Goal: Task Accomplishment & Management: Manage account settings

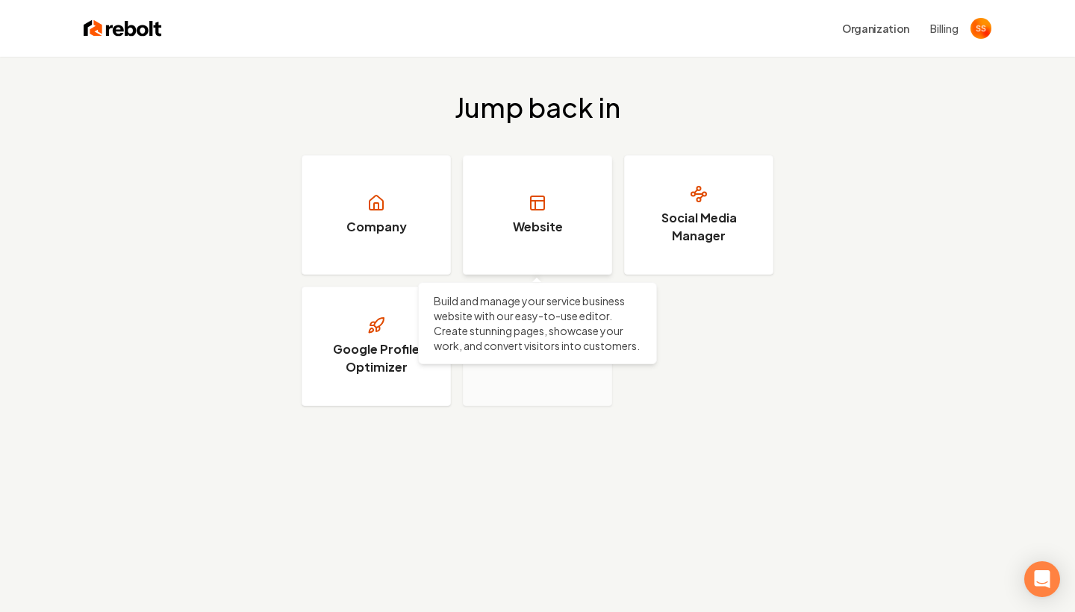
click at [552, 246] on link "Website" at bounding box center [537, 214] width 149 height 119
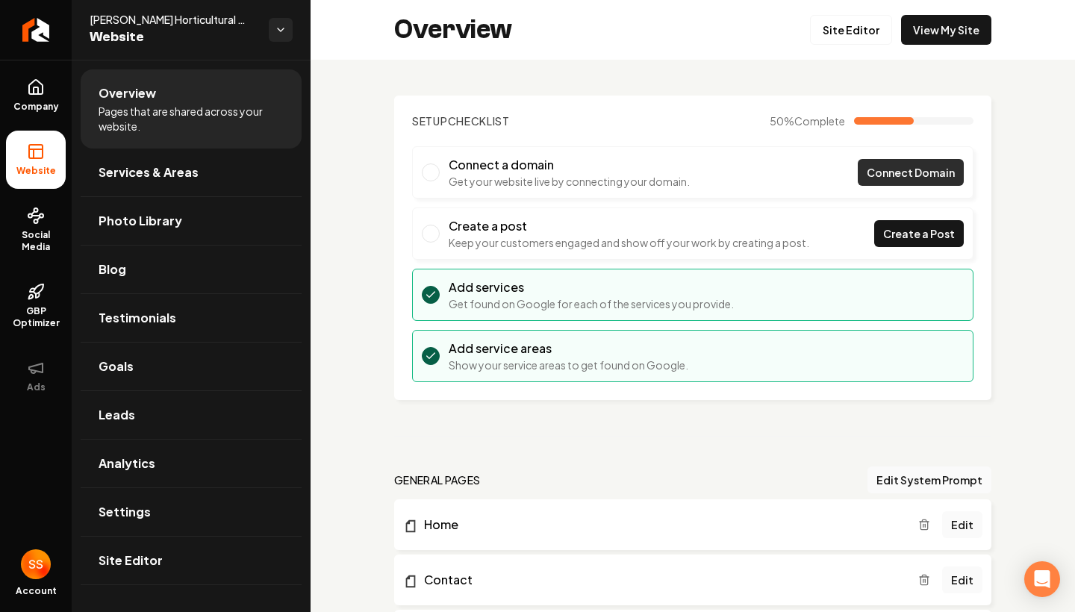
click at [921, 178] on span "Connect Domain" at bounding box center [911, 173] width 88 height 16
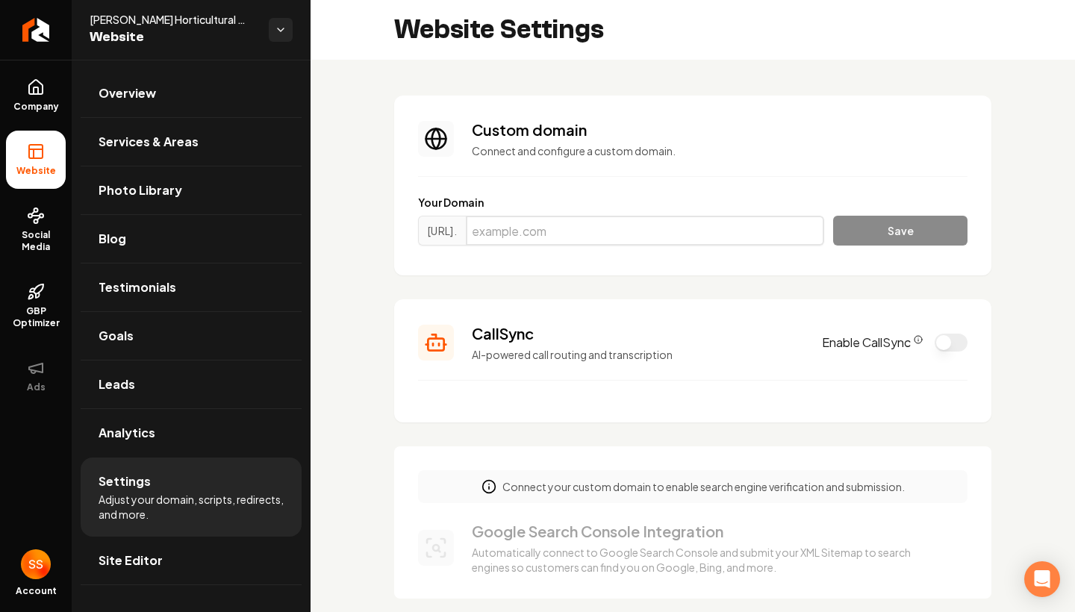
click at [589, 226] on input "Main content area" at bounding box center [645, 231] width 358 height 30
type input "[DOMAIN_NAME]"
click at [885, 231] on button "Save" at bounding box center [900, 231] width 134 height 30
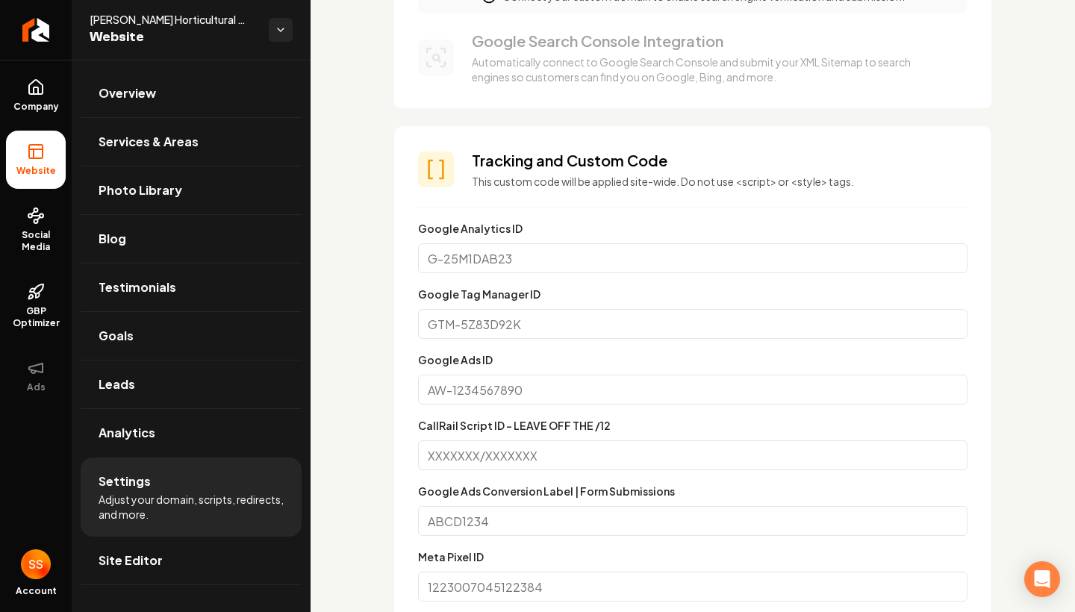
scroll to position [506, 0]
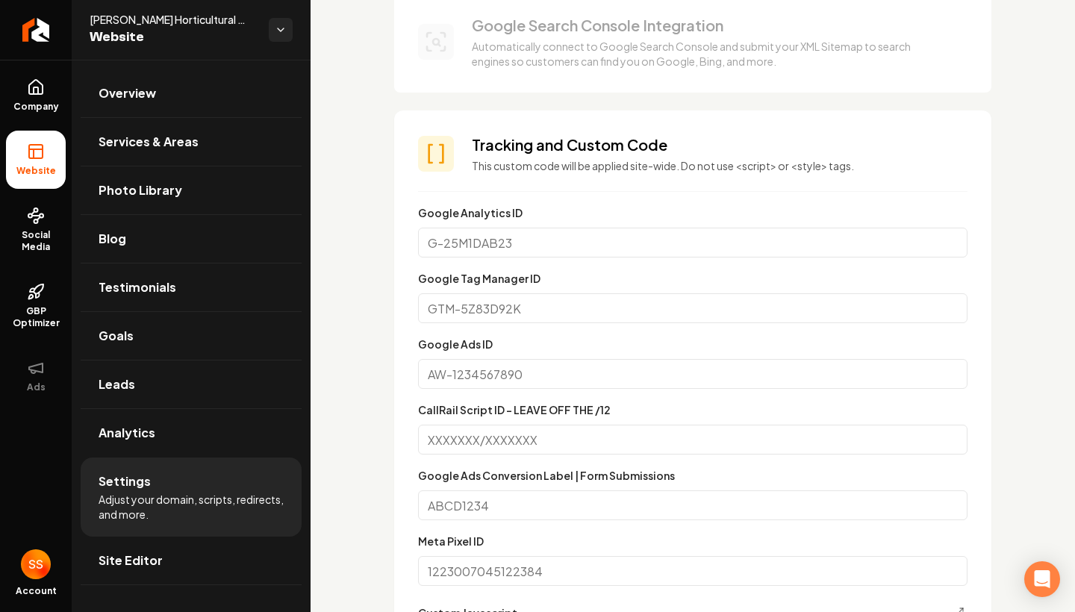
click at [552, 444] on input "CallRail Script ID - LEAVE OFF THE /12" at bounding box center [692, 440] width 549 height 30
click at [571, 370] on input "Google Ads ID" at bounding box center [692, 374] width 549 height 30
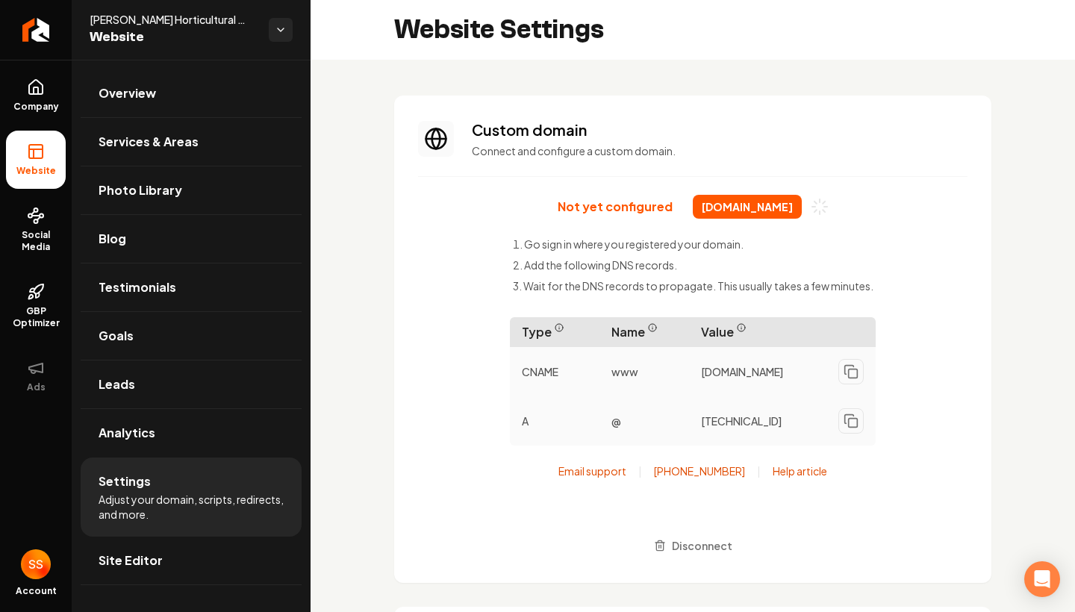
scroll to position [0, 0]
drag, startPoint x: 534, startPoint y: 239, endPoint x: 638, endPoint y: 259, distance: 105.7
click at [638, 259] on ul "Go sign in where you registered your domain. Add the following DNS records. Wai…" at bounding box center [693, 268] width 361 height 63
drag, startPoint x: 708, startPoint y: 349, endPoint x: 745, endPoint y: 402, distance: 64.4
click at [746, 402] on div "Type Name Value CNAME www [DOMAIN_NAME] A @ [TECHNICAL_ID]" at bounding box center [693, 381] width 366 height 128
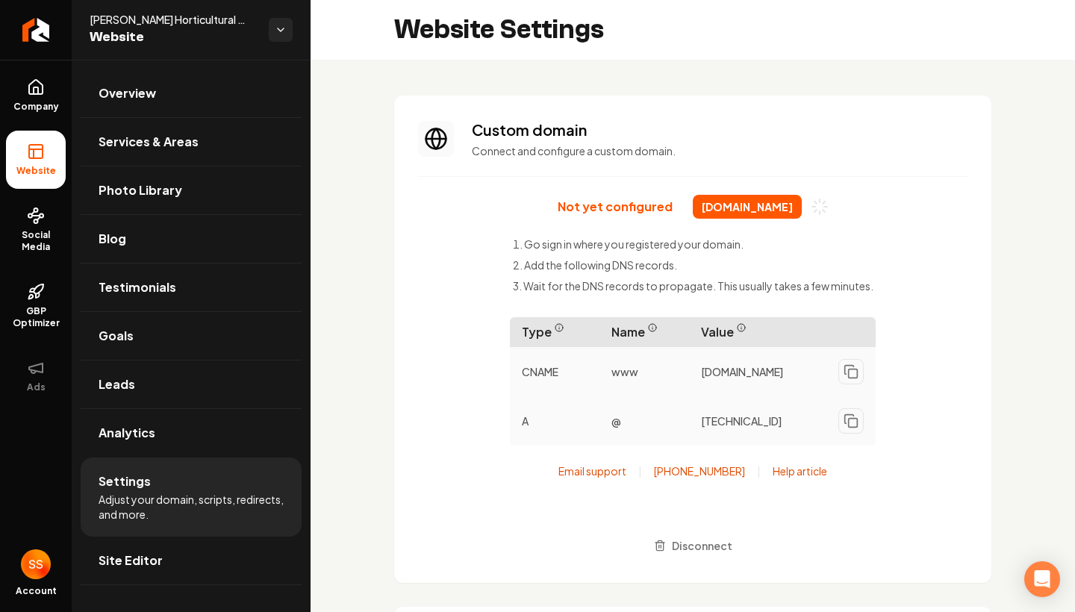
click at [565, 363] on p "CNAME" at bounding box center [555, 371] width 90 height 27
click at [560, 368] on p "CNAME" at bounding box center [555, 371] width 90 height 27
drag, startPoint x: 633, startPoint y: 378, endPoint x: 689, endPoint y: 378, distance: 56.0
click at [690, 378] on div "CNAME www [DOMAIN_NAME]" at bounding box center [693, 371] width 366 height 49
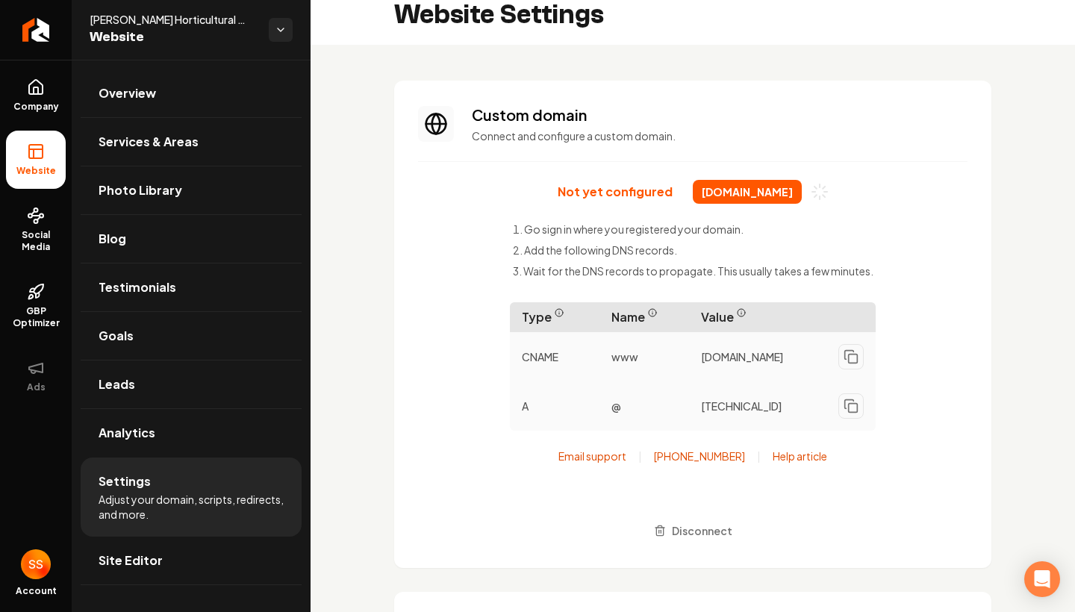
scroll to position [11, 0]
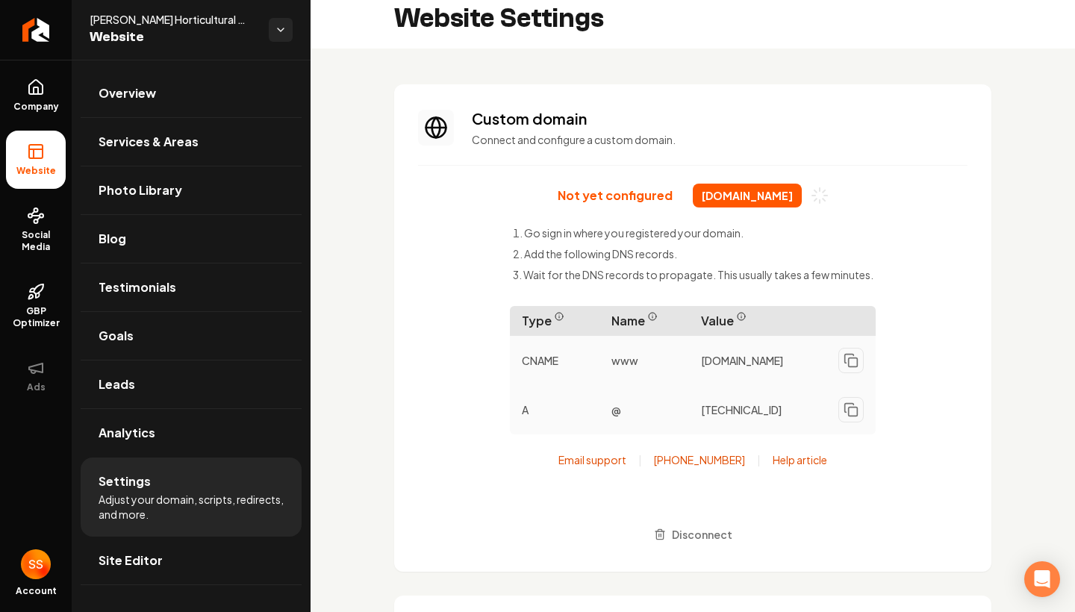
click at [767, 189] on span "[DOMAIN_NAME]" at bounding box center [747, 196] width 109 height 24
click at [593, 199] on p "Not yet configured" at bounding box center [615, 195] width 115 height 15
drag, startPoint x: 520, startPoint y: 225, endPoint x: 566, endPoint y: 264, distance: 60.4
click at [567, 266] on ul "Go sign in where you registered your domain. Add the following DNS records. Wai…" at bounding box center [693, 256] width 361 height 63
drag, startPoint x: 552, startPoint y: 276, endPoint x: 614, endPoint y: 287, distance: 62.8
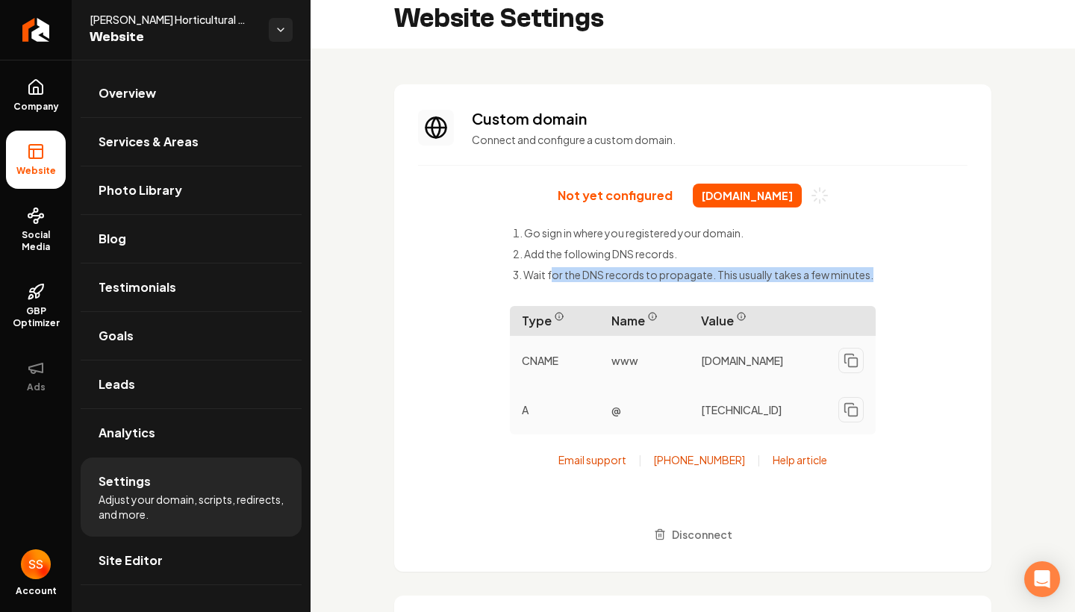
click at [614, 287] on ul "Go sign in where you registered your domain. Add the following DNS records. Wai…" at bounding box center [693, 256] width 361 height 63
click at [542, 366] on p "CNAME" at bounding box center [555, 360] width 90 height 27
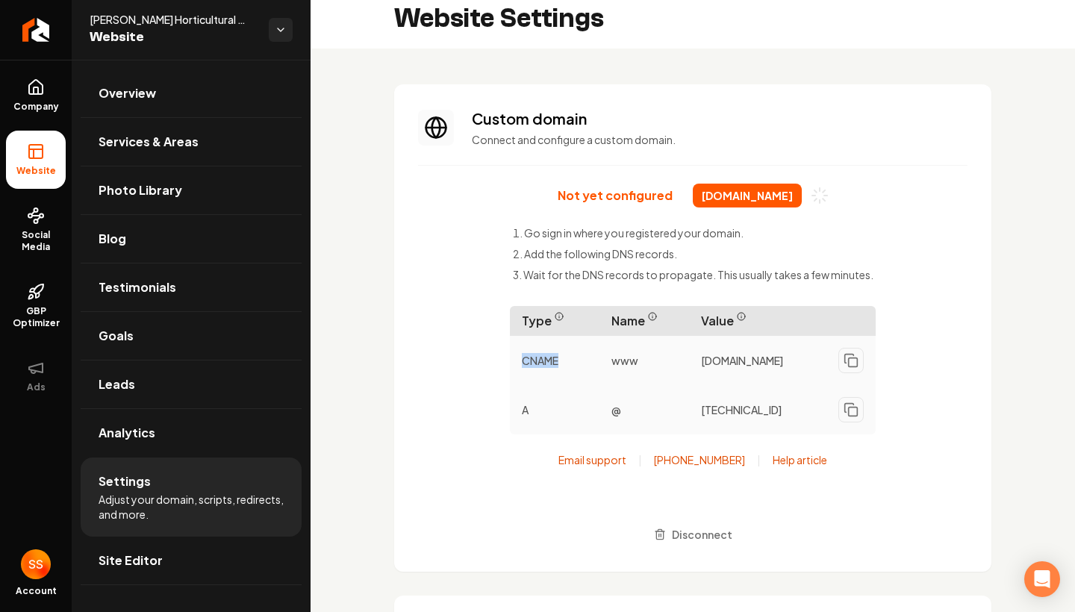
click at [542, 364] on p "CNAME" at bounding box center [555, 360] width 90 height 27
click at [528, 409] on p "A" at bounding box center [555, 409] width 90 height 27
click at [527, 409] on p "A" at bounding box center [555, 409] width 90 height 27
click at [849, 417] on rect "Main content area" at bounding box center [853, 412] width 9 height 9
click at [848, 359] on icon "Main content area" at bounding box center [849, 359] width 9 height 9
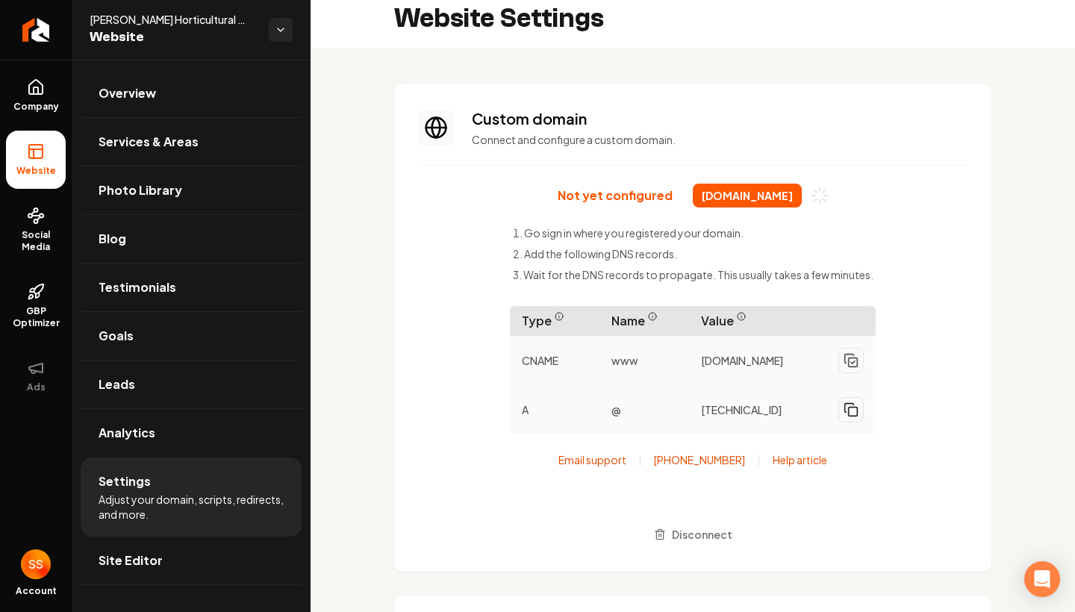
click at [848, 359] on icon "Main content area" at bounding box center [849, 359] width 9 height 9
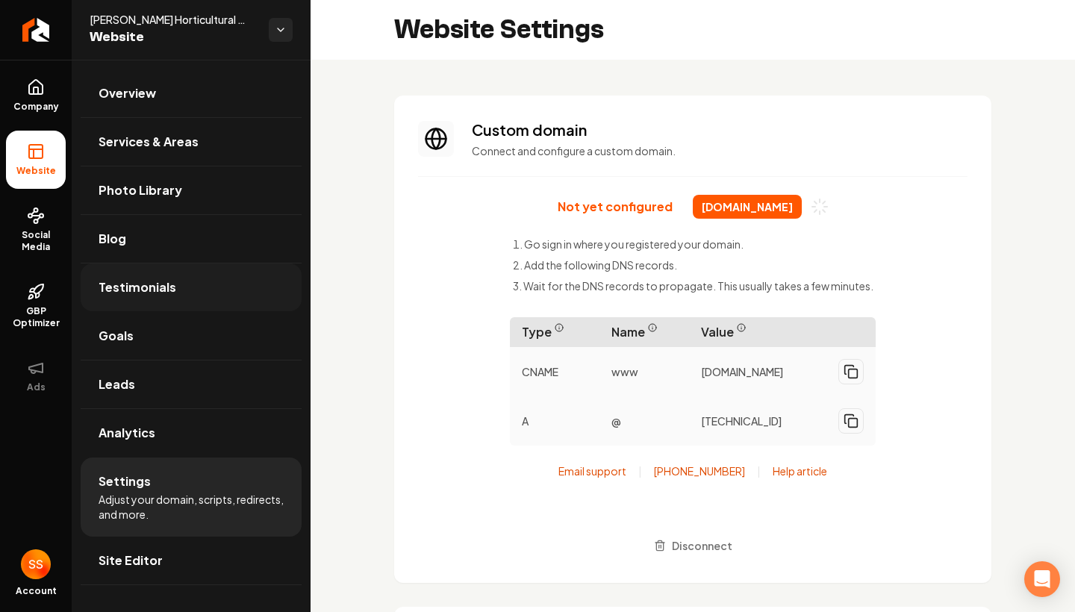
scroll to position [0, 0]
click at [39, 171] on span "Website" at bounding box center [36, 171] width 52 height 12
click at [40, 169] on span "Website" at bounding box center [36, 171] width 52 height 12
click at [170, 171] on link "Photo Library" at bounding box center [191, 190] width 221 height 48
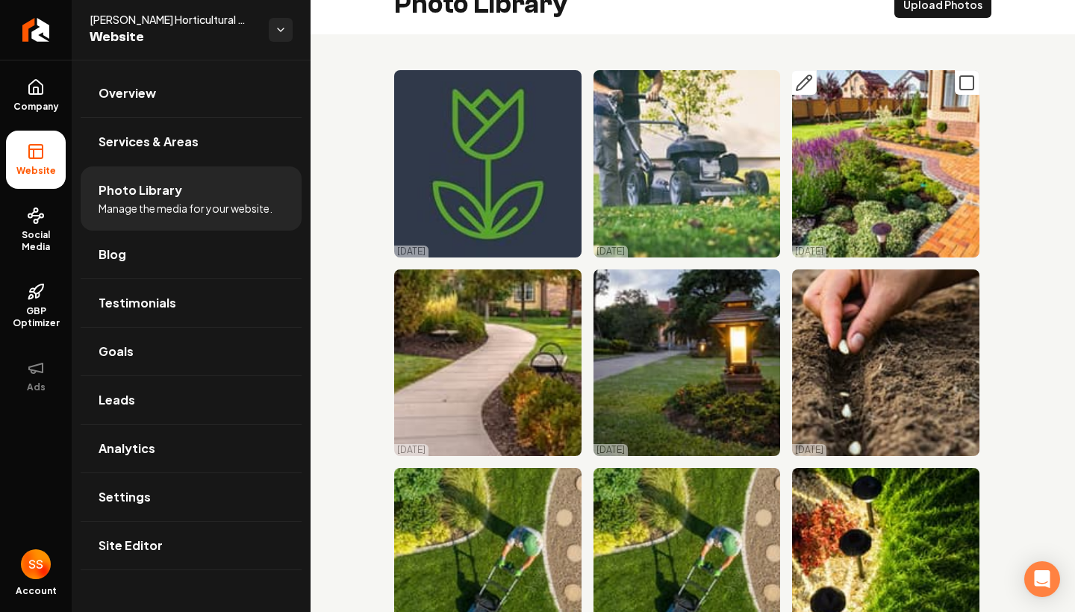
scroll to position [48, 0]
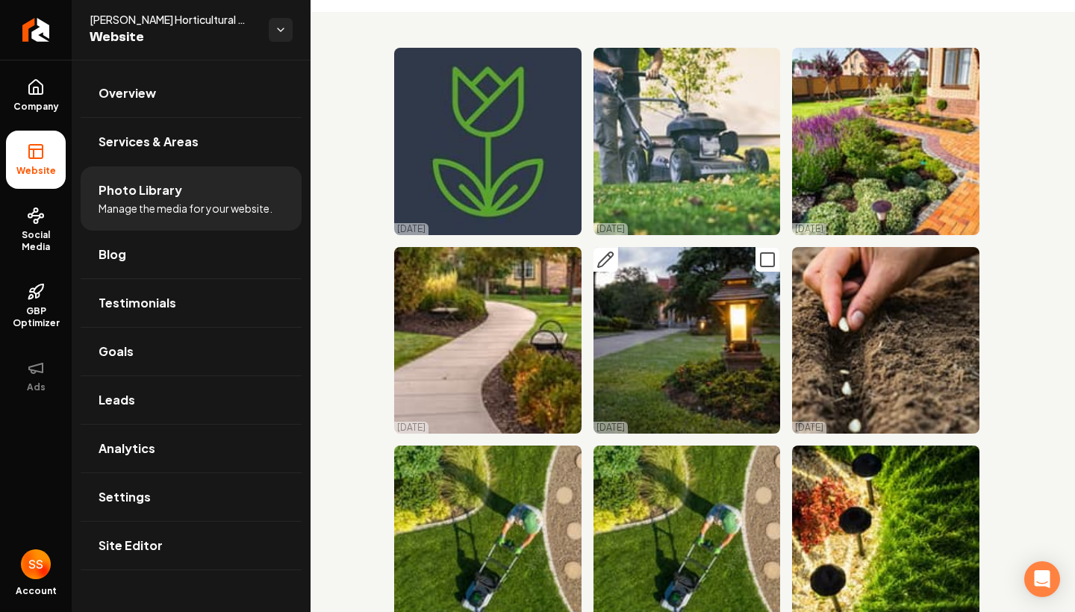
click at [763, 264] on icon "Main content area" at bounding box center [767, 260] width 18 height 18
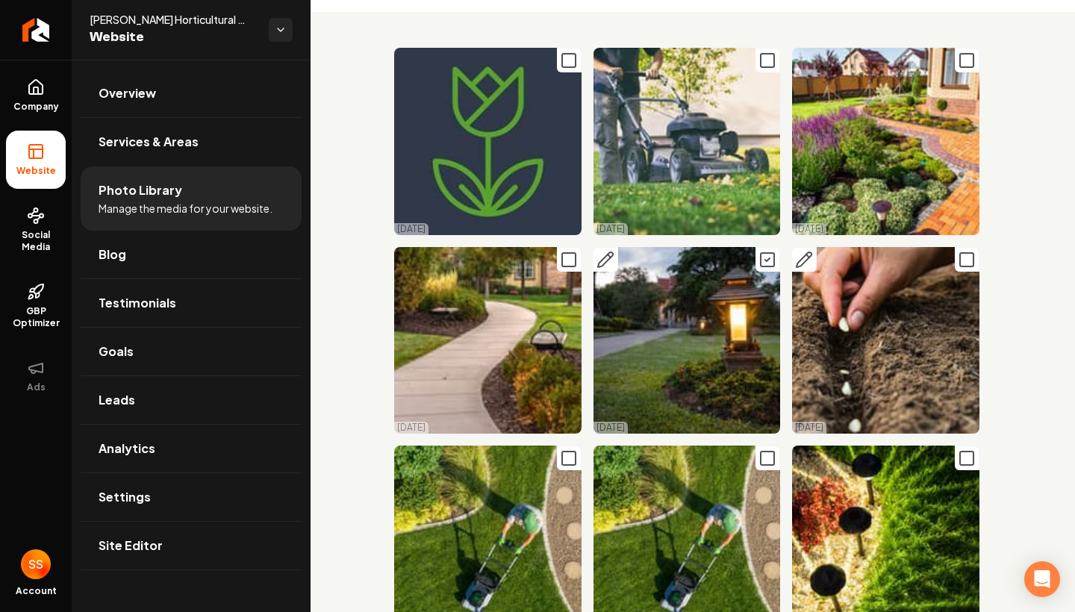
click at [974, 261] on icon "Main content area" at bounding box center [967, 260] width 18 height 18
click at [969, 260] on icon "Main content area" at bounding box center [967, 260] width 18 height 18
click at [974, 263] on icon "Main content area" at bounding box center [967, 260] width 18 height 18
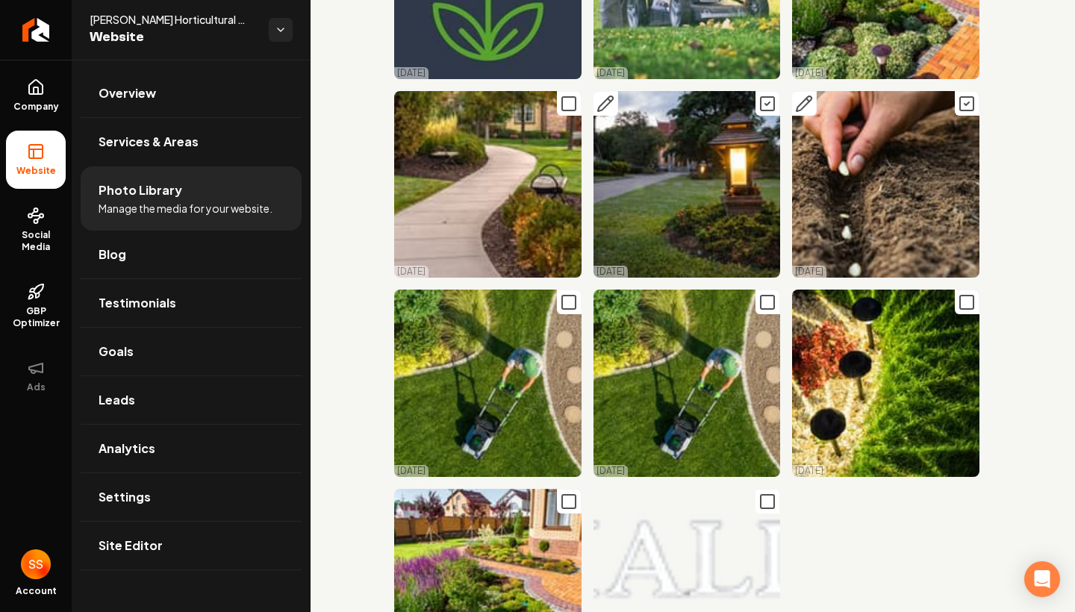
scroll to position [206, 0]
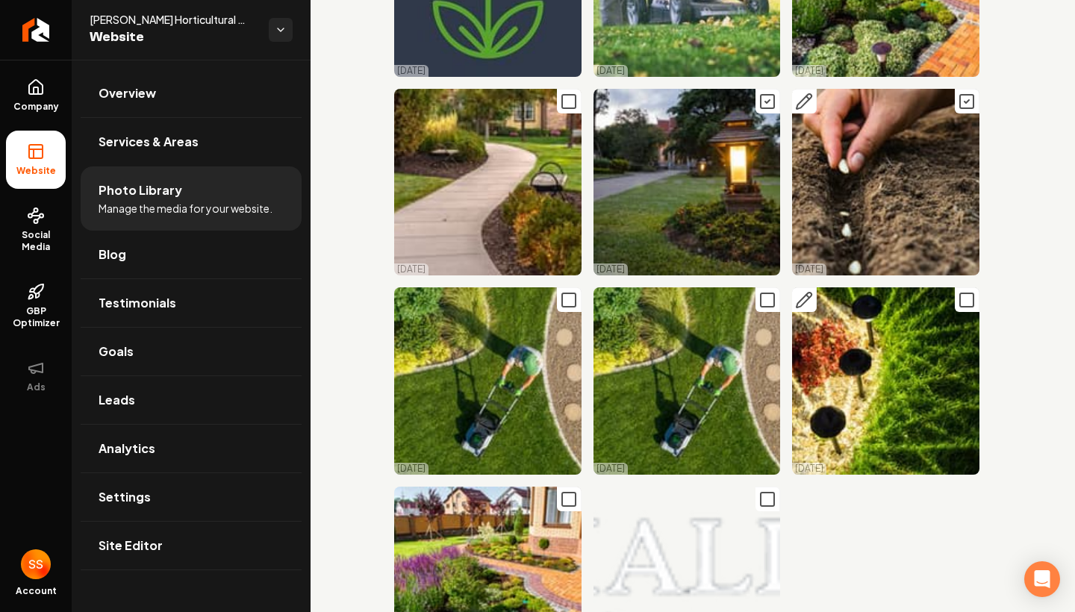
click at [967, 306] on icon "Main content area" at bounding box center [967, 300] width 18 height 18
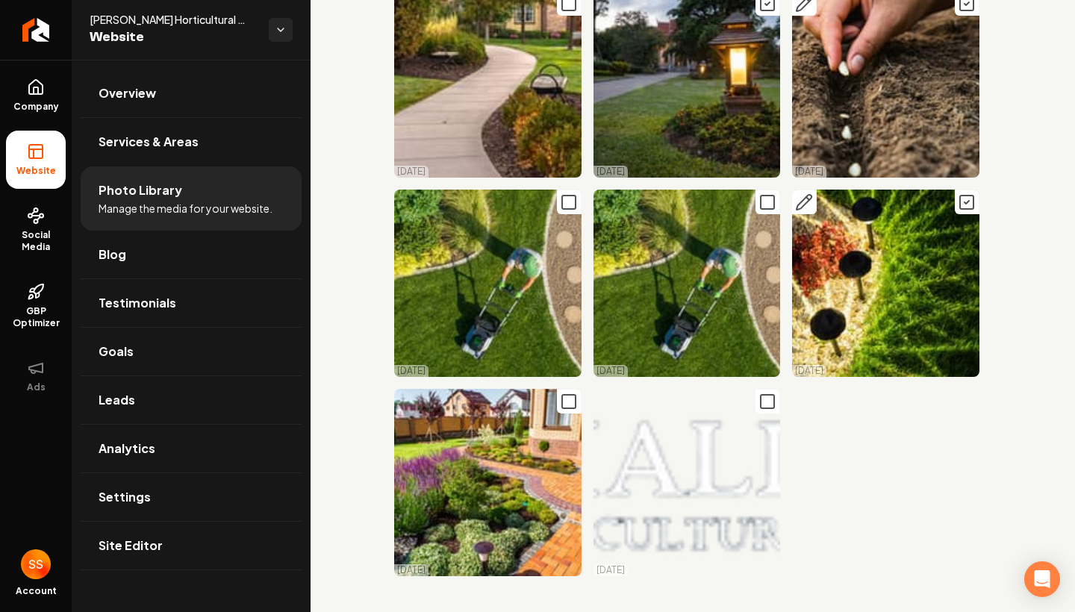
scroll to position [304, 0]
click at [572, 395] on icon "Main content area" at bounding box center [569, 402] width 18 height 18
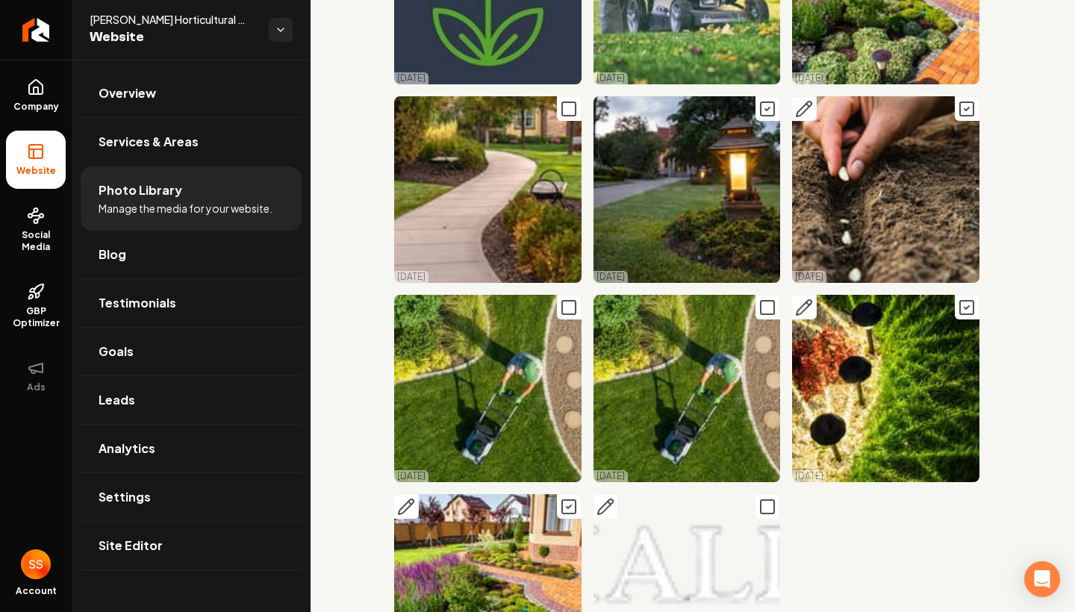
scroll to position [199, 0]
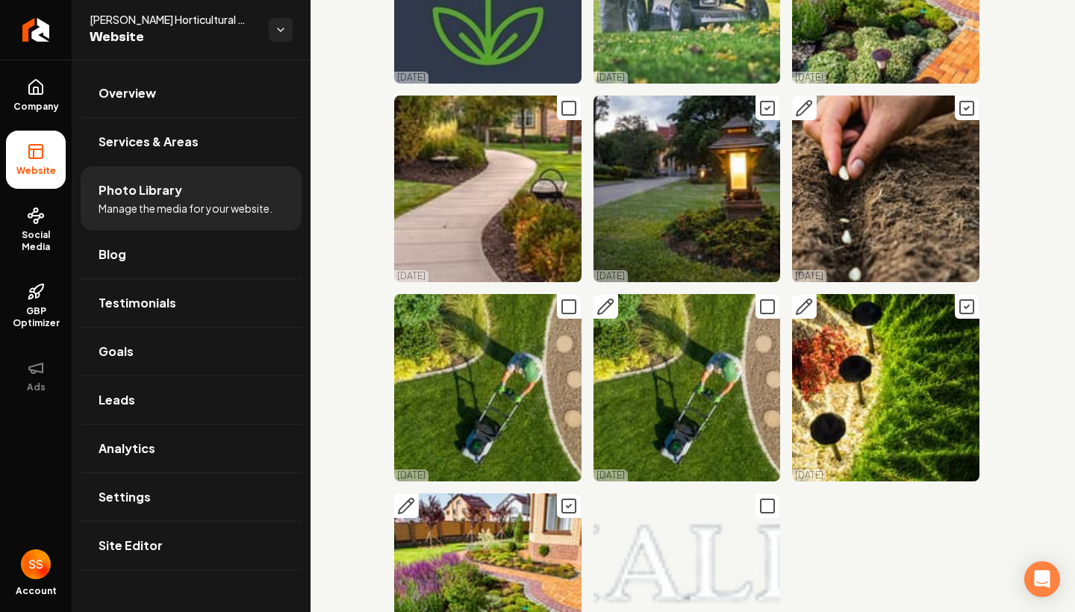
click at [760, 303] on icon "Main content area" at bounding box center [767, 307] width 18 height 18
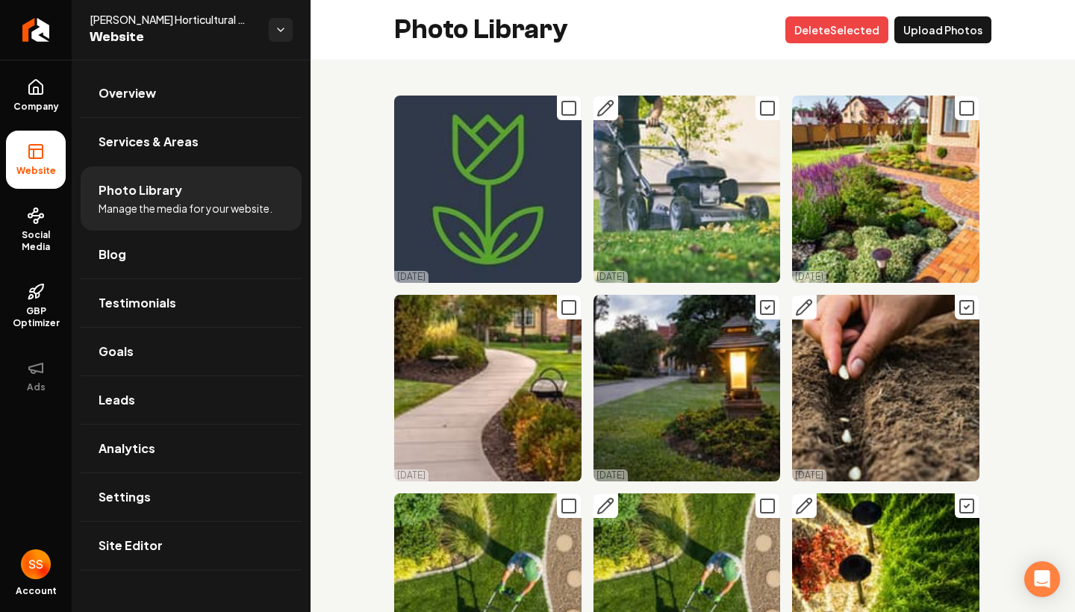
scroll to position [0, 0]
click at [848, 31] on button "Delet e Selected" at bounding box center [836, 29] width 103 height 27
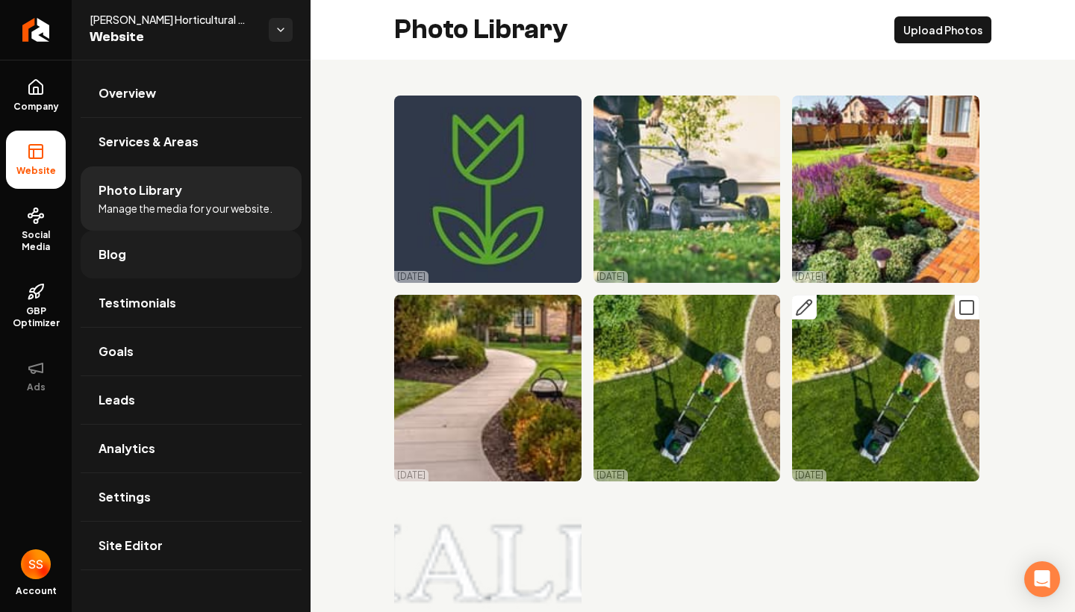
click at [155, 275] on link "Blog" at bounding box center [191, 255] width 221 height 48
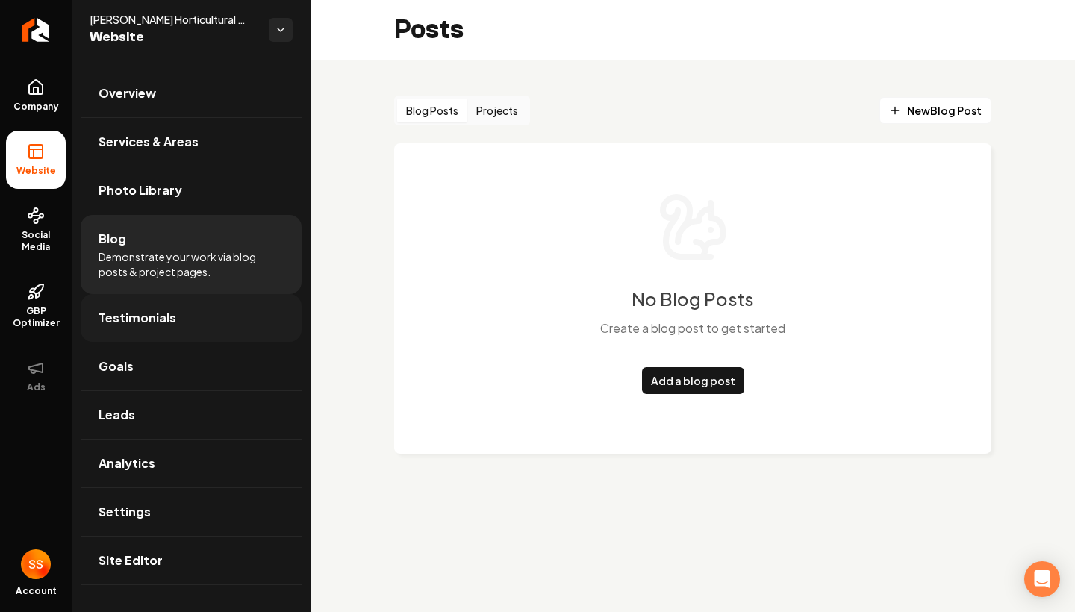
click at [190, 301] on link "Testimonials" at bounding box center [191, 318] width 221 height 48
click at [190, 308] on link "Testimonials" at bounding box center [191, 318] width 221 height 48
click at [190, 309] on link "Testimonials" at bounding box center [191, 318] width 221 height 48
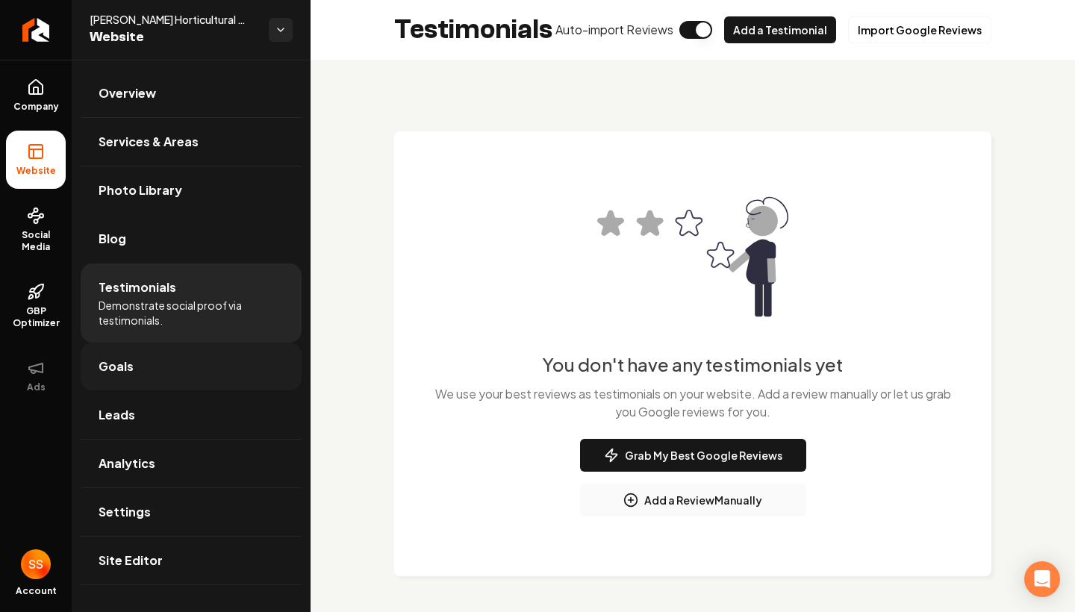
click at [179, 351] on link "Goals" at bounding box center [191, 367] width 221 height 48
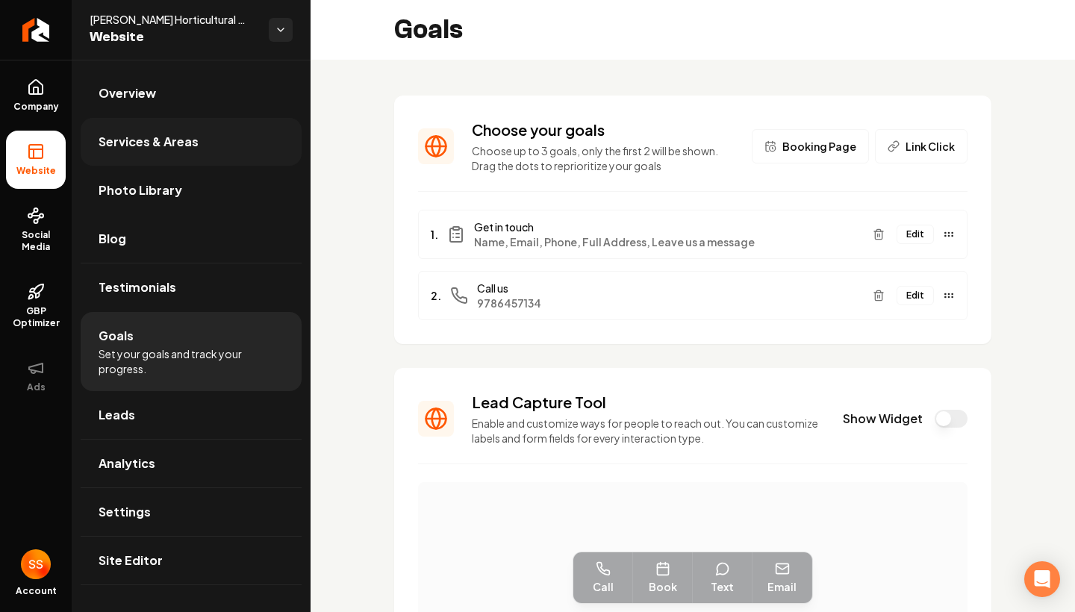
click at [158, 123] on link "Services & Areas" at bounding box center [191, 142] width 221 height 48
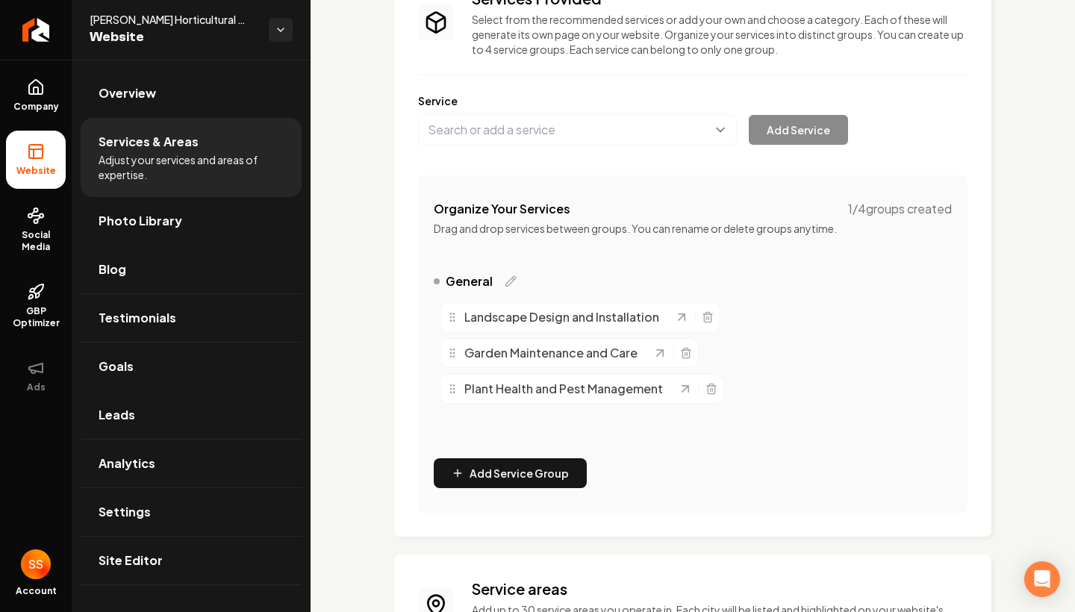
scroll to position [140, 0]
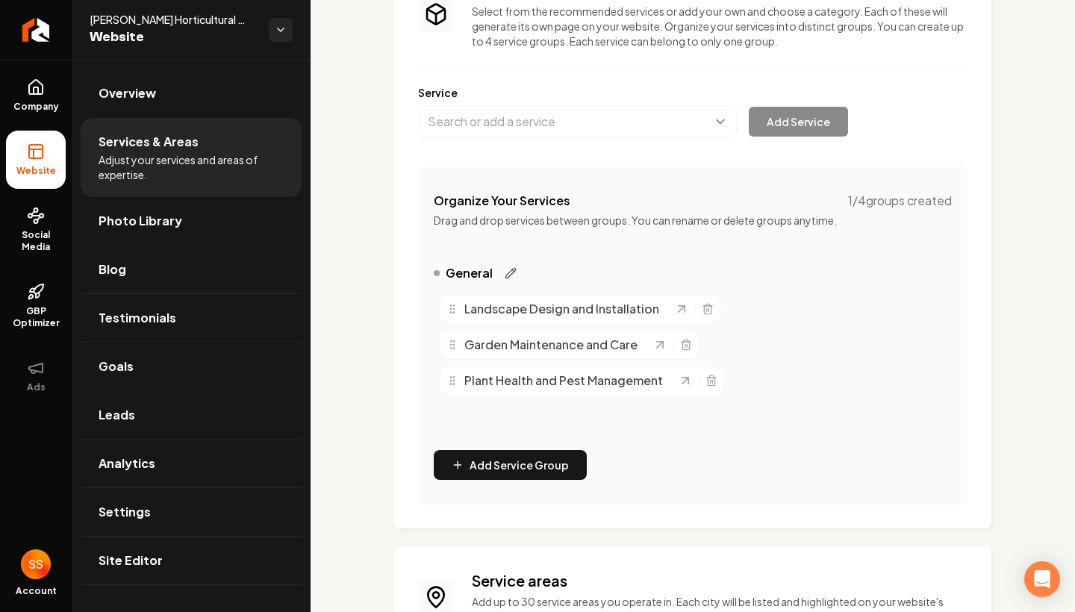
click at [511, 275] on icon "Main content area" at bounding box center [511, 273] width 12 height 12
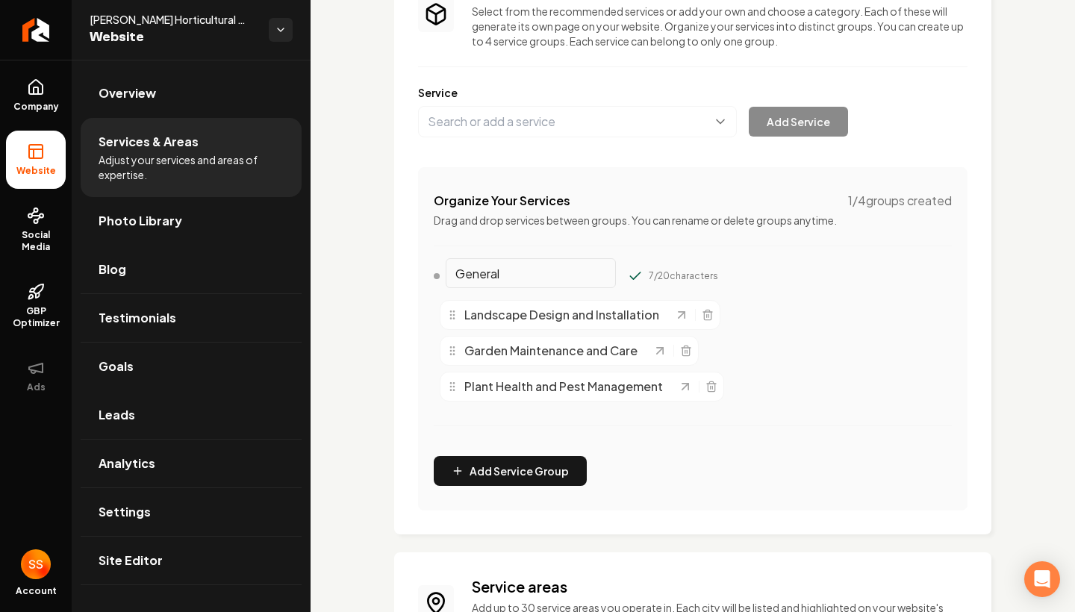
click at [511, 275] on input "General" at bounding box center [531, 273] width 170 height 30
type input "G"
type input "Landscape Services"
click at [498, 471] on button "Add Service Group" at bounding box center [510, 471] width 153 height 30
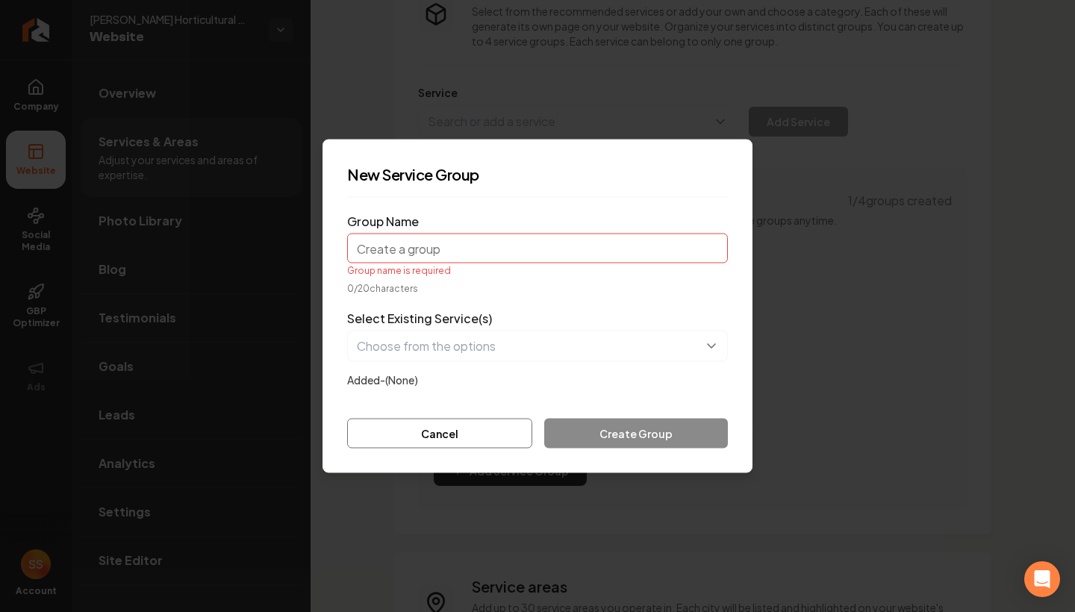
click at [437, 251] on input "Group Name" at bounding box center [537, 249] width 381 height 30
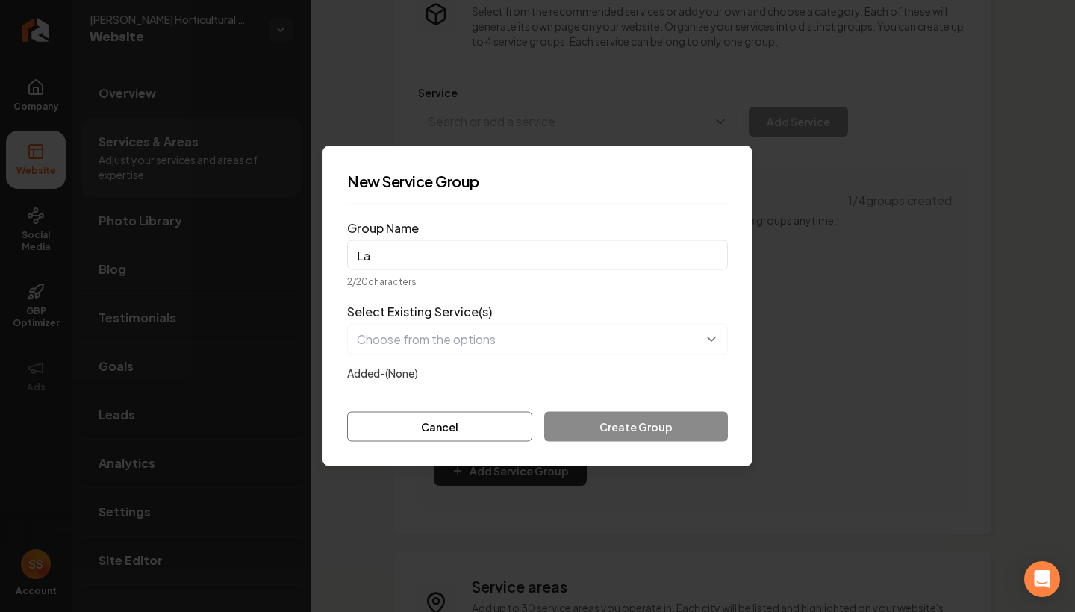
type input "L"
type input "Property Maintenance"
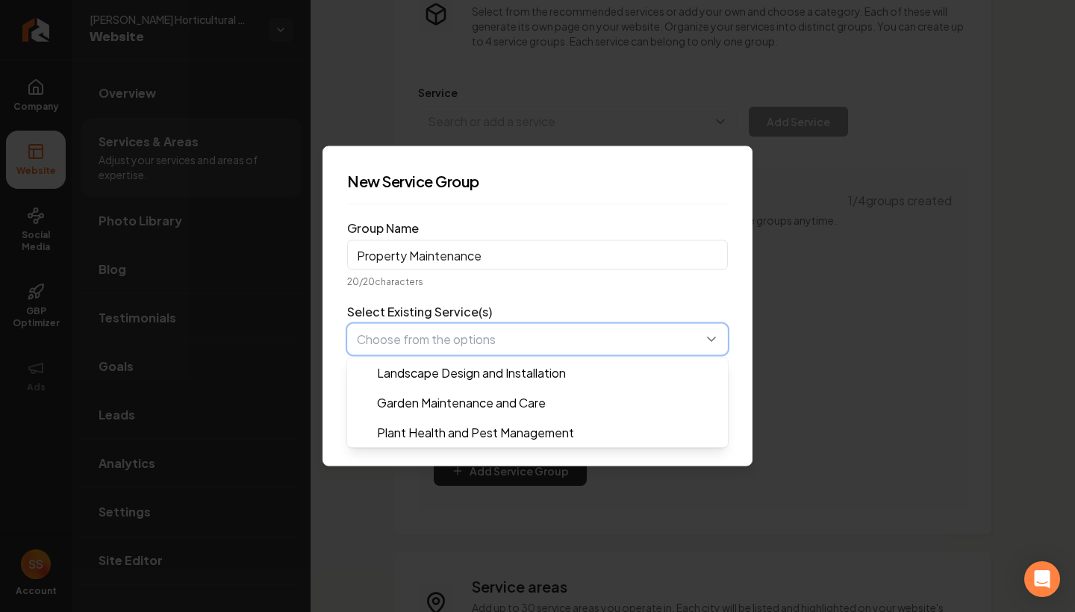
click at [559, 351] on button "button" at bounding box center [537, 339] width 381 height 31
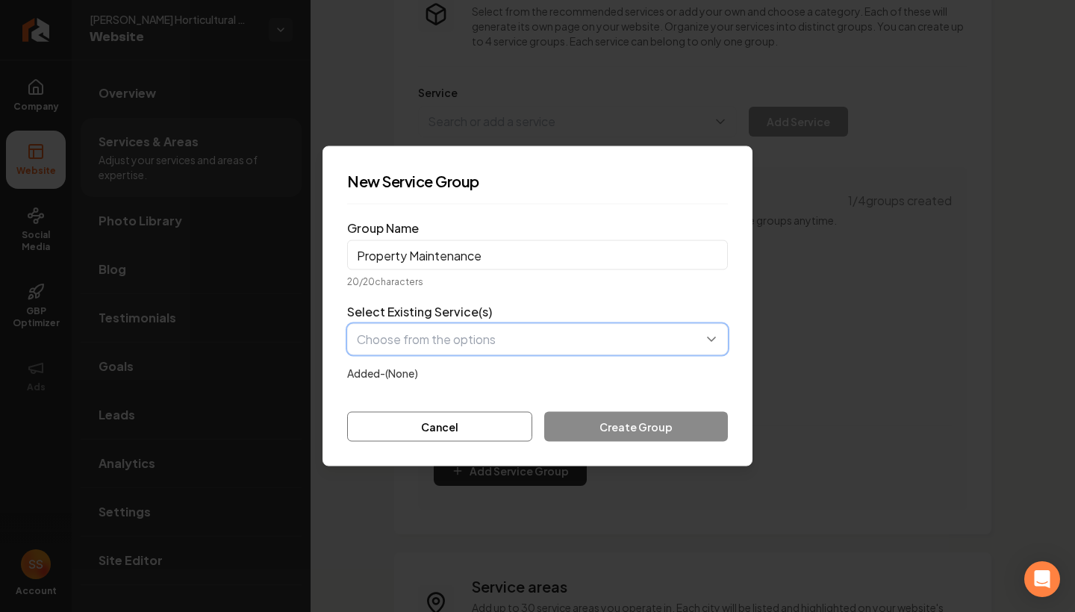
click at [564, 308] on div "Select Existing Service(s) Added- (None)" at bounding box center [537, 342] width 381 height 79
click at [608, 435] on div "Cancel Create Group" at bounding box center [537, 427] width 381 height 30
click at [596, 353] on button "button" at bounding box center [537, 339] width 381 height 31
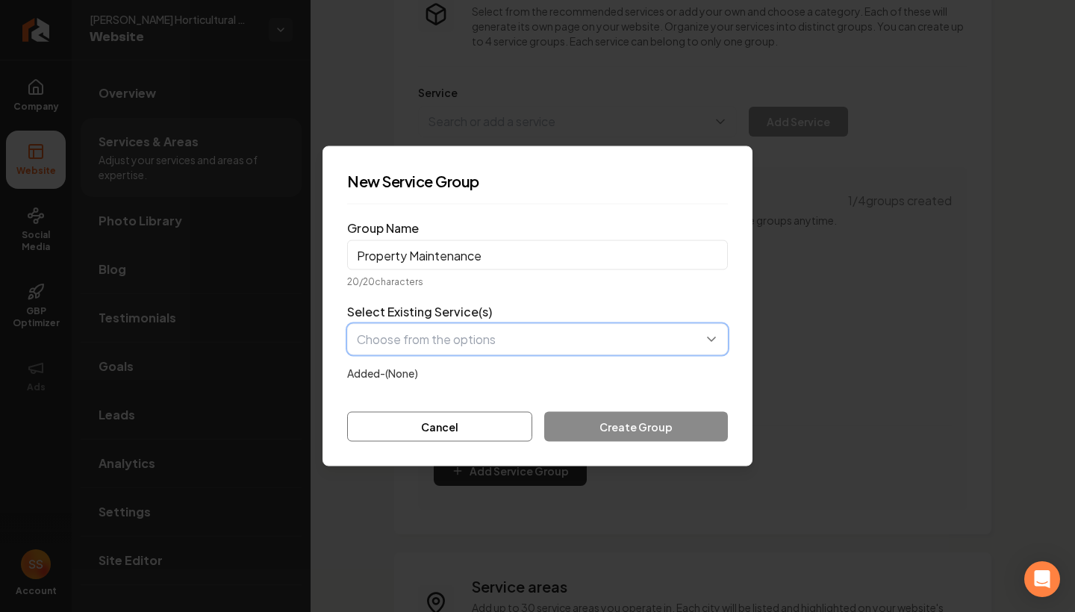
click at [596, 361] on div "Select Existing Service(s) Added- (None)" at bounding box center [537, 342] width 381 height 79
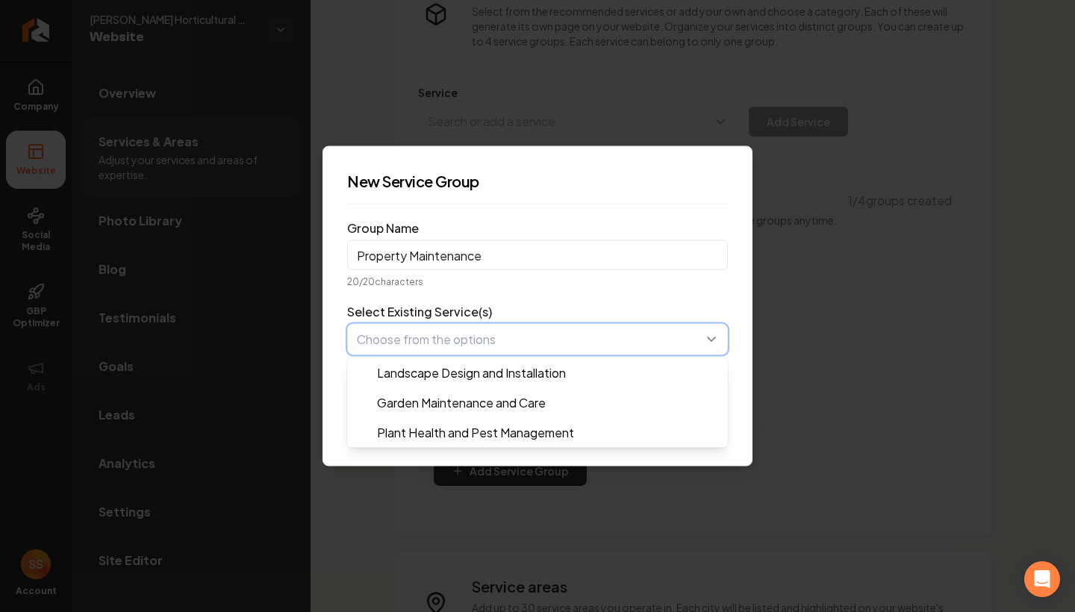
click at [438, 334] on button "button" at bounding box center [537, 339] width 381 height 31
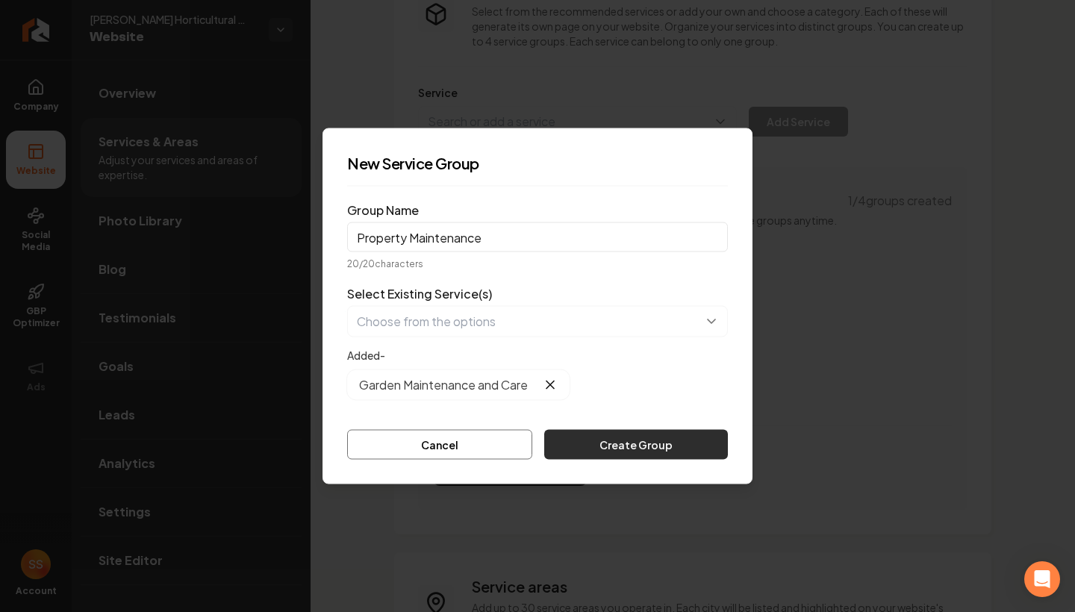
click at [611, 447] on button "Create Group" at bounding box center [636, 445] width 184 height 30
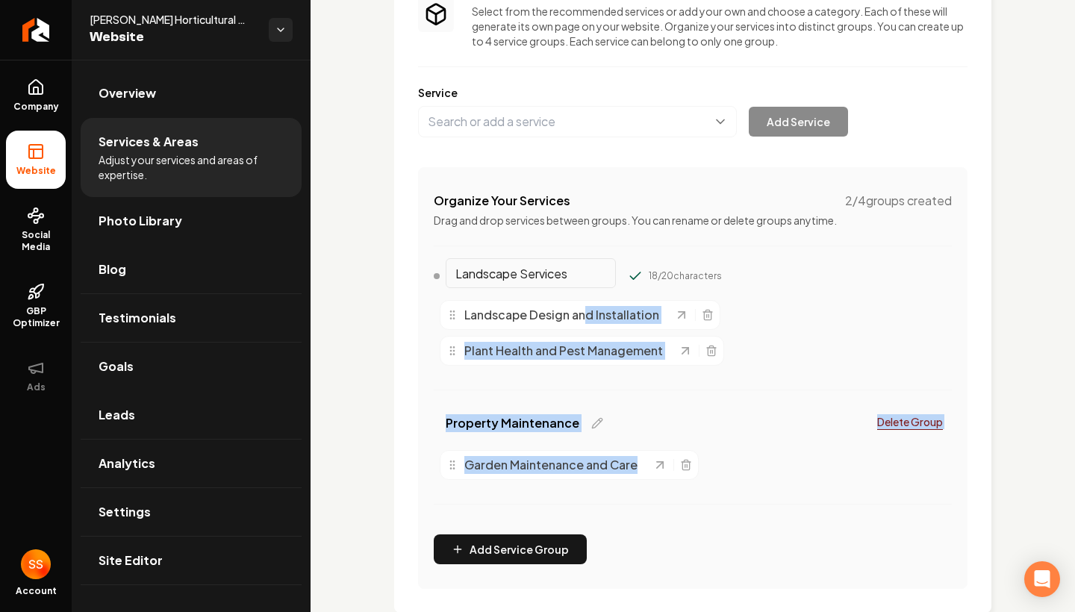
drag, startPoint x: 548, startPoint y: 479, endPoint x: 601, endPoint y: 290, distance: 196.9
click at [584, 309] on div "Landscape Services 18 / 20 characters Landscape Design and Installation Plant H…" at bounding box center [693, 393] width 518 height 258
click at [709, 417] on div "Property Maintenance Delete Group" at bounding box center [693, 426] width 518 height 36
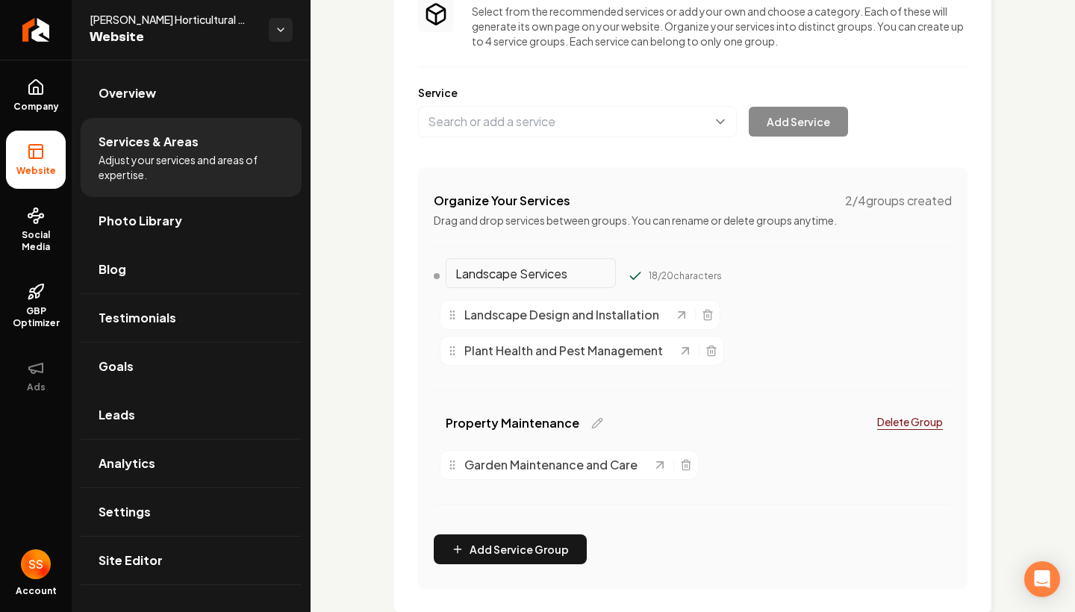
click at [629, 461] on span "Garden Maintenance and Care" at bounding box center [550, 465] width 173 height 18
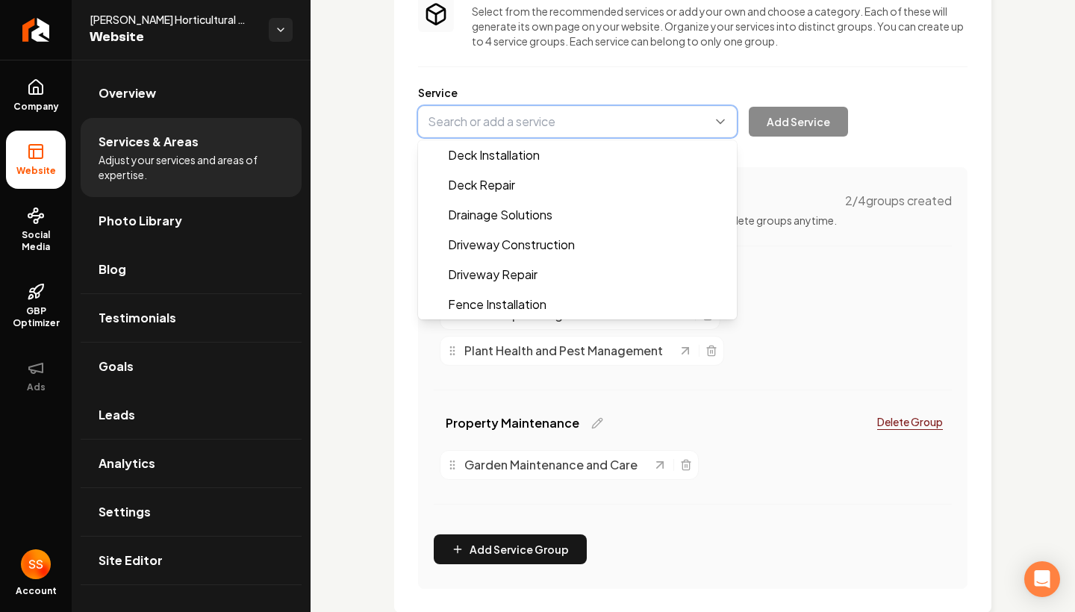
click at [487, 119] on button "Main content area" at bounding box center [577, 121] width 319 height 31
type input "Lawn Aeration"
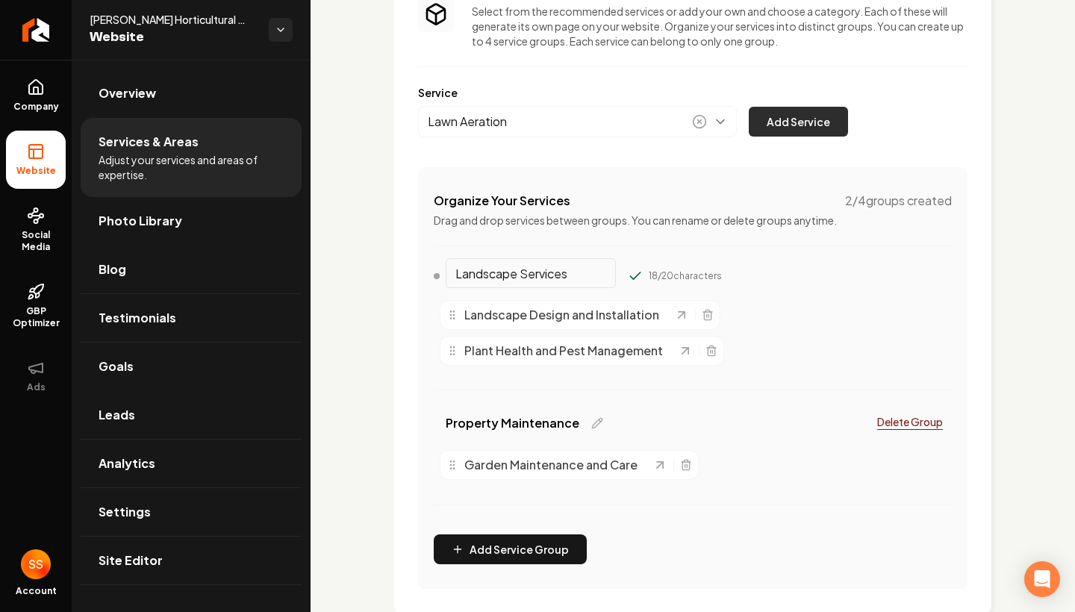
click at [797, 126] on button "Add Service" at bounding box center [798, 122] width 99 height 30
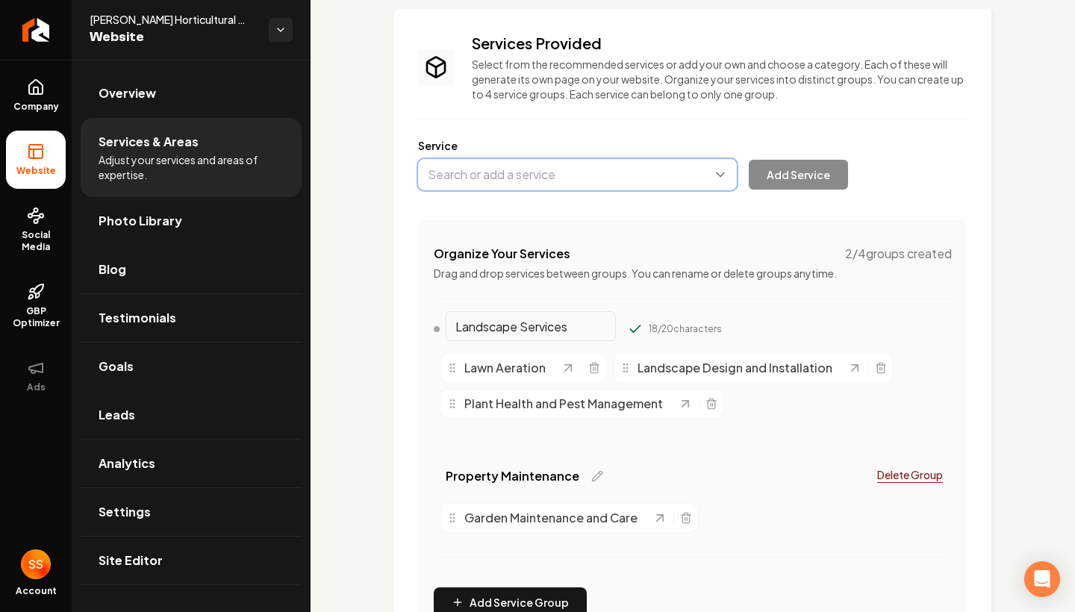
scroll to position [86, 0]
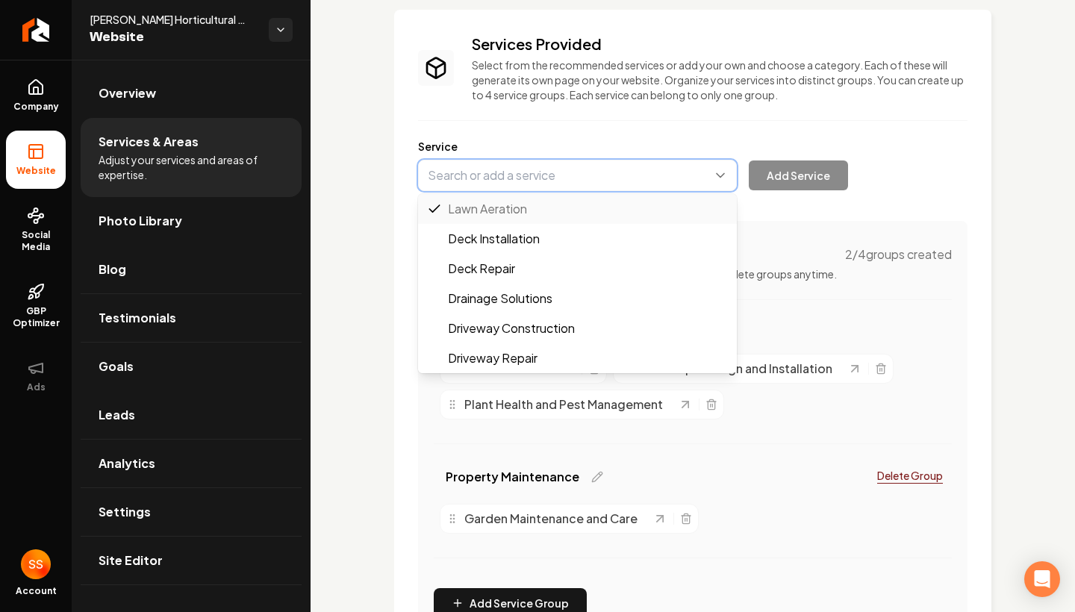
click at [564, 183] on button "Main content area" at bounding box center [577, 175] width 319 height 31
type input "Lawn Edging"
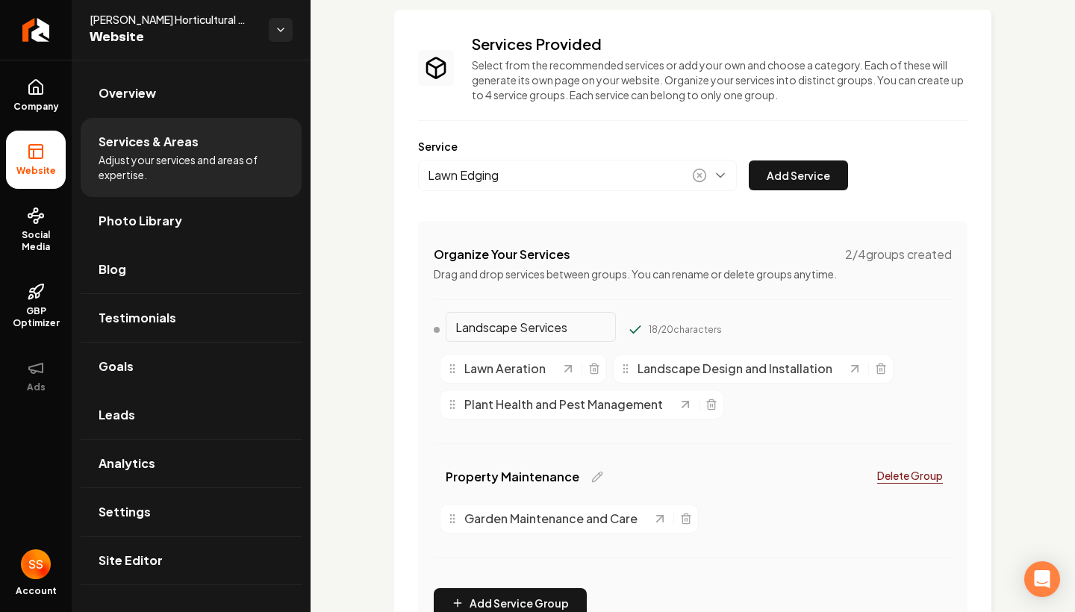
click at [781, 158] on div "Service Lawn Edging Add Service" at bounding box center [692, 165] width 549 height 52
click at [782, 171] on button "Add Service" at bounding box center [798, 176] width 99 height 30
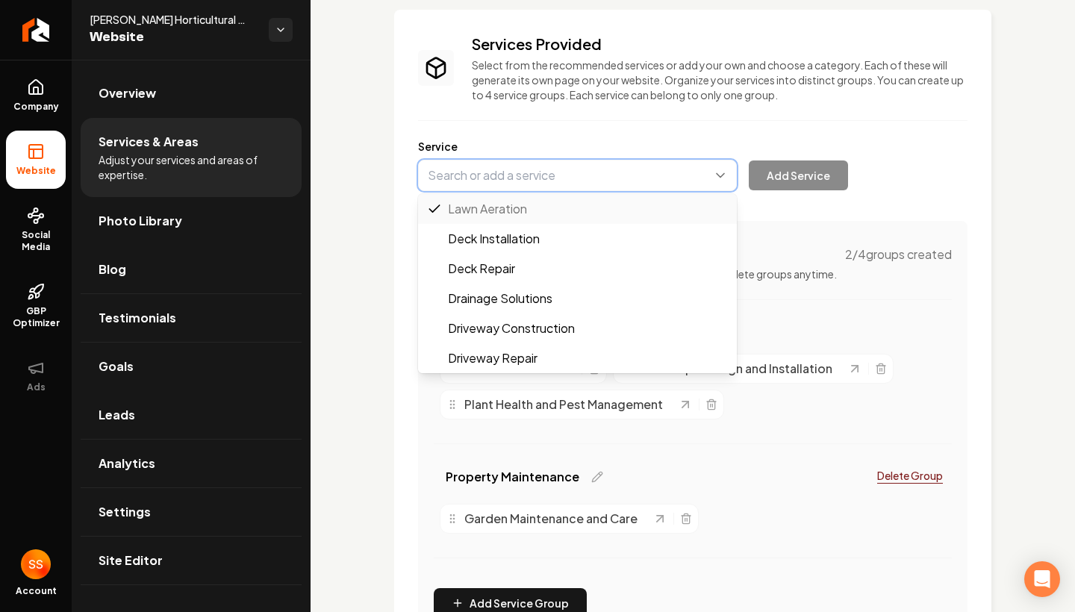
click at [731, 172] on button "Main content area" at bounding box center [577, 175] width 319 height 31
click at [631, 181] on button "Main content area" at bounding box center [577, 175] width 319 height 31
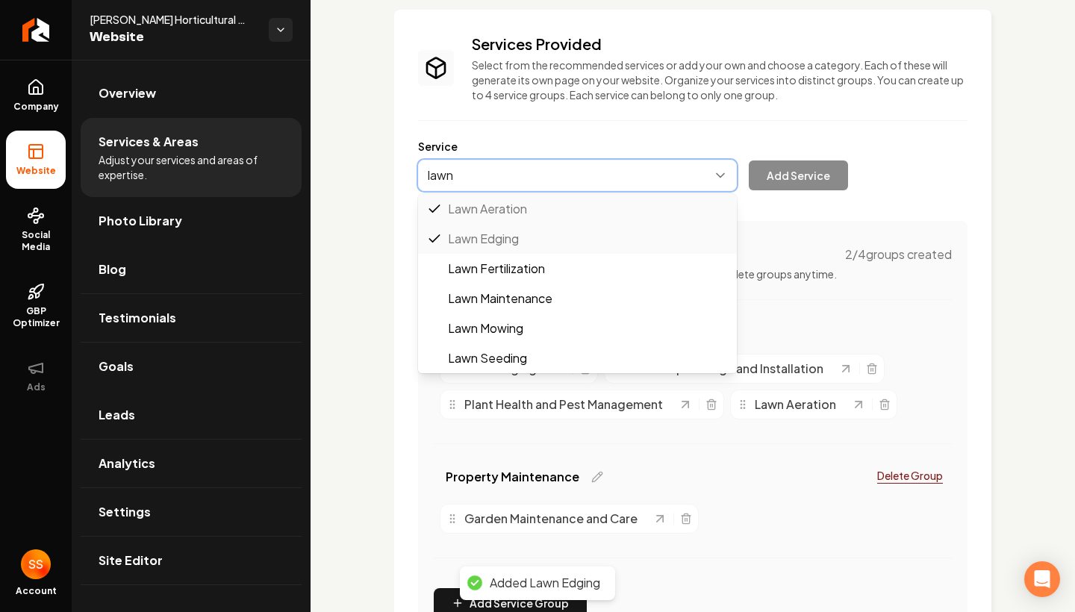
type input "Lawn Fertilization"
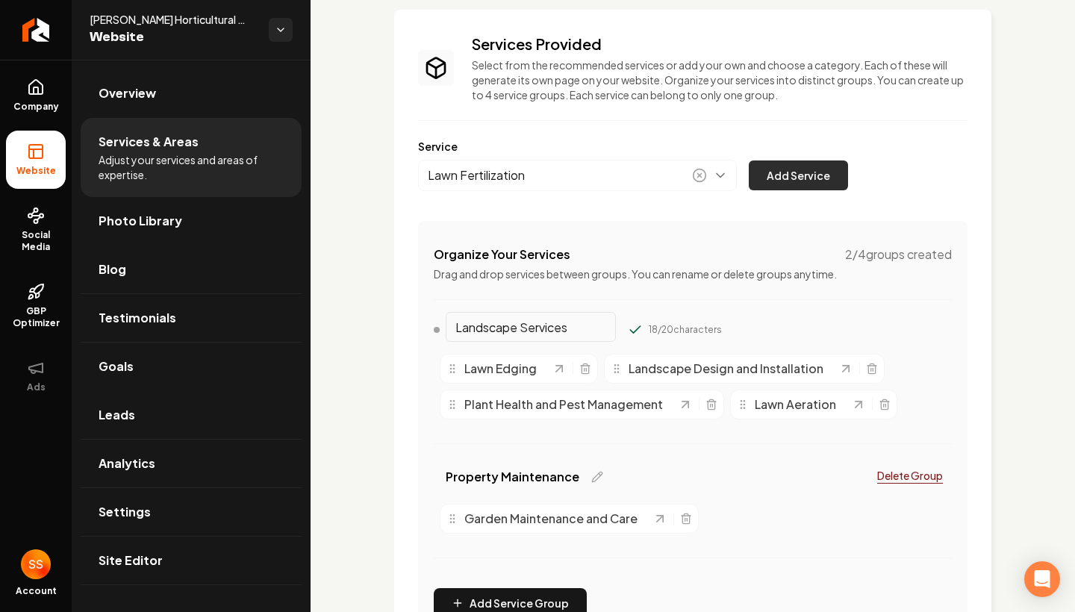
click at [826, 178] on button "Add Service" at bounding box center [798, 176] width 99 height 30
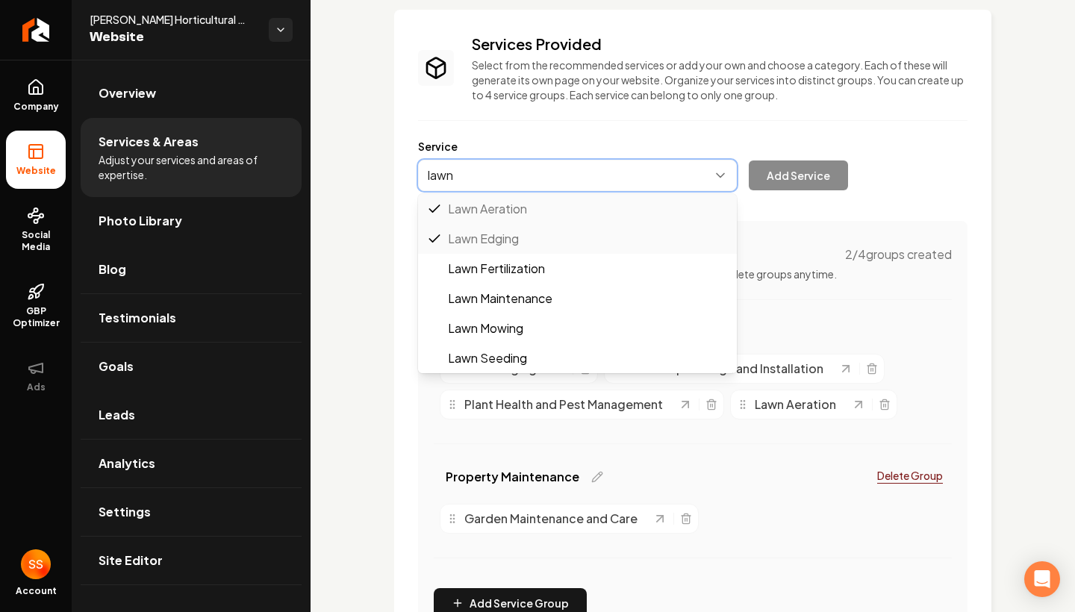
type input "Lawn Maintenance"
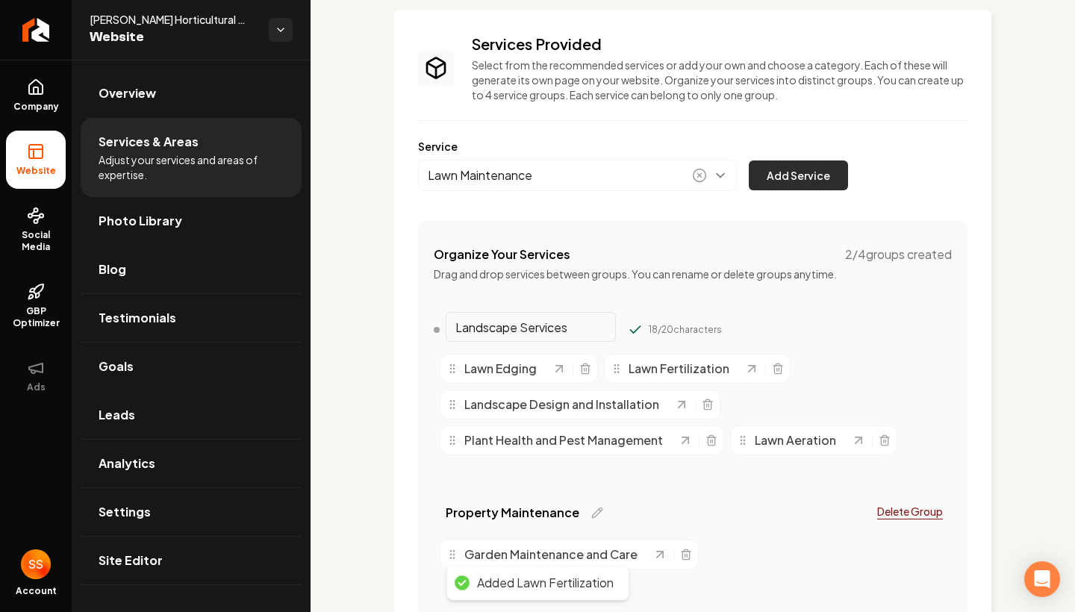
click at [773, 172] on button "Add Service" at bounding box center [798, 176] width 99 height 30
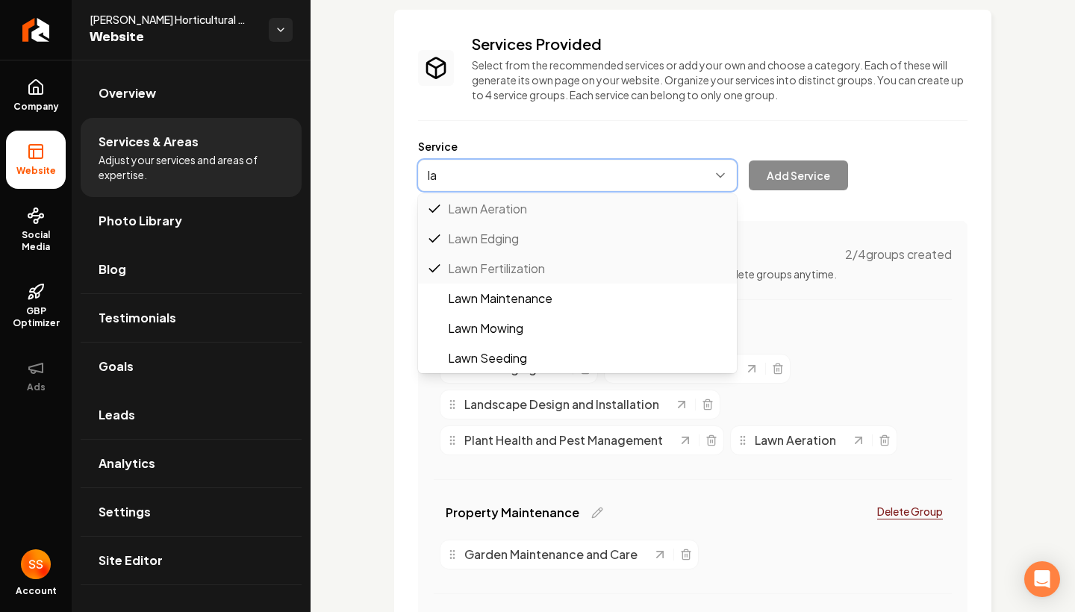
type input "l"
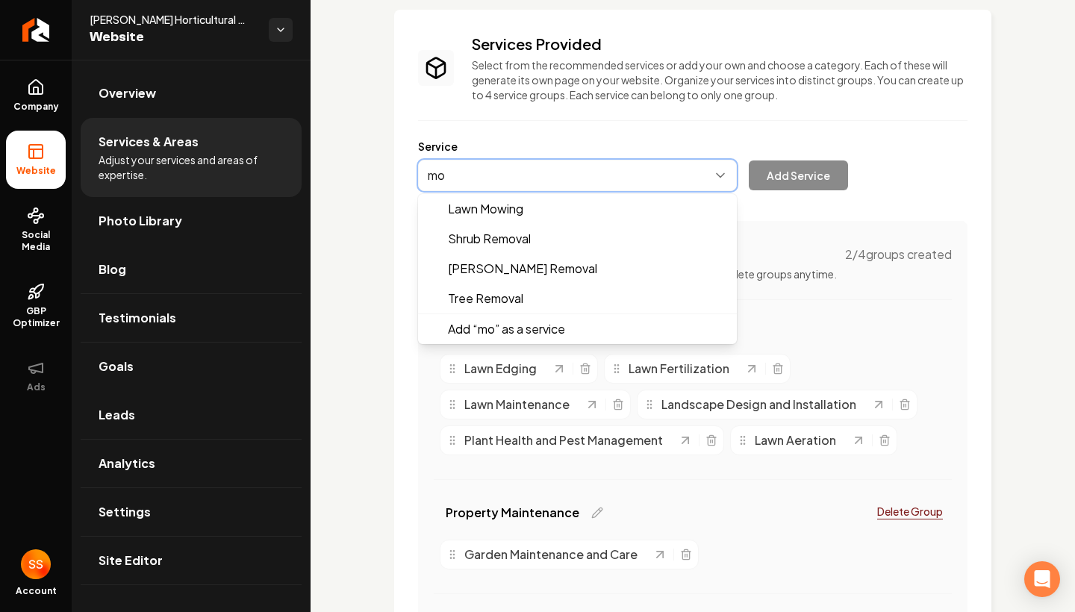
type input "m"
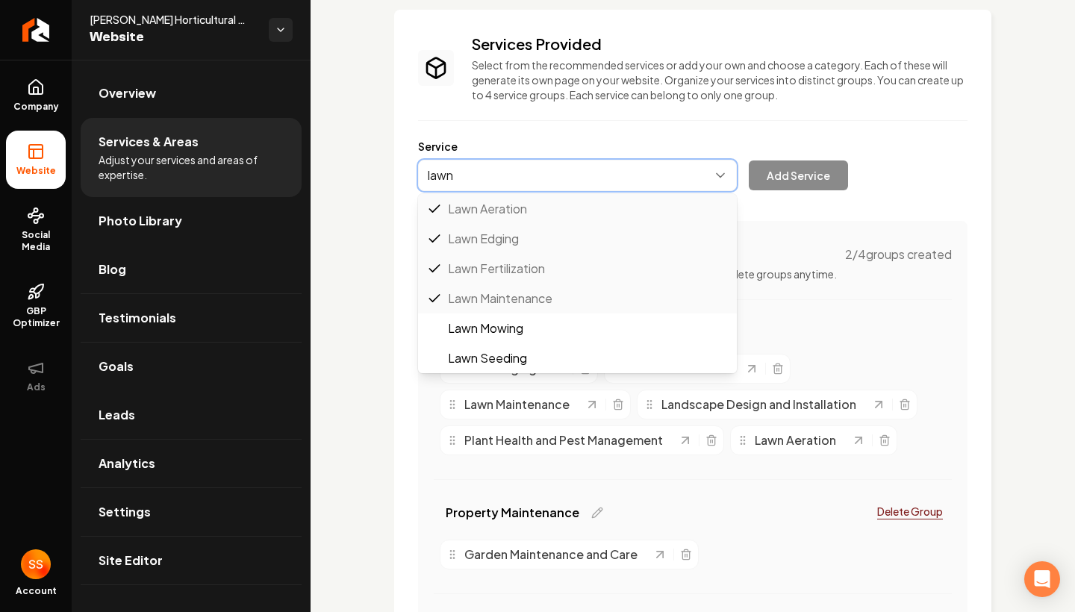
type input "Lawn Seeding"
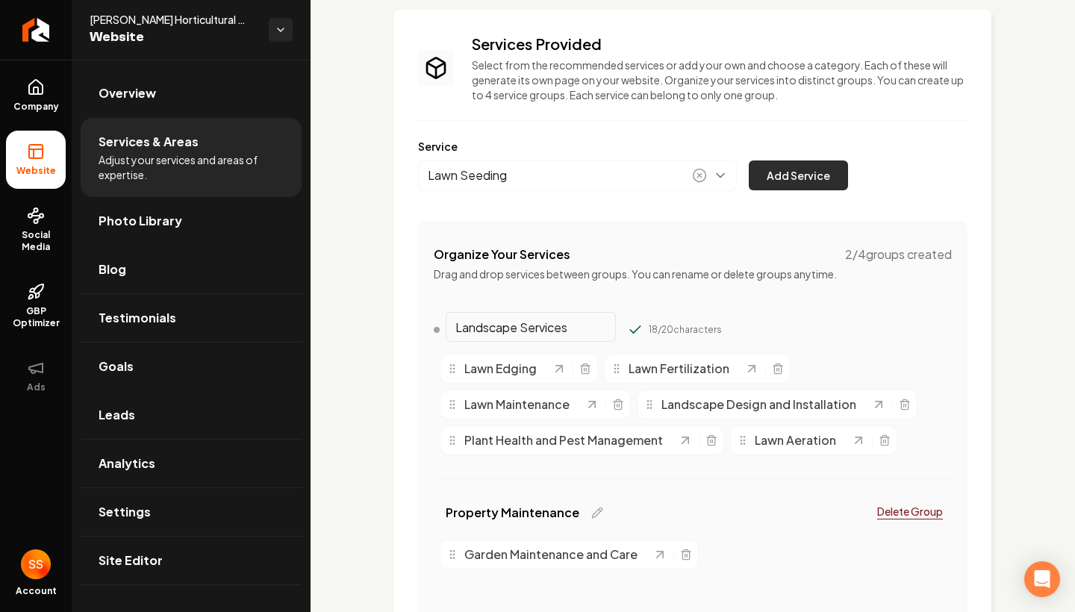
drag, startPoint x: 788, startPoint y: 193, endPoint x: 791, endPoint y: 179, distance: 14.5
click at [788, 184] on div "Services Provided Select from the recommended services or add your own and choo…" at bounding box center [692, 356] width 549 height 645
click at [791, 178] on button "Add Service" at bounding box center [798, 176] width 99 height 30
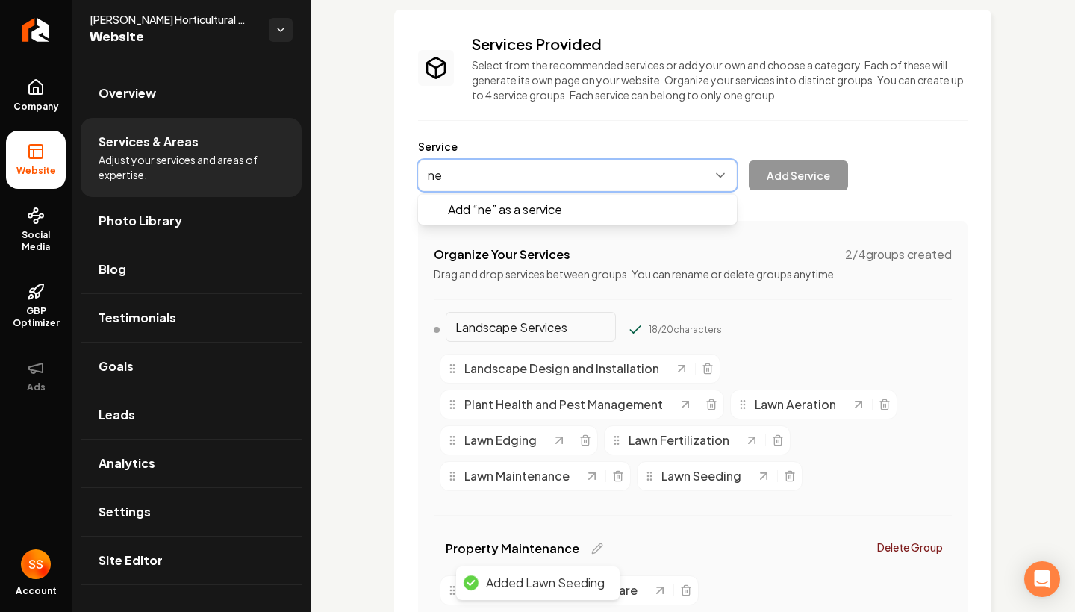
type input "n"
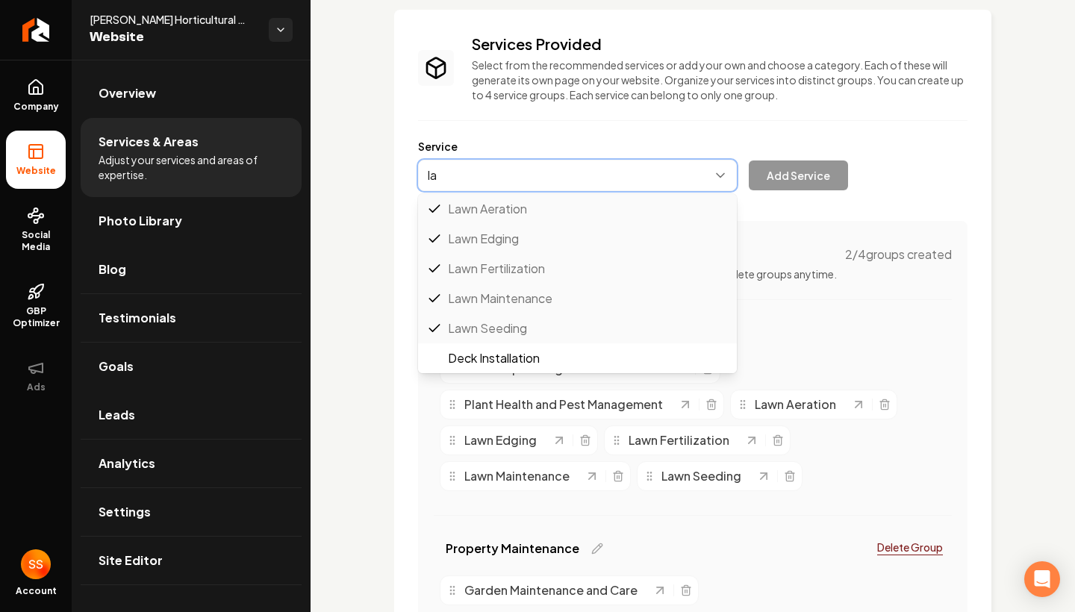
type input "l"
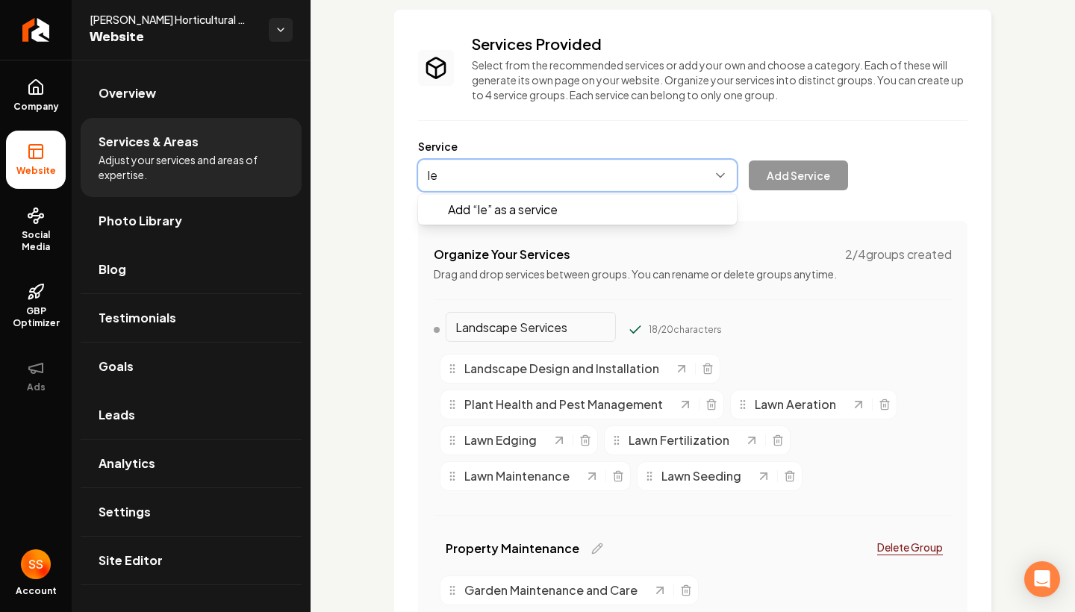
type input "l"
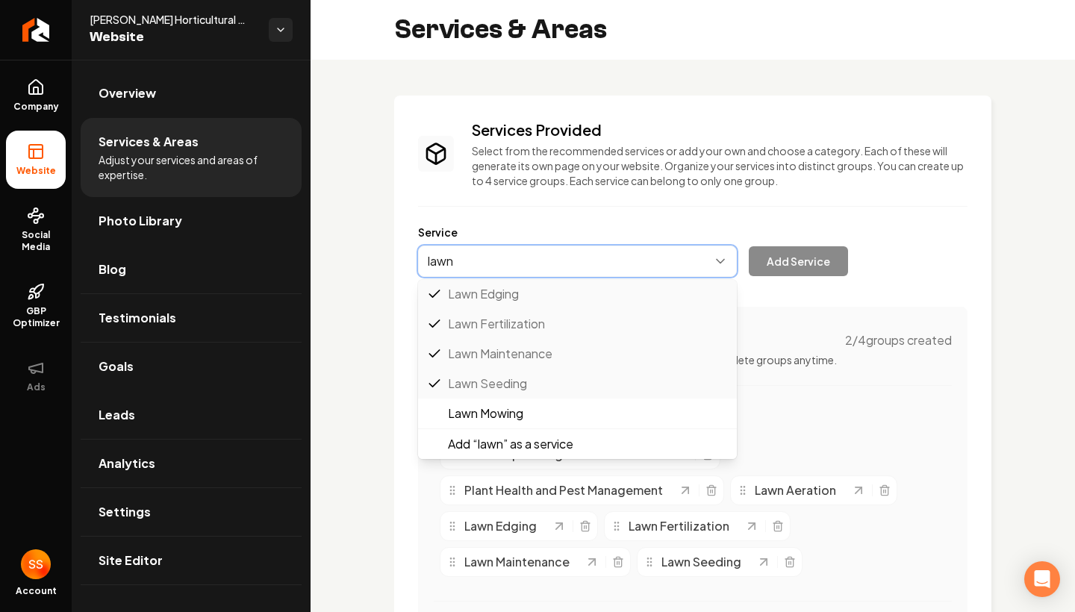
scroll to position [0, 0]
type input "l"
type input "Garden Installation"
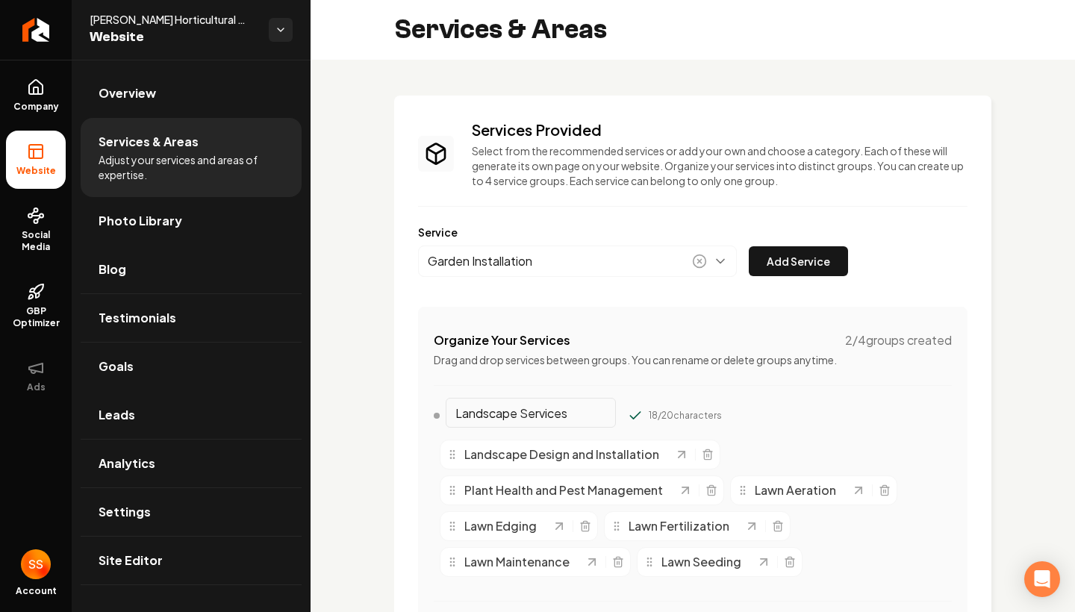
click at [804, 246] on div "Service Garden Installation Add Service" at bounding box center [692, 251] width 549 height 52
click at [797, 261] on button "Add Service" at bounding box center [798, 261] width 99 height 30
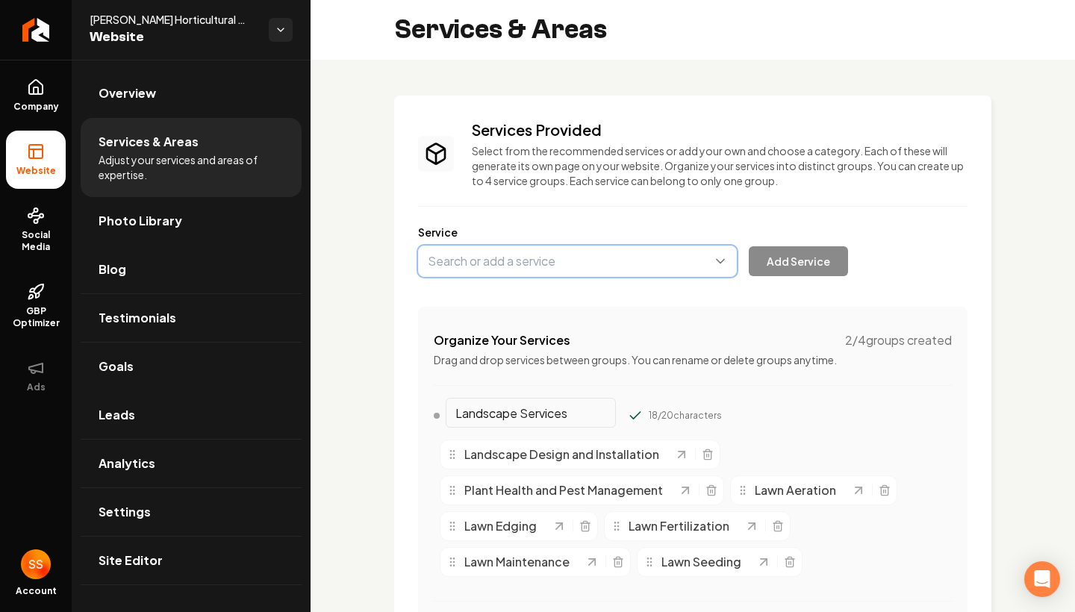
click at [585, 260] on button "Main content area" at bounding box center [577, 261] width 319 height 31
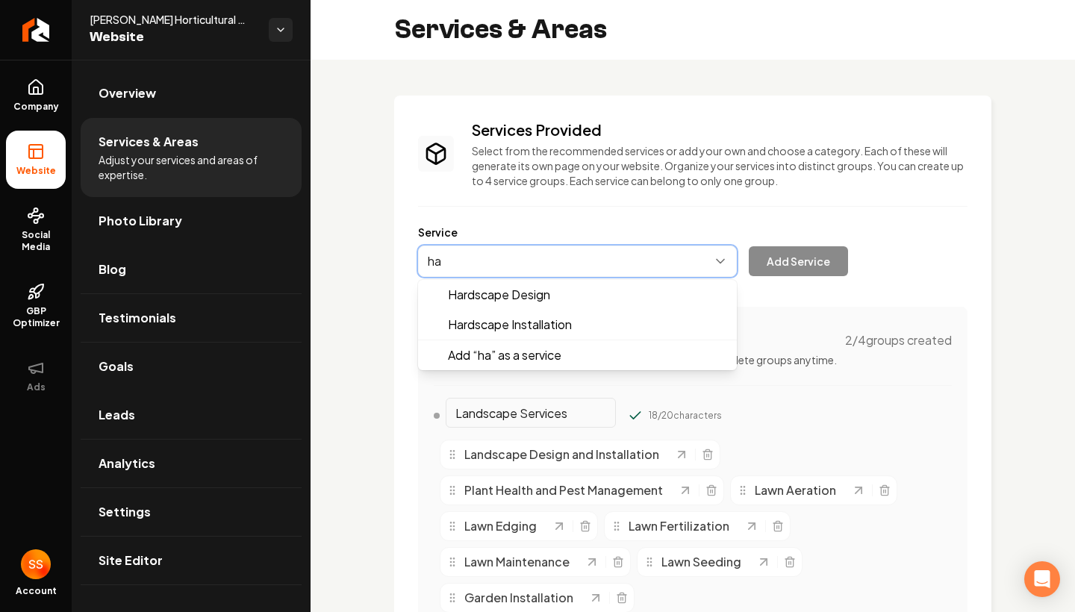
type input "Hardscape Installation"
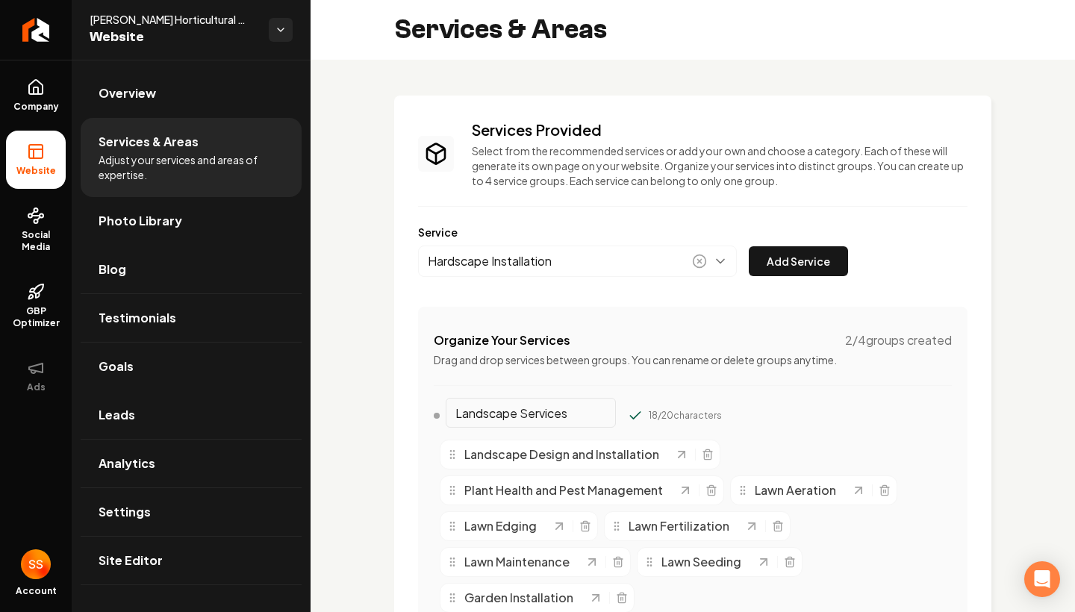
click at [814, 246] on div "Hardscape Installation Add Service" at bounding box center [633, 261] width 430 height 31
click at [808, 264] on button "Add Service" at bounding box center [798, 261] width 99 height 30
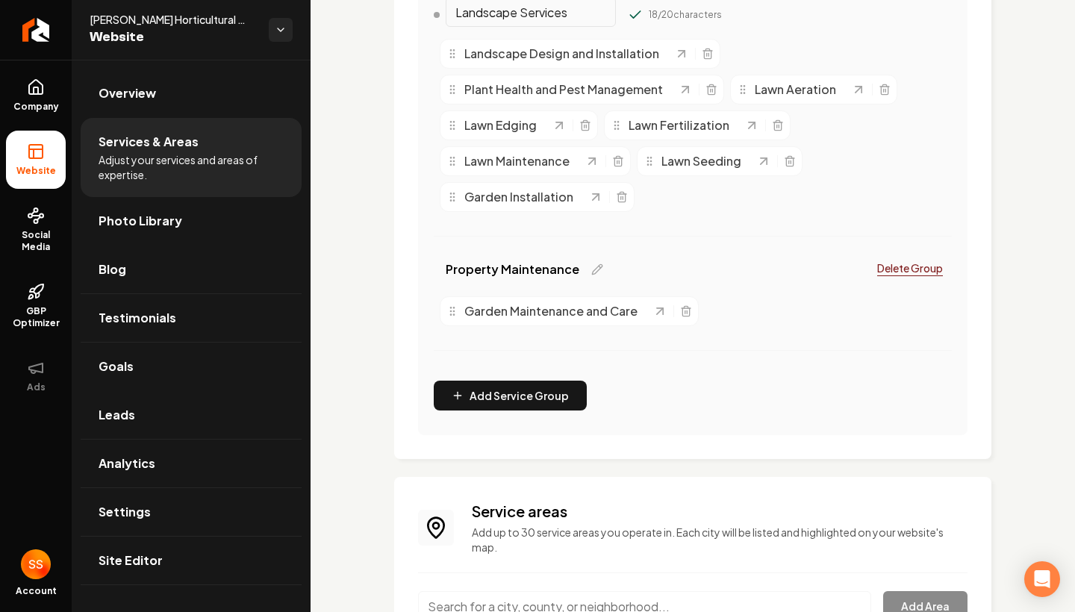
scroll to position [414, 0]
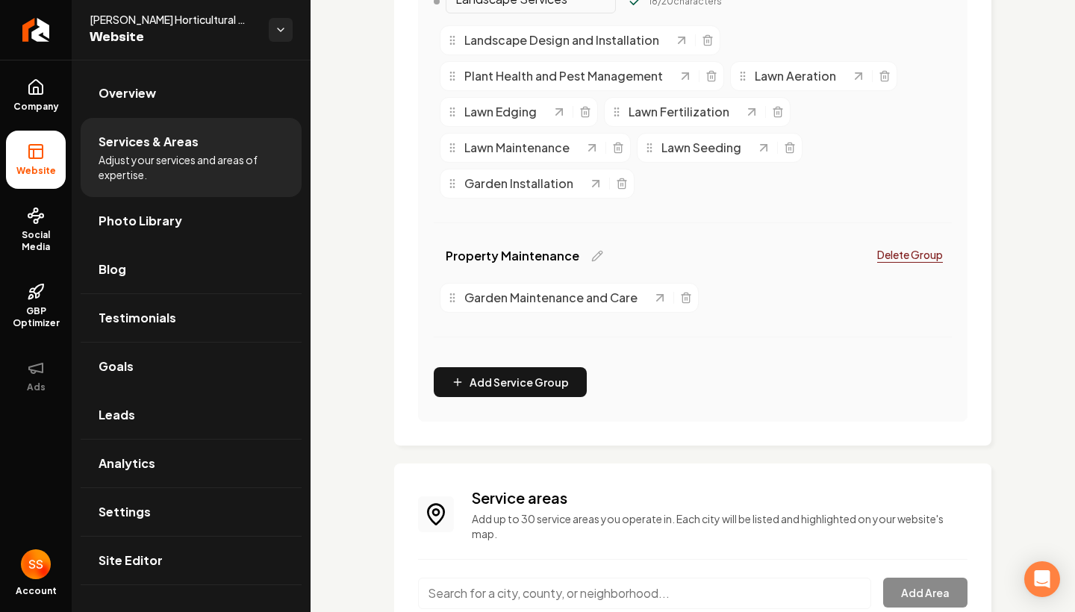
click at [598, 252] on div "Property Maintenance Delete Group" at bounding box center [693, 259] width 518 height 36
click at [591, 252] on icon "Main content area" at bounding box center [597, 256] width 12 height 12
click at [606, 350] on div "Property Maintenance 20 / 20 characters Delete Group Garden Maintenance and Care" at bounding box center [693, 298] width 518 height 114
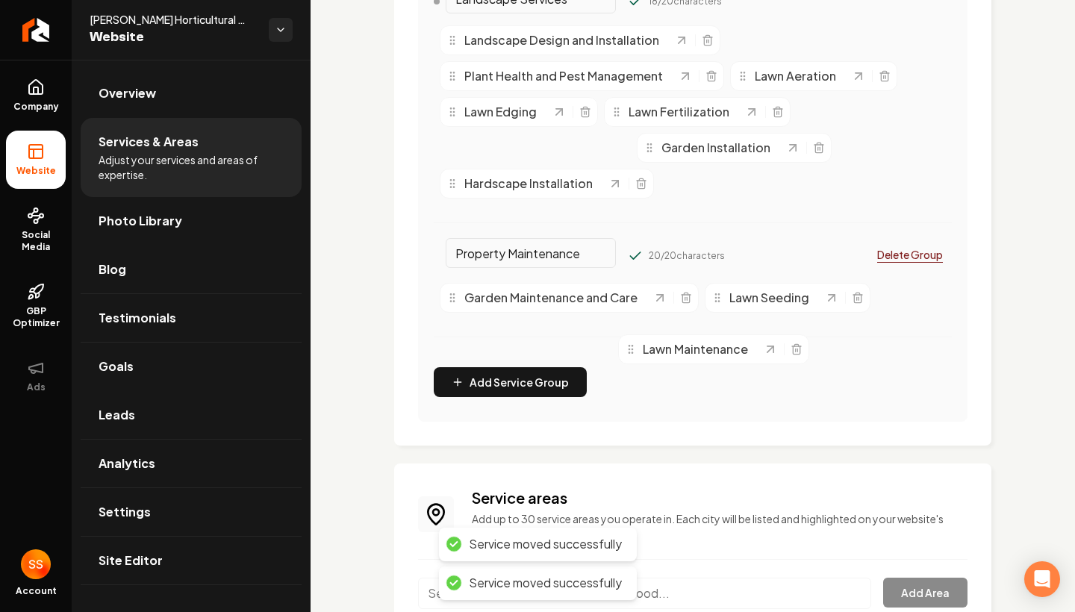
drag, startPoint x: 458, startPoint y: 151, endPoint x: 638, endPoint y: 355, distance: 271.4
click at [638, 355] on div "Lawn Maintenance" at bounding box center [694, 349] width 138 height 18
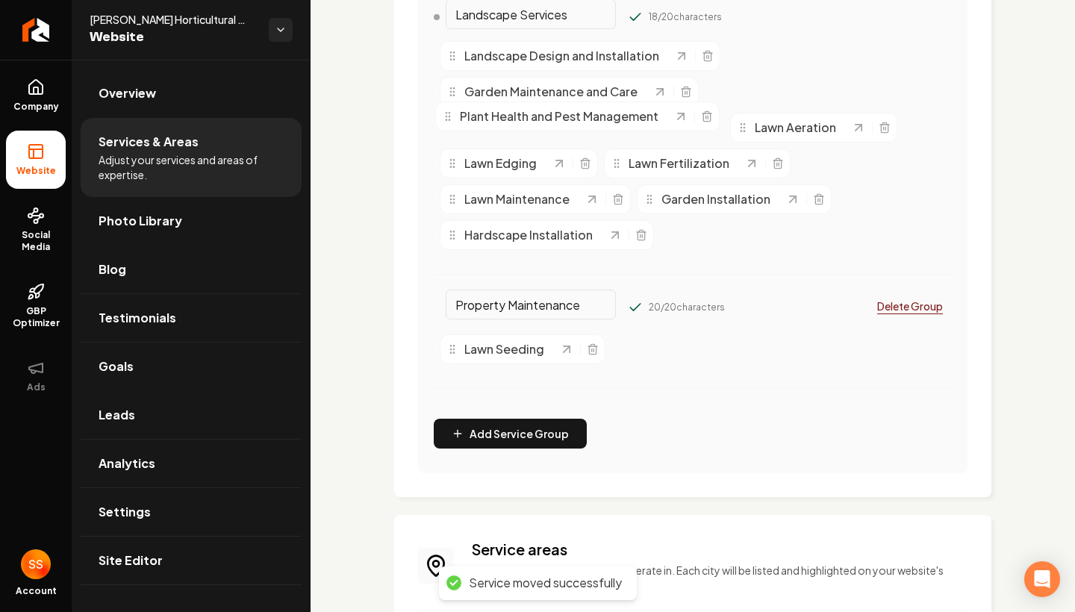
click at [454, 113] on div "Plant Health and Pest Management" at bounding box center [557, 116] width 231 height 18
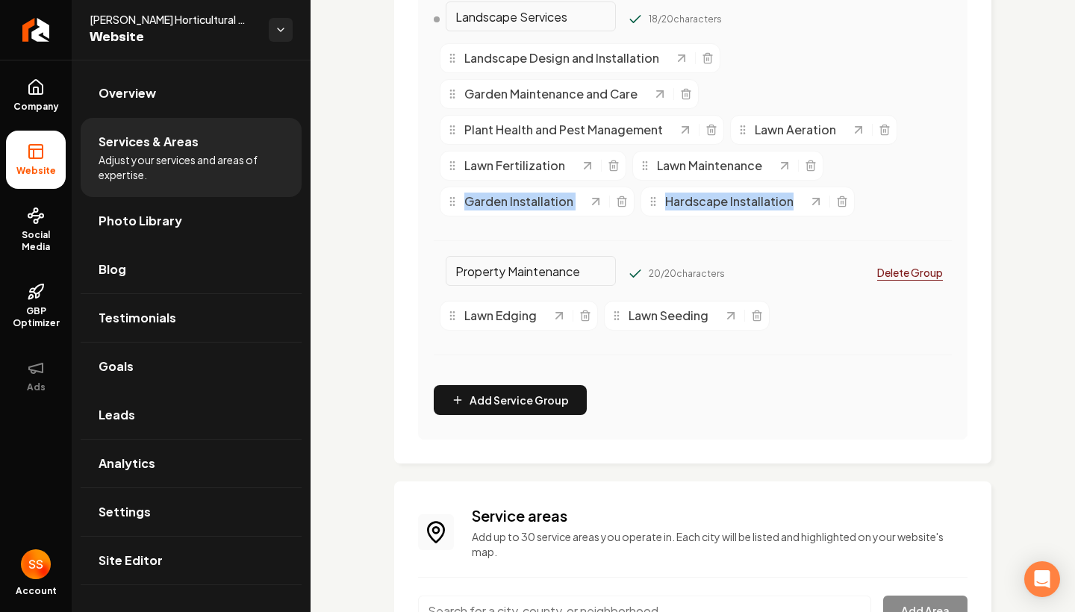
drag, startPoint x: 812, startPoint y: 171, endPoint x: 715, endPoint y: 249, distance: 124.7
click at [715, 249] on div "Landscape Services 18 / 20 characters Landscape Design and Installation Garden …" at bounding box center [693, 133] width 518 height 252
click at [691, 244] on div "Landscape Services 18 / 20 characters Landscape Design and Installation Garden …" at bounding box center [693, 133] width 518 height 252
drag, startPoint x: 811, startPoint y: 161, endPoint x: 786, endPoint y: 161, distance: 24.6
click at [786, 161] on div "Main content area" at bounding box center [797, 165] width 40 height 15
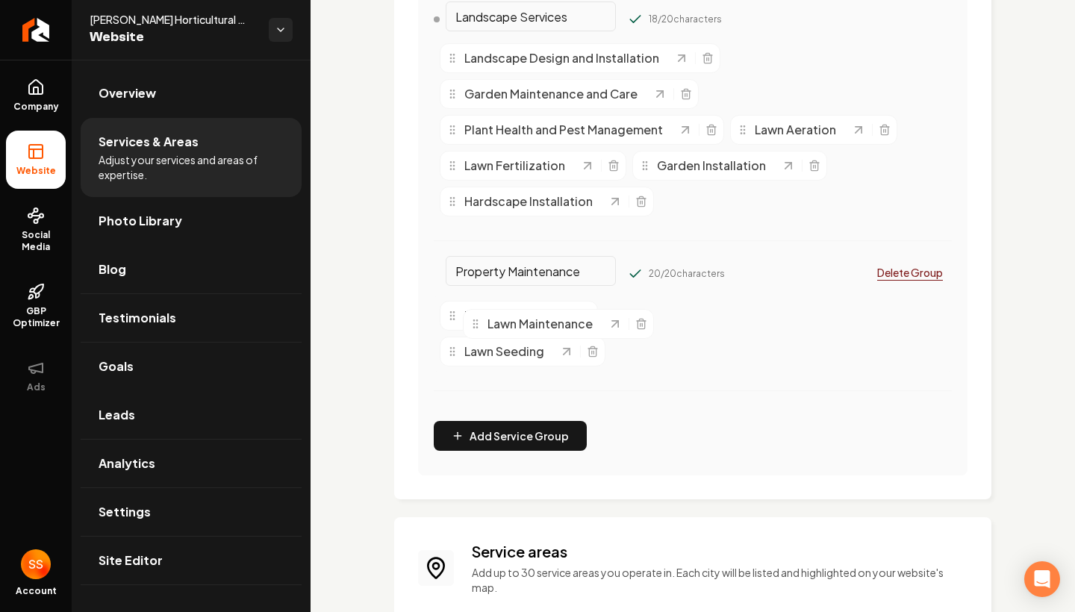
drag, startPoint x: 620, startPoint y: 312, endPoint x: 534, endPoint y: 334, distance: 89.4
click at [482, 330] on icon "Main content area" at bounding box center [476, 324] width 12 height 12
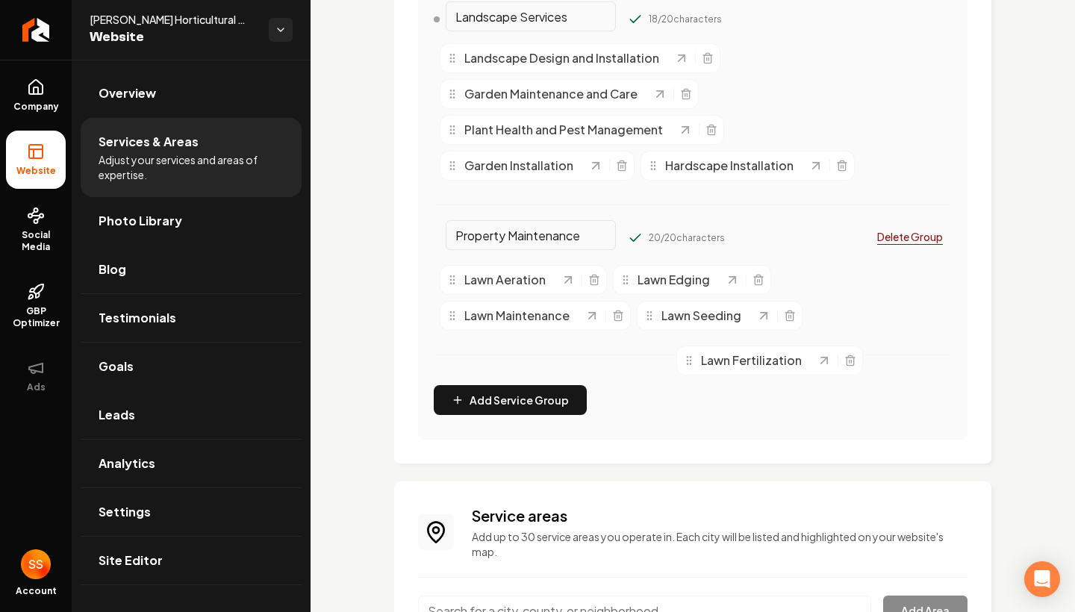
drag, startPoint x: 741, startPoint y: 132, endPoint x: 685, endPoint y: 352, distance: 226.5
click at [685, 360] on icon "Main content area" at bounding box center [689, 361] width 12 height 12
click at [572, 315] on div "Lawn Maintenance" at bounding box center [515, 316] width 138 height 18
click at [594, 314] on icon "Main content area" at bounding box center [592, 316] width 6 height 6
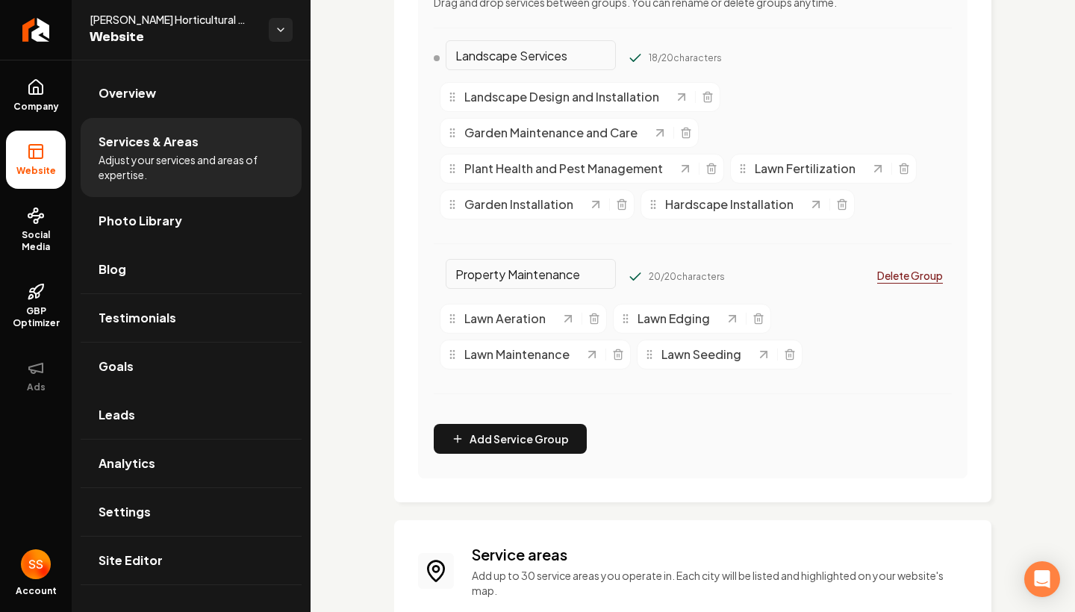
scroll to position [356, 0]
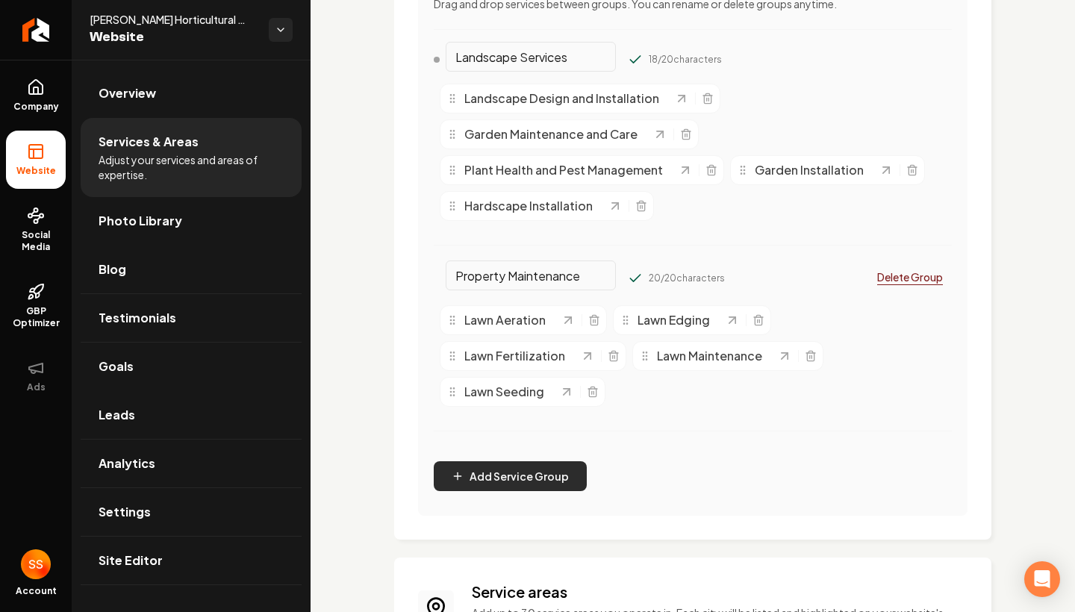
click at [511, 481] on button "Add Service Group" at bounding box center [510, 476] width 153 height 30
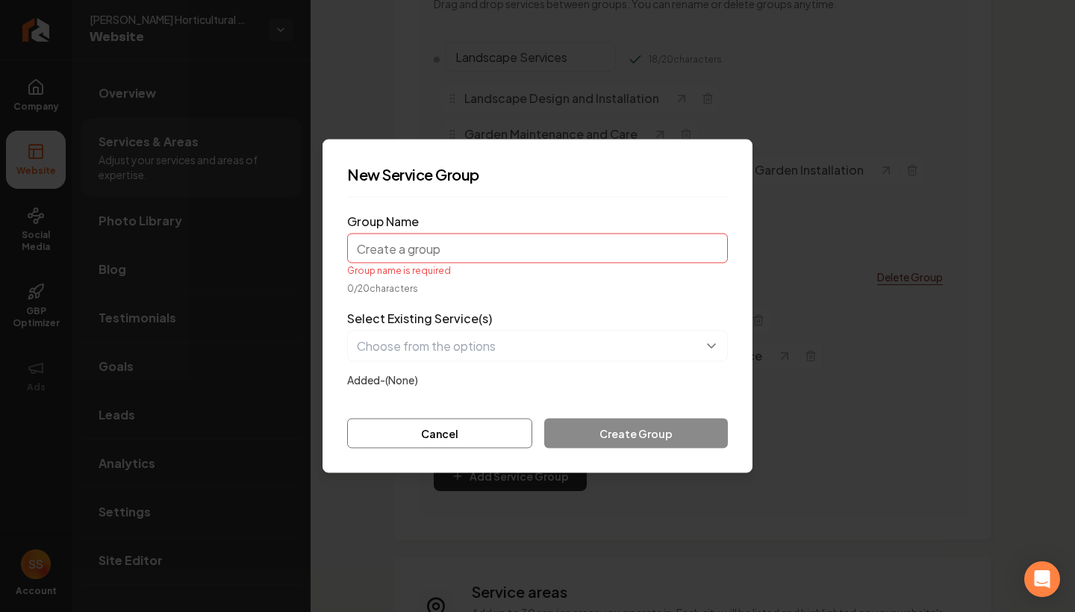
click at [420, 244] on input "Group Name" at bounding box center [537, 249] width 381 height 30
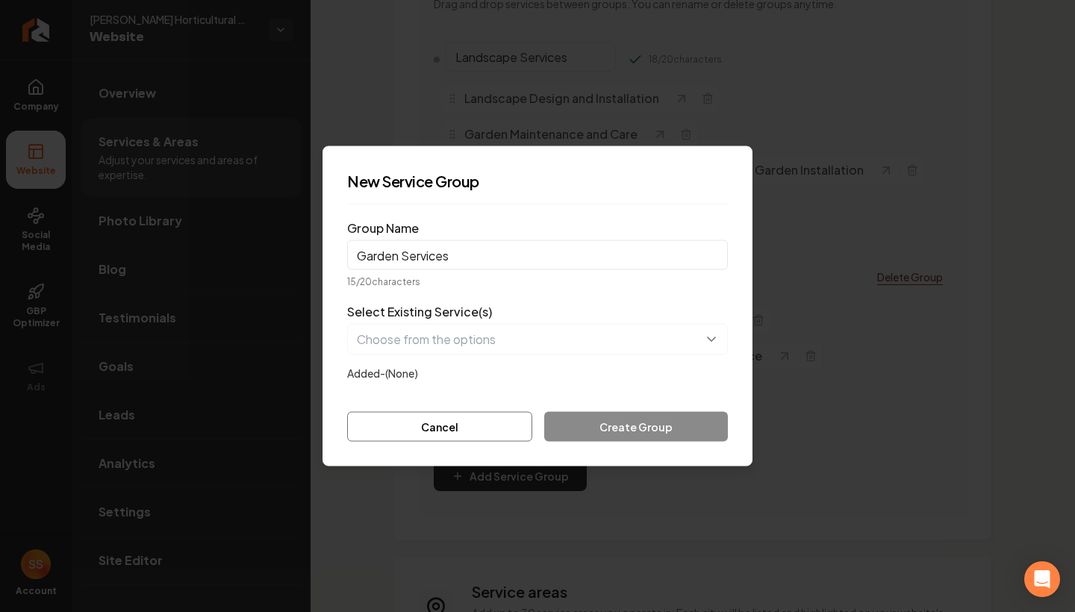
type input "Garden Services"
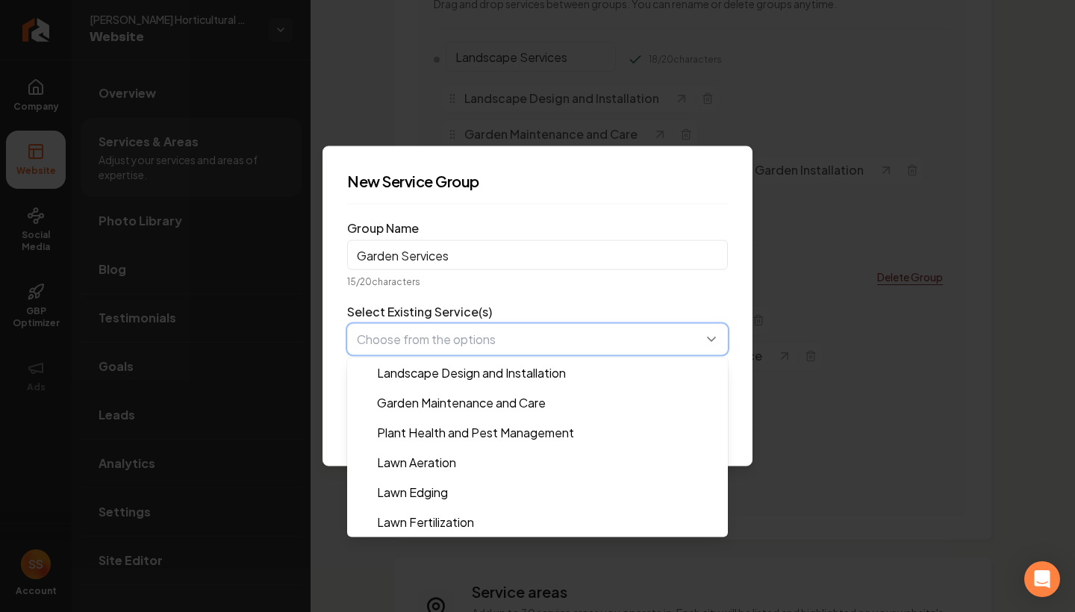
click at [476, 353] on button "button" at bounding box center [537, 339] width 381 height 31
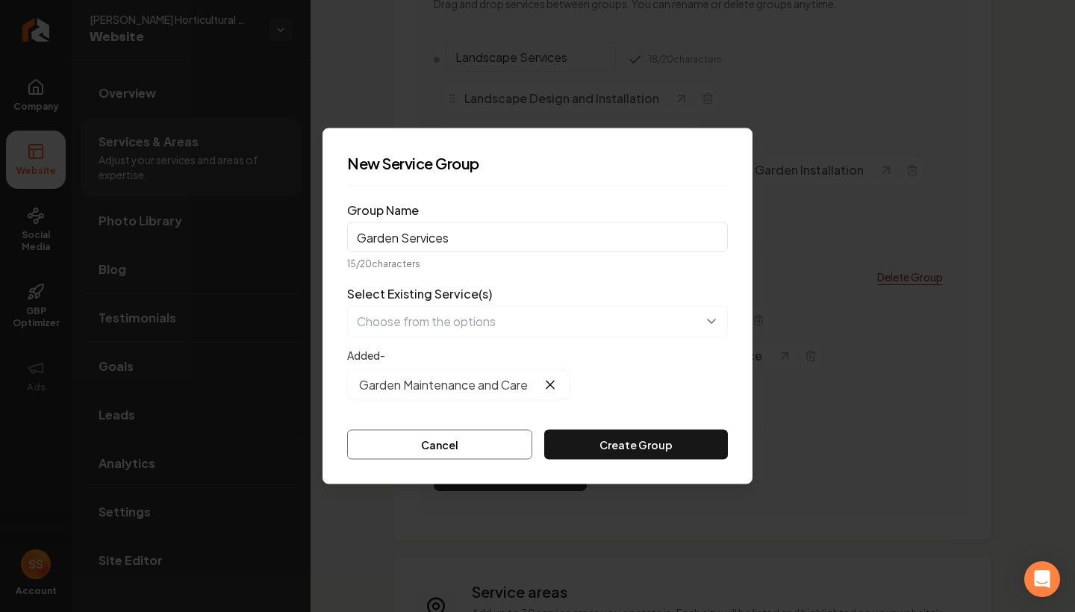
click at [619, 359] on div "Added- Garden Maintenance and Care" at bounding box center [537, 373] width 381 height 54
drag, startPoint x: 633, startPoint y: 296, endPoint x: 630, endPoint y: 313, distance: 17.4
click at [633, 296] on div "Select Existing Service(s) Added- Garden Maintenance and Care" at bounding box center [537, 342] width 381 height 115
click at [639, 440] on button "Create Group" at bounding box center [636, 445] width 184 height 30
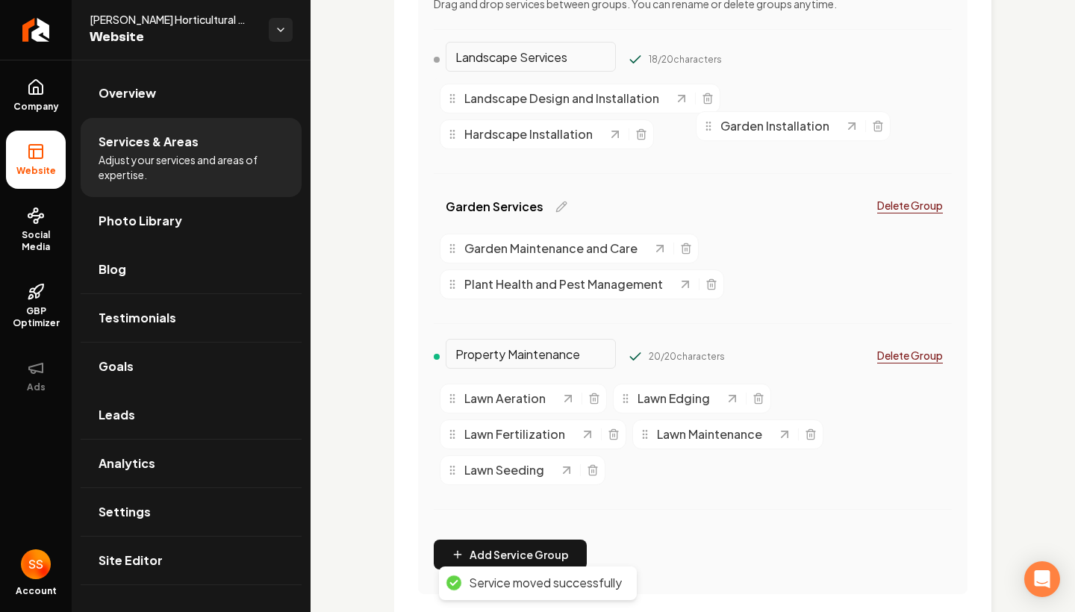
drag, startPoint x: 736, startPoint y: 99, endPoint x: 705, endPoint y: 127, distance: 41.2
click at [706, 126] on circle "Main content area" at bounding box center [706, 125] width 1 height 1
drag, startPoint x: 502, startPoint y: 354, endPoint x: 378, endPoint y: 331, distance: 126.7
click at [378, 331] on div "Services Provided Select from the recommended services or add your own and choo…" at bounding box center [693, 323] width 764 height 1239
type input "Maintenance Services"
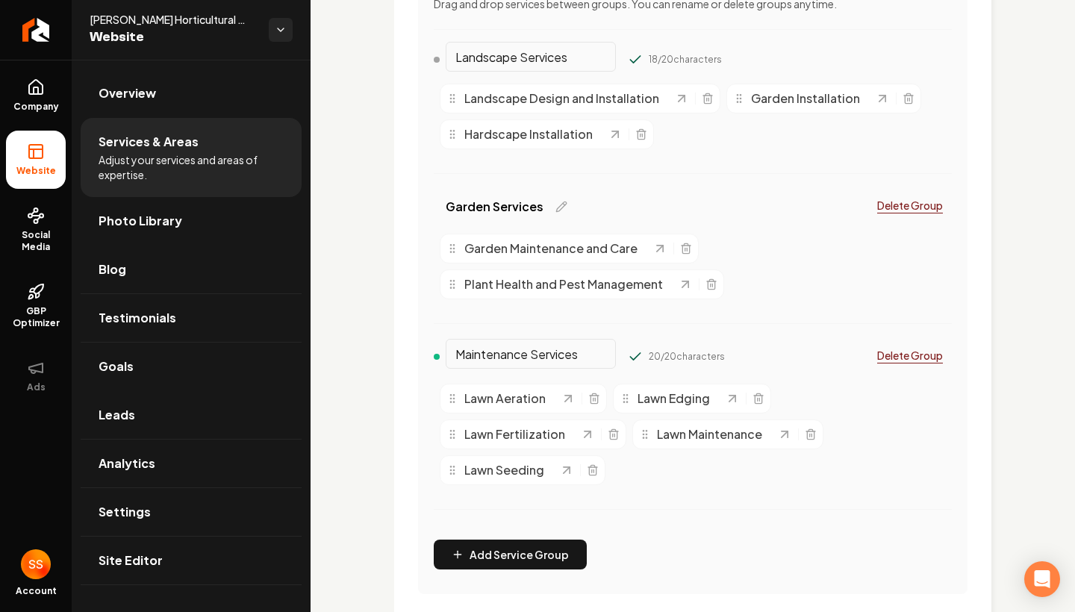
click at [786, 276] on div "Garden Maintenance and Care Plant Health and Pest Management" at bounding box center [693, 267] width 518 height 78
click at [437, 61] on div "Main content area" at bounding box center [437, 60] width 6 height 6
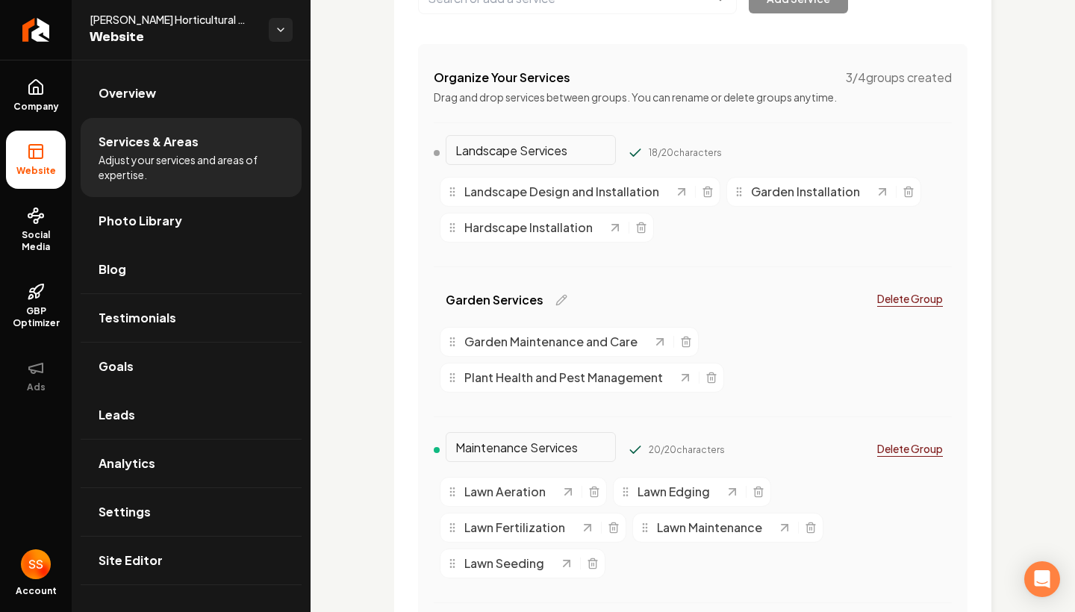
scroll to position [222, 0]
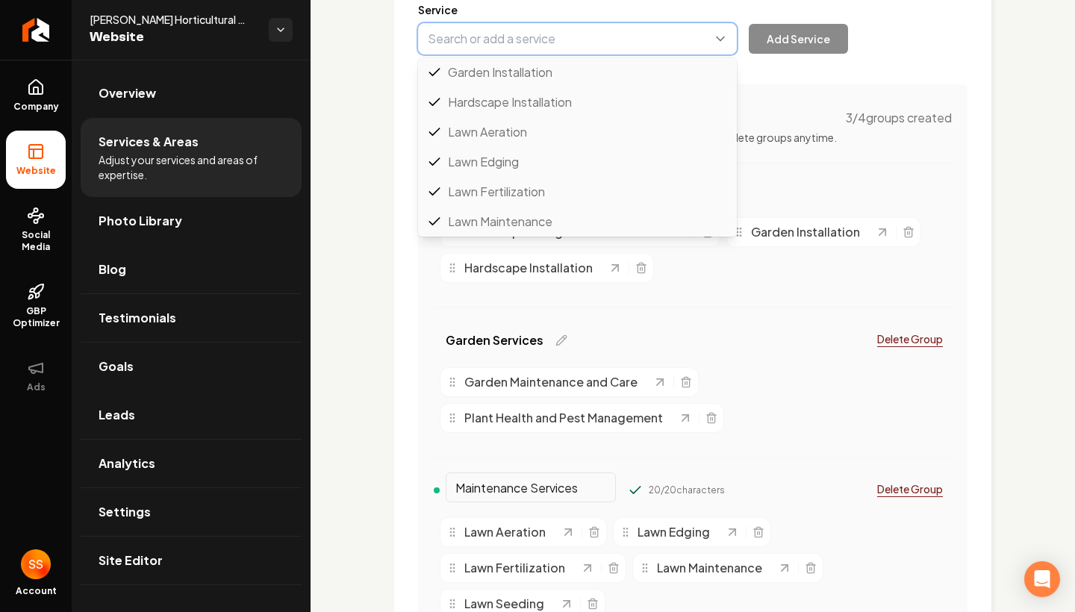
click at [545, 28] on button "Main content area" at bounding box center [577, 38] width 319 height 31
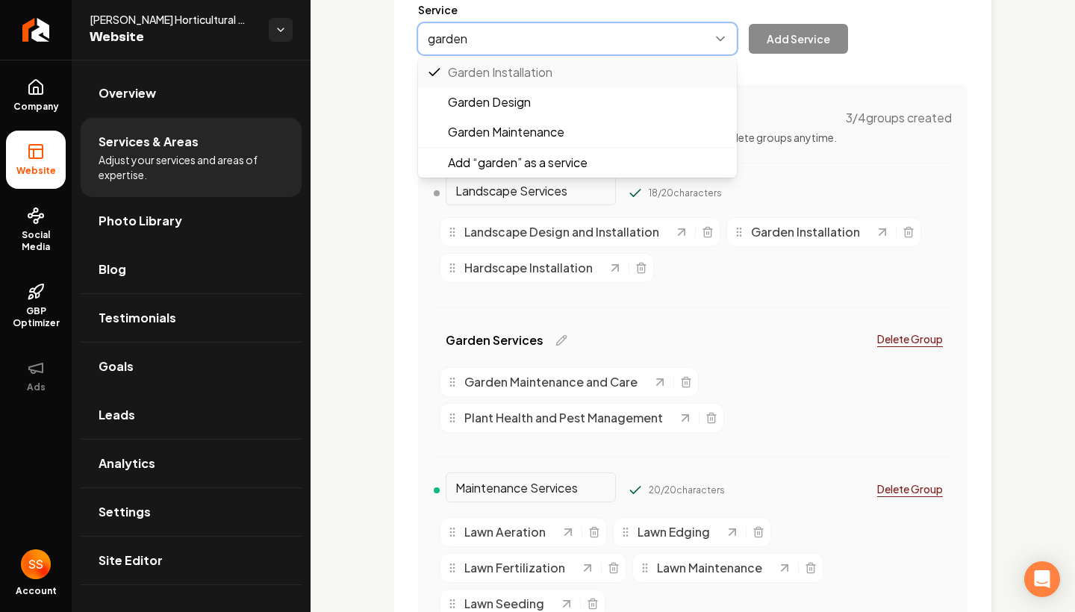
type input "Garden Design"
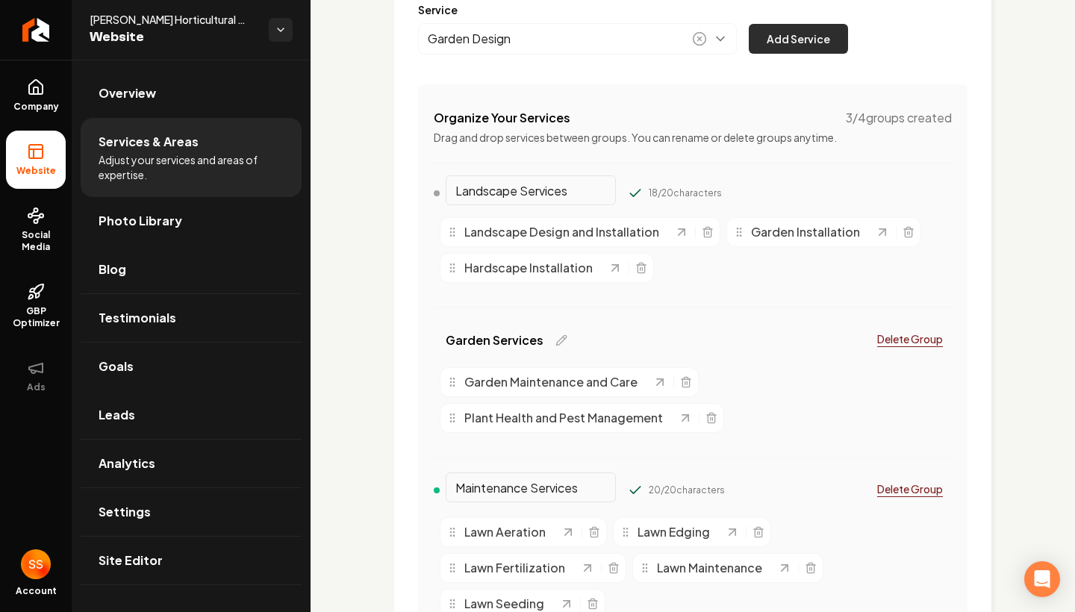
click at [795, 34] on button "Add Service" at bounding box center [798, 39] width 99 height 30
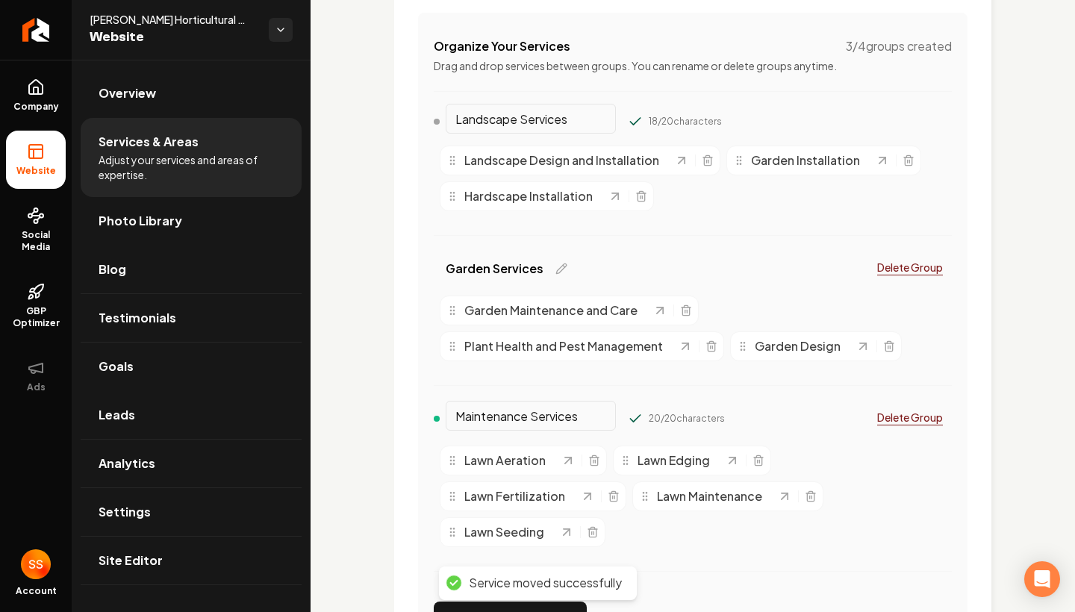
scroll to position [317, 0]
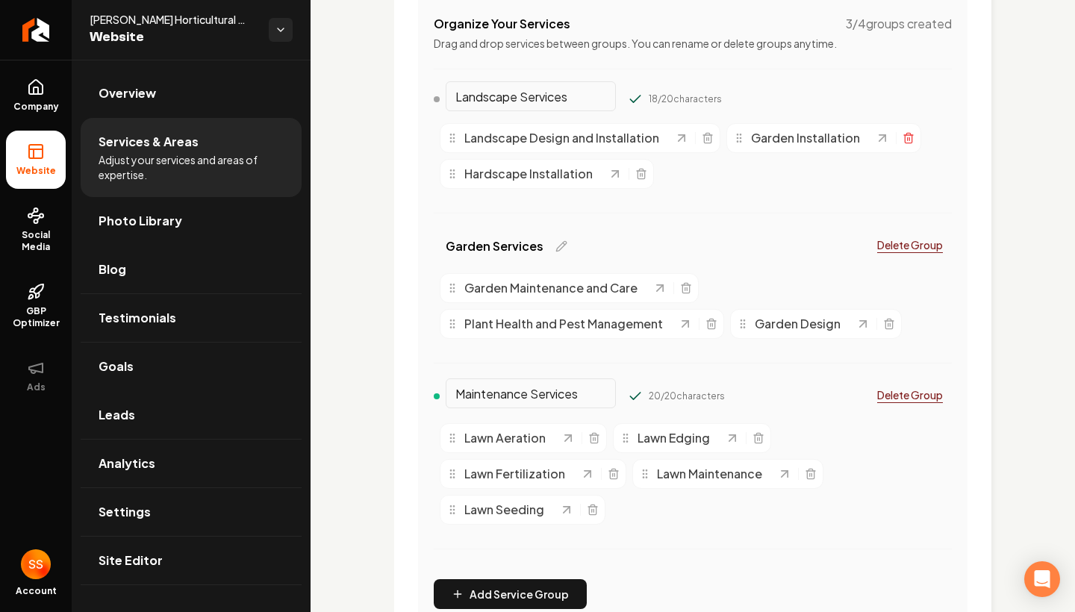
click at [908, 138] on line "Main content area" at bounding box center [908, 138] width 0 height 3
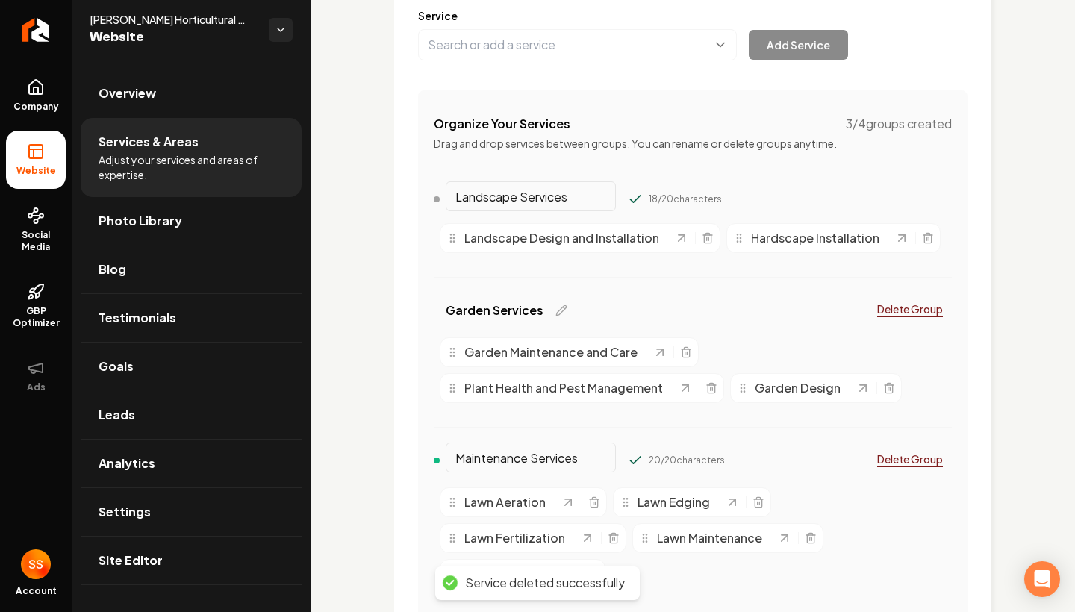
scroll to position [190, 0]
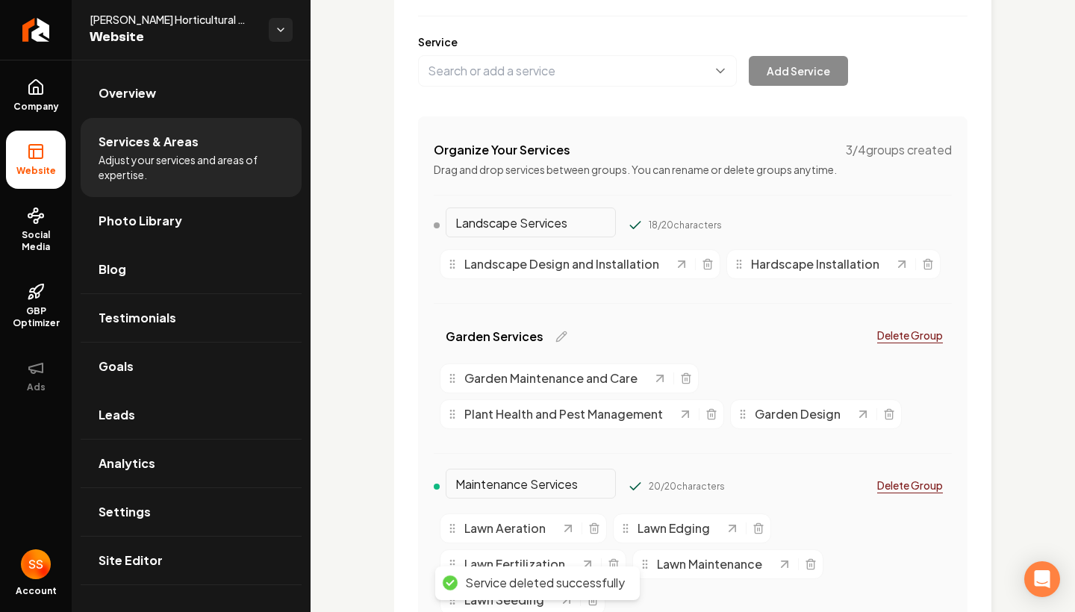
click at [537, 54] on div "Service Add Service" at bounding box center [692, 60] width 549 height 52
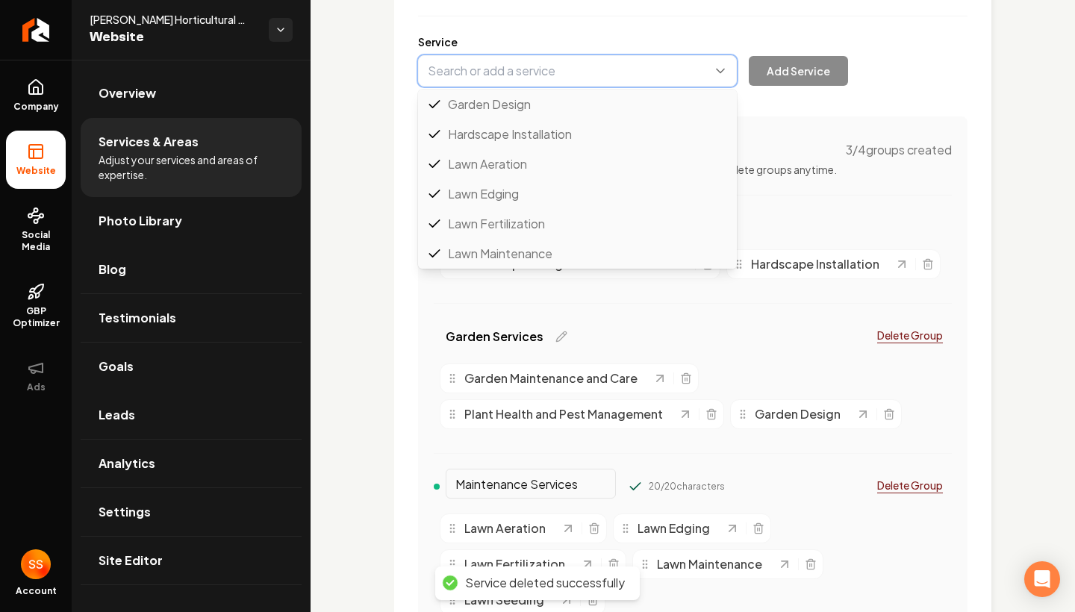
click at [536, 72] on button "Main content area" at bounding box center [577, 70] width 319 height 31
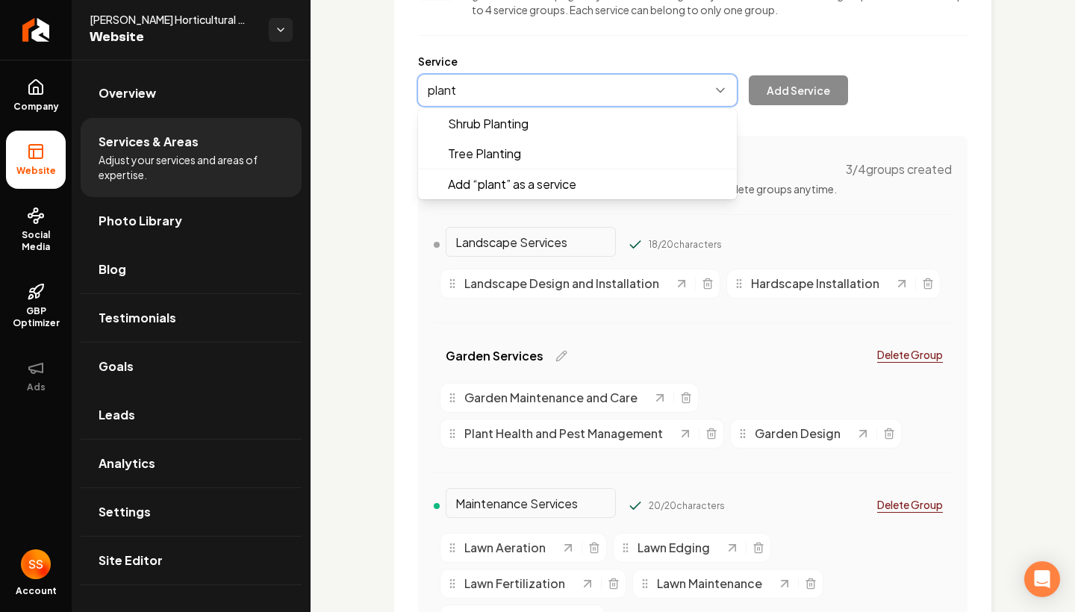
scroll to position [172, 0]
type input "p"
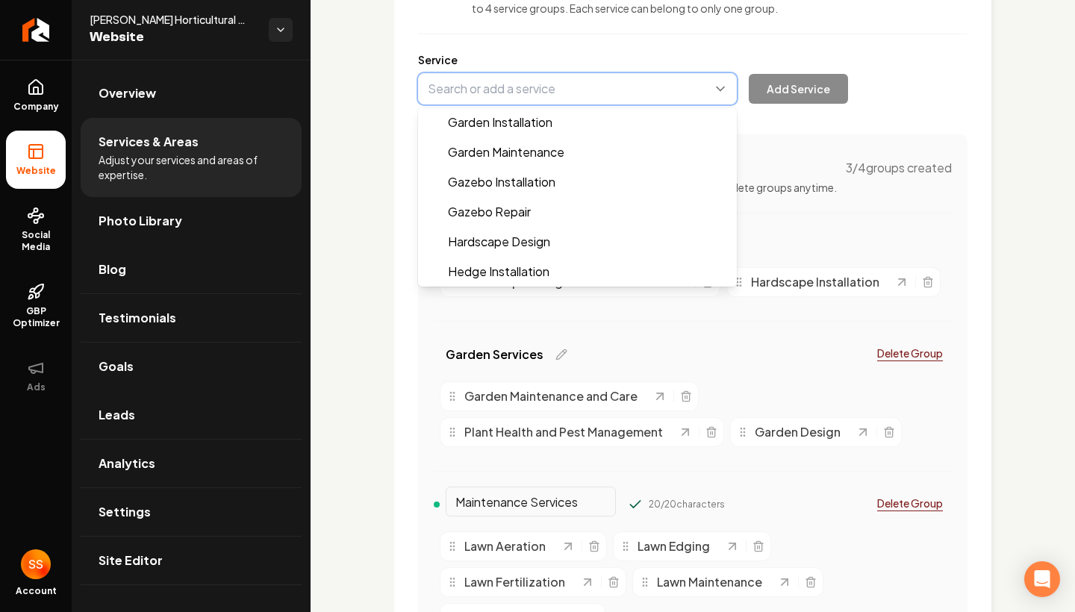
scroll to position [60, 0]
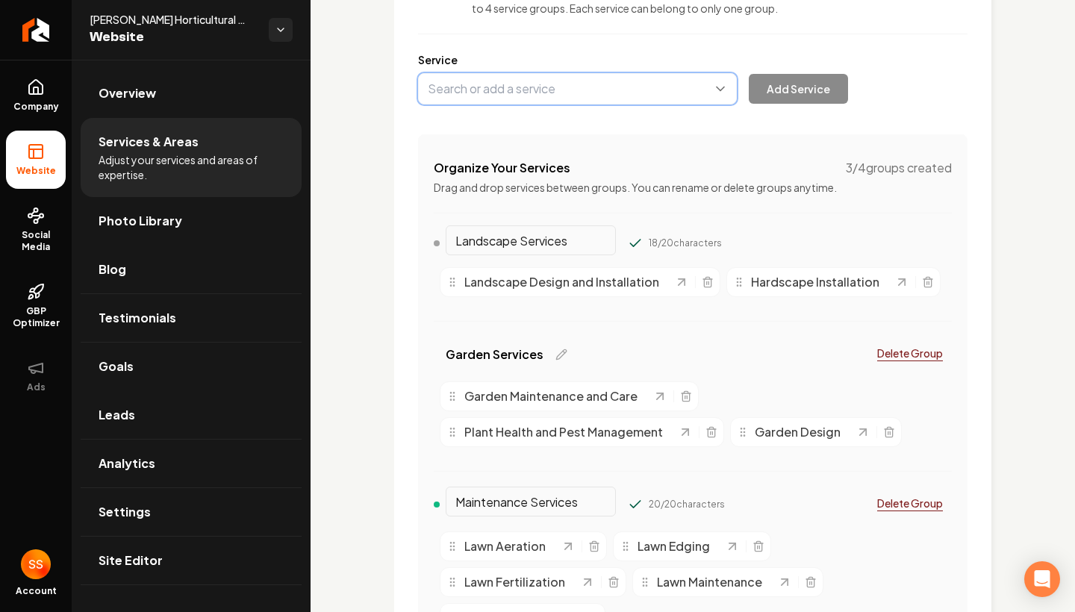
click at [610, 328] on div "Services Provided Select from the recommended services or add your own and choo…" at bounding box center [692, 344] width 549 height 795
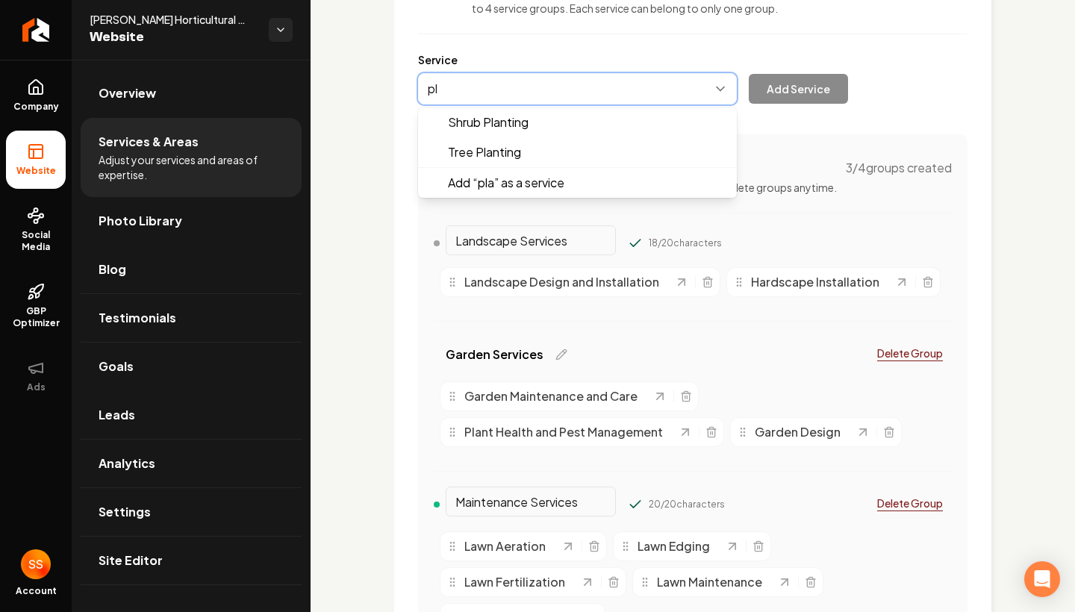
type input "p"
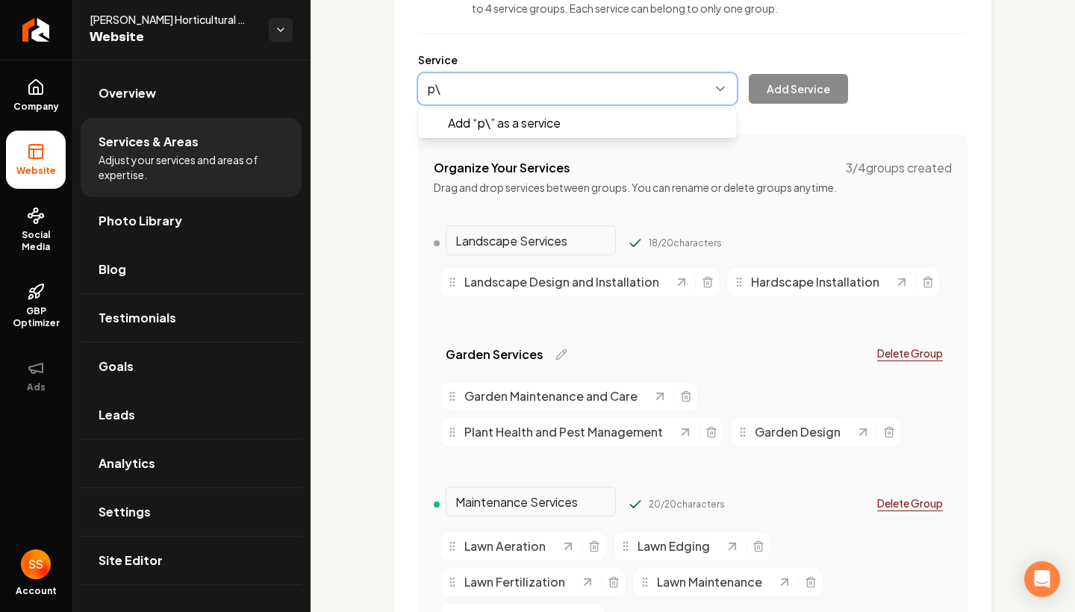
scroll to position [0, 0]
type input "p"
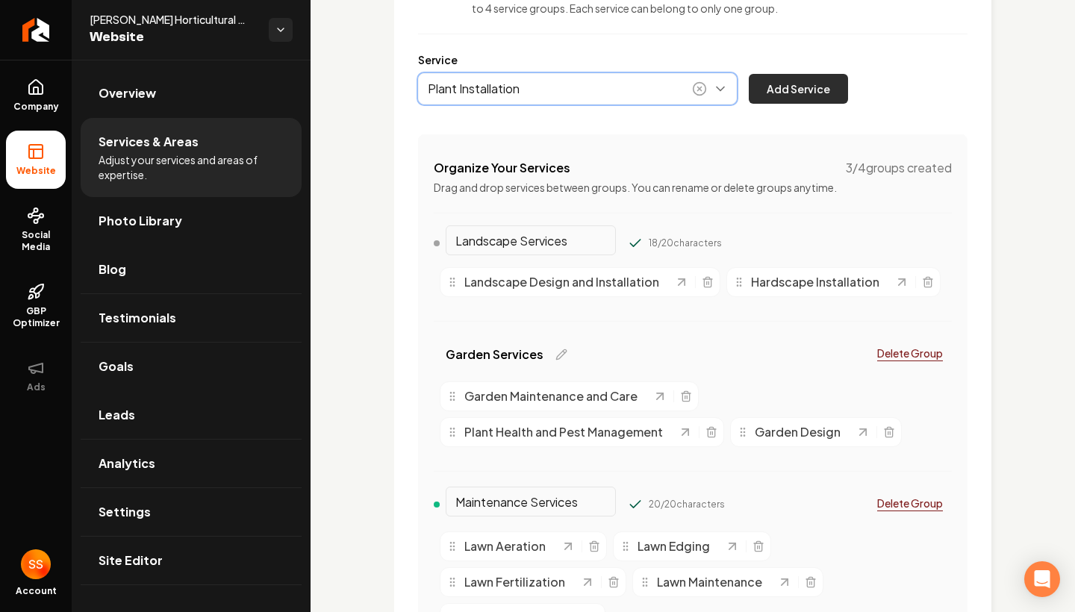
type input "Plant Installation"
click at [780, 96] on button "Add Service" at bounding box center [798, 89] width 99 height 30
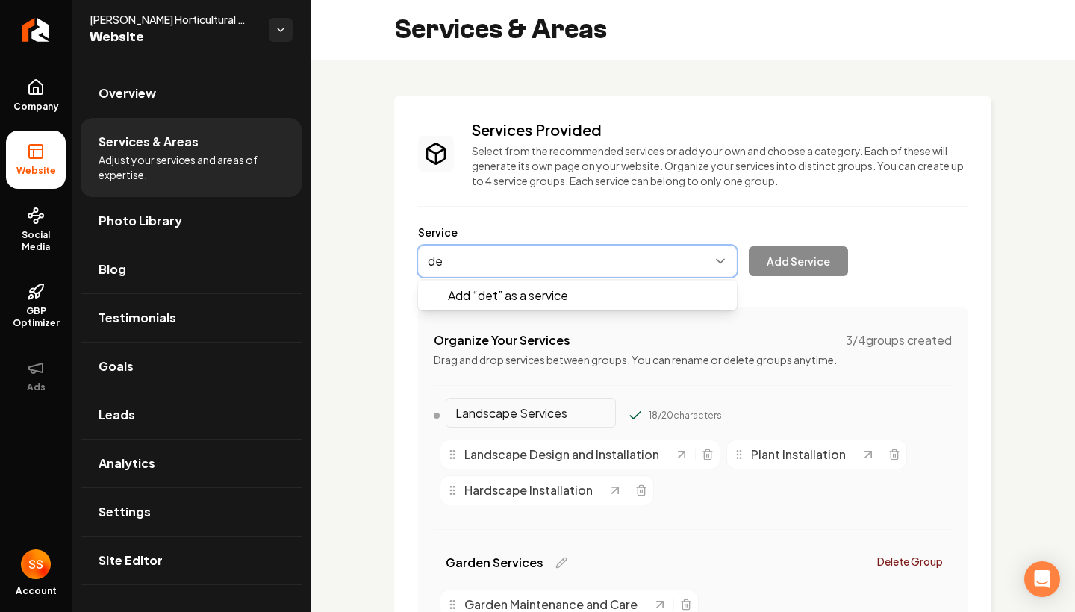
type input "d"
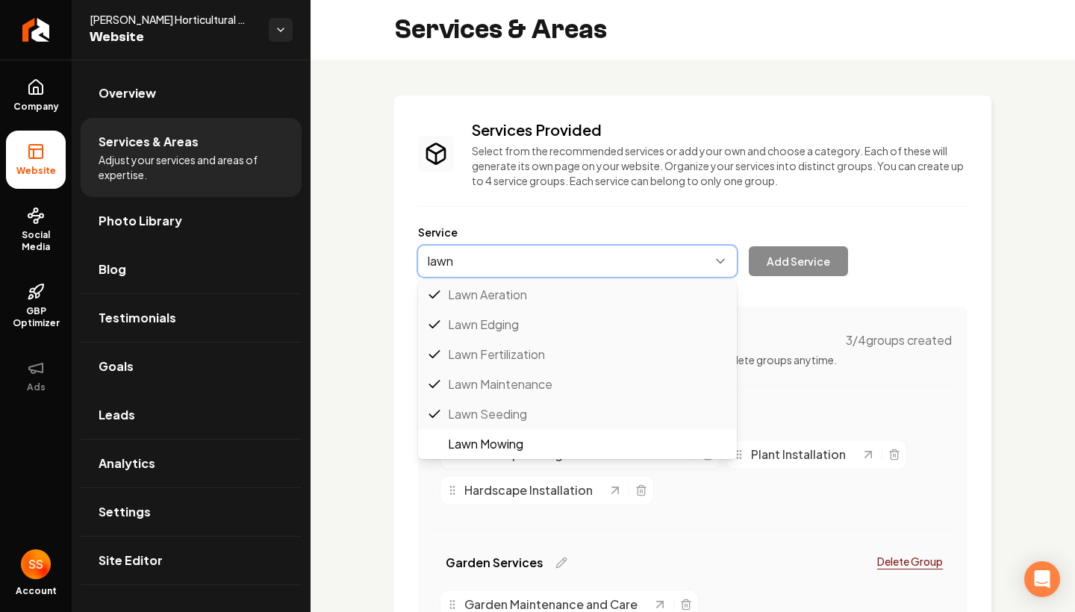
type input "lawn"
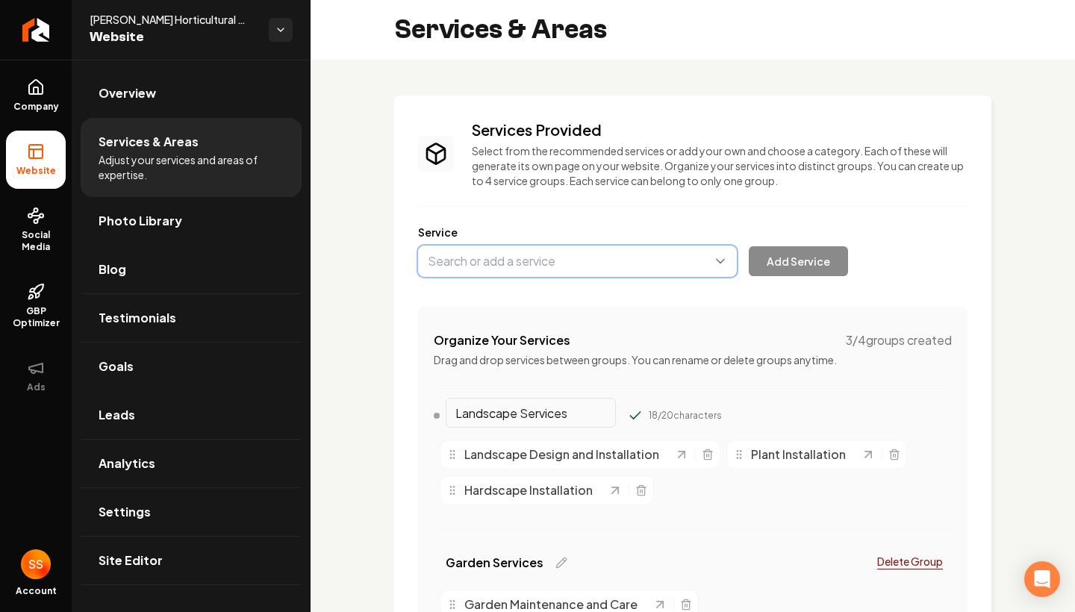
click at [922, 269] on div "Service Add Service" at bounding box center [692, 251] width 549 height 52
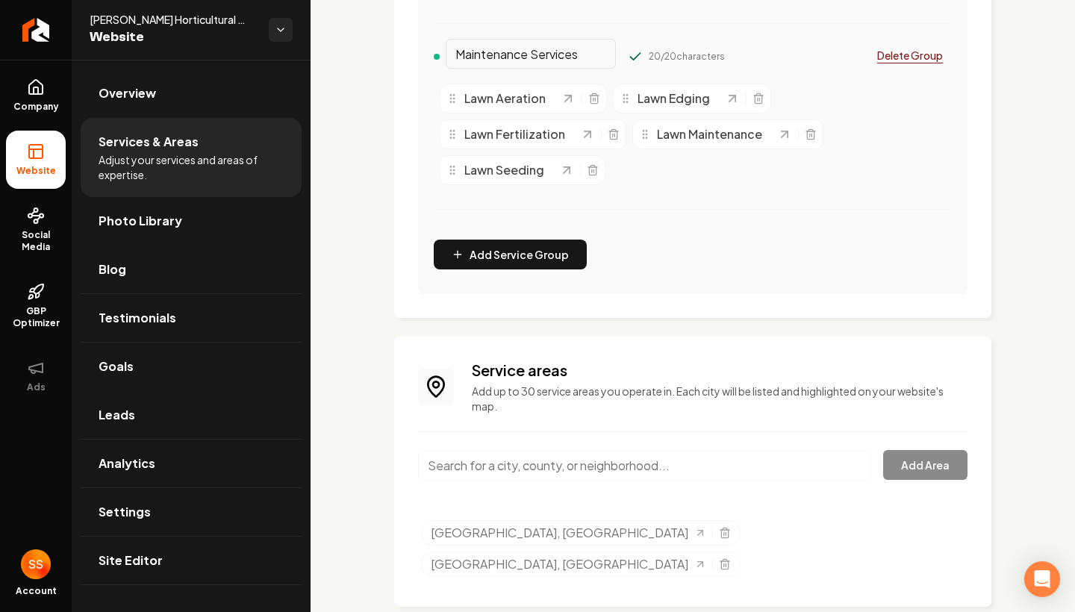
scroll to position [655, 0]
click at [529, 478] on input "Main content area" at bounding box center [644, 466] width 453 height 31
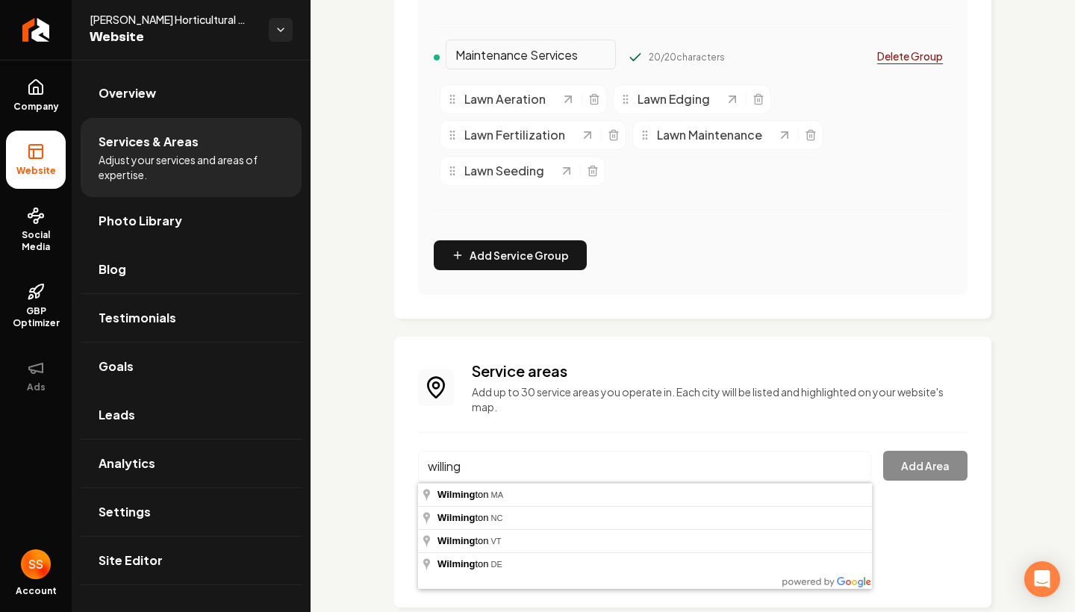
type input "[GEOGRAPHIC_DATA], [GEOGRAPHIC_DATA]"
drag, startPoint x: 529, startPoint y: 478, endPoint x: 510, endPoint y: 499, distance: 28.6
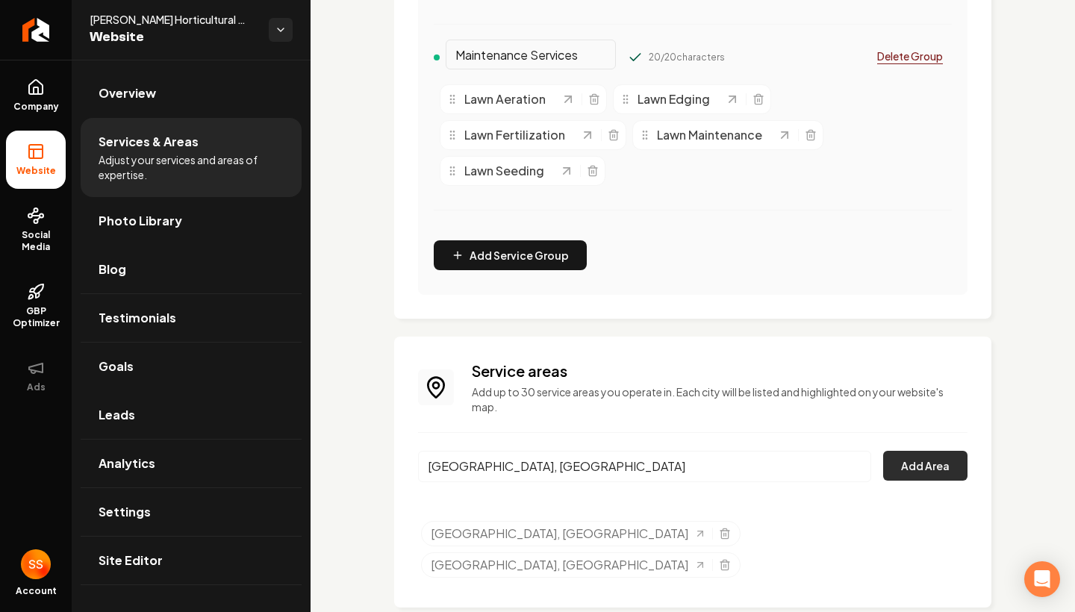
click at [942, 467] on button "Add Area" at bounding box center [925, 466] width 84 height 30
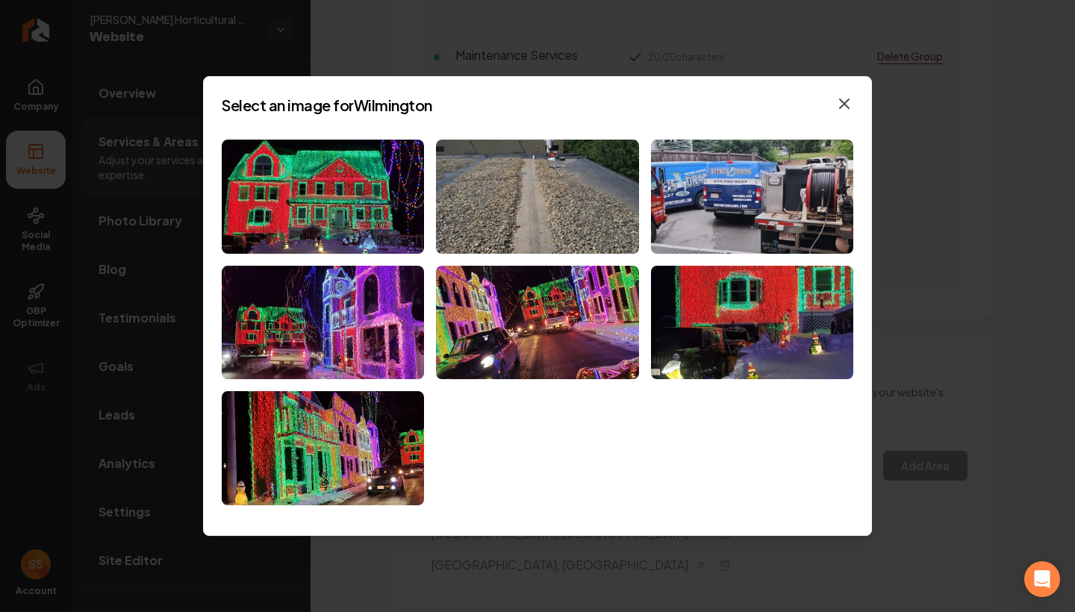
click at [845, 101] on icon "button" at bounding box center [844, 104] width 18 height 18
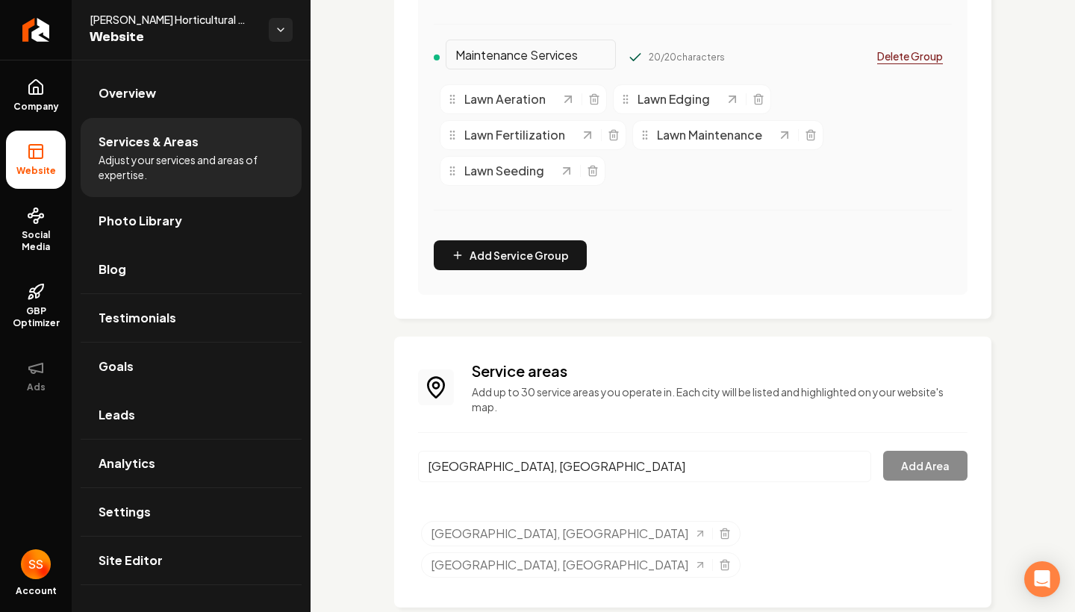
click at [915, 469] on div "[GEOGRAPHIC_DATA], [GEOGRAPHIC_DATA] Add Area" at bounding box center [692, 475] width 549 height 49
click at [759, 469] on input "[GEOGRAPHIC_DATA], [GEOGRAPHIC_DATA]" at bounding box center [644, 466] width 453 height 31
click at [855, 467] on input "[GEOGRAPHIC_DATA], [GEOGRAPHIC_DATA]" at bounding box center [644, 466] width 453 height 31
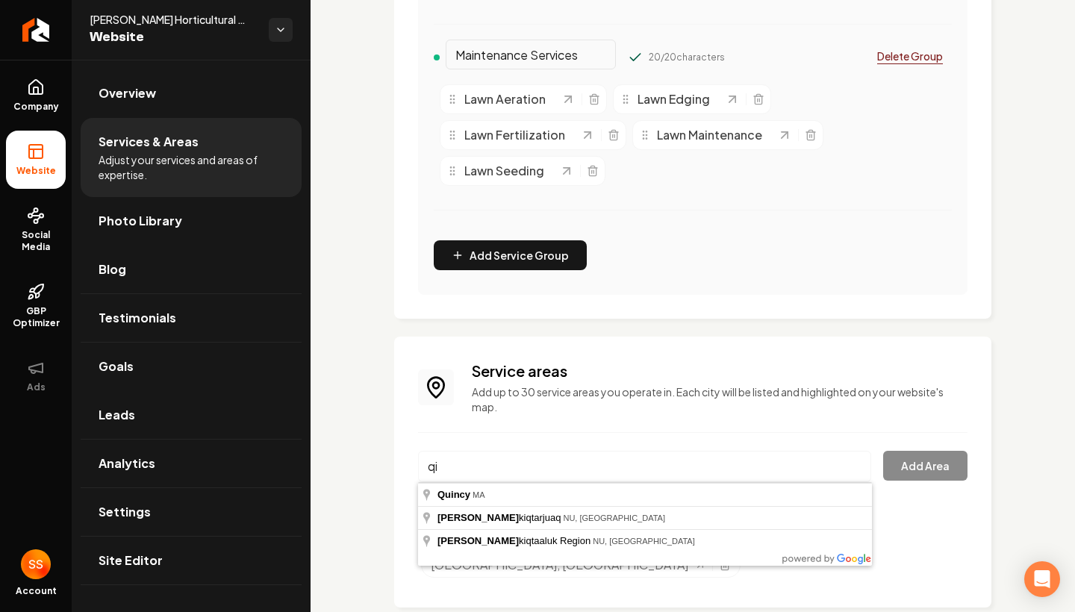
type input "q"
type input "[GEOGRAPHIC_DATA], [GEOGRAPHIC_DATA]"
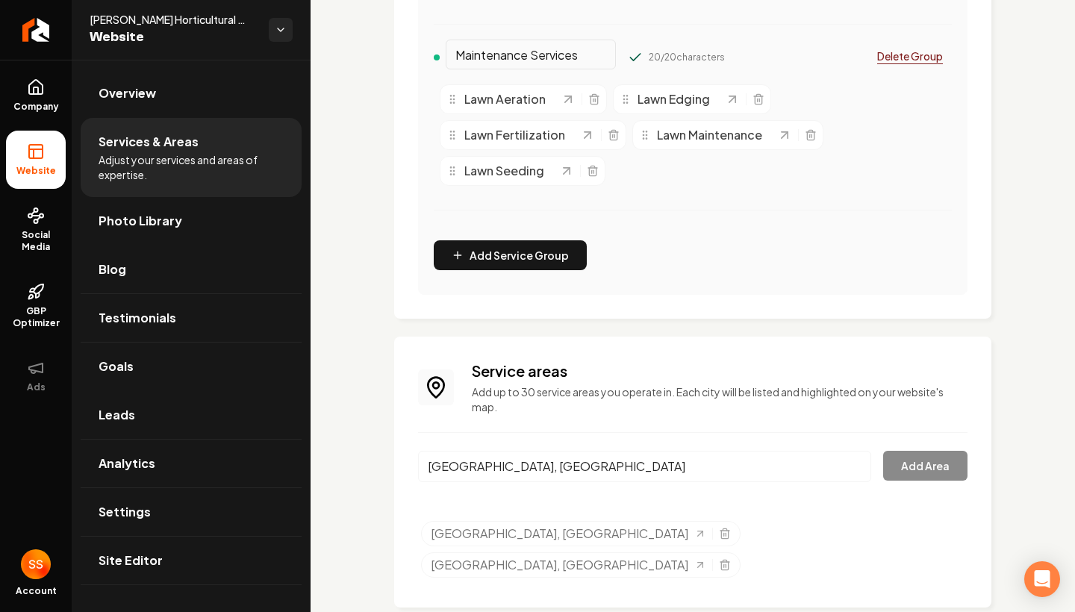
drag, startPoint x: 779, startPoint y: 479, endPoint x: 544, endPoint y: 493, distance: 234.9
click at [939, 464] on button "Add Area" at bounding box center [925, 466] width 84 height 30
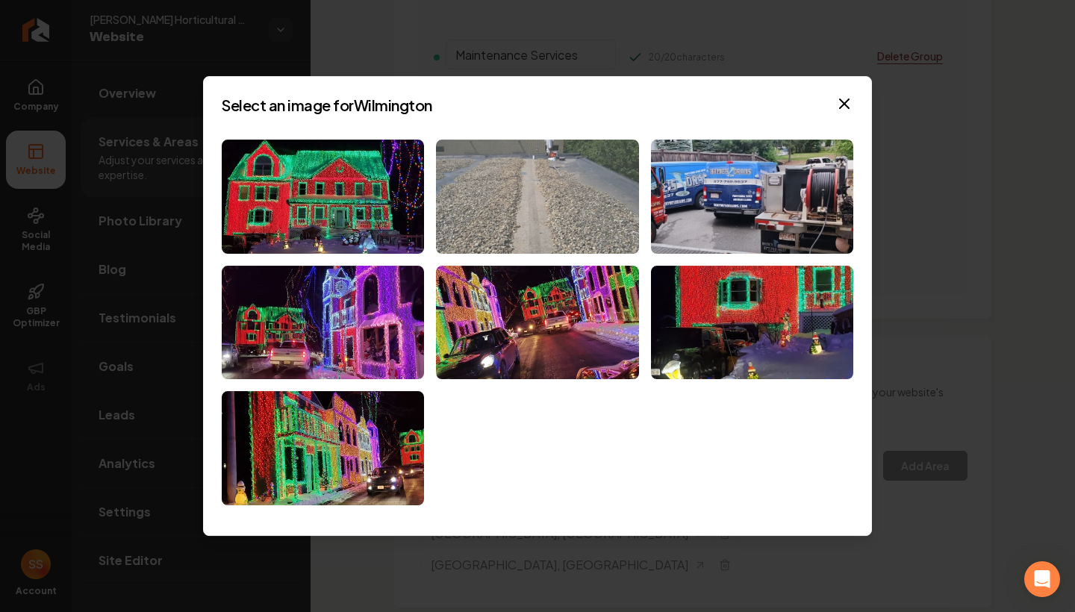
click at [463, 209] on img at bounding box center [537, 197] width 202 height 114
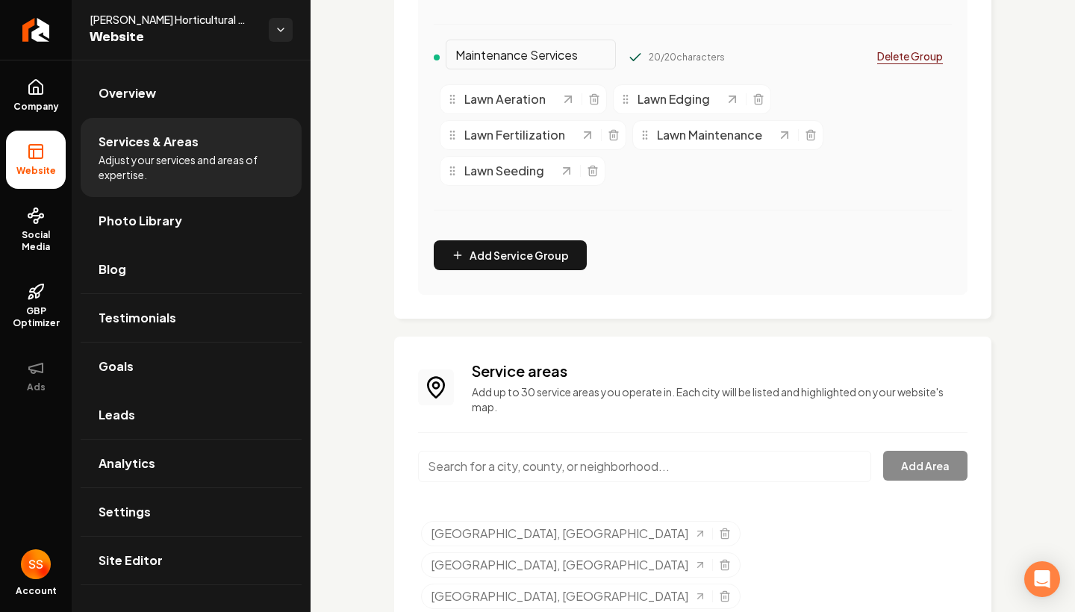
click at [497, 430] on div "Service areas Add up to 30 service areas you operate in. Each city will be list…" at bounding box center [692, 488] width 549 height 255
click at [501, 477] on input "Main content area" at bounding box center [644, 466] width 453 height 31
click at [527, 456] on input "Main content area" at bounding box center [644, 466] width 453 height 31
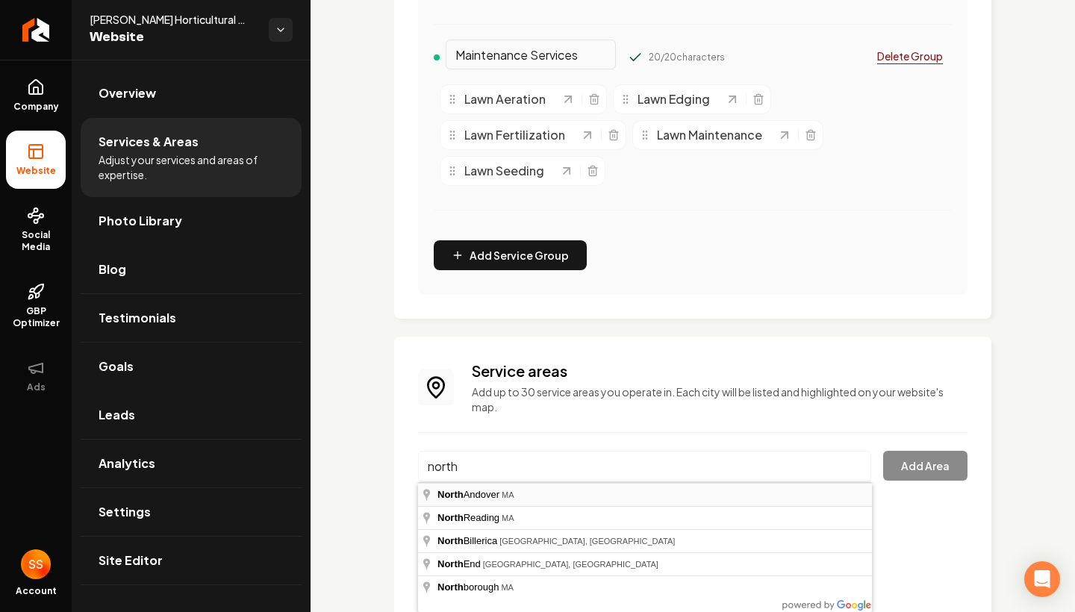
type input "[GEOGRAPHIC_DATA], [GEOGRAPHIC_DATA]"
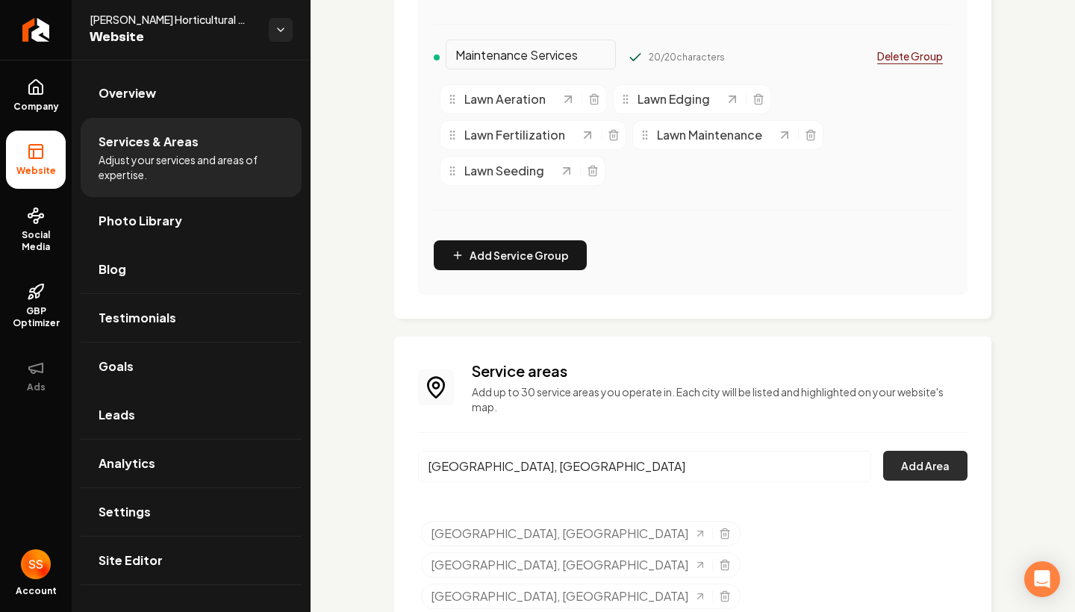
click at [935, 468] on button "Add Area" at bounding box center [925, 466] width 84 height 30
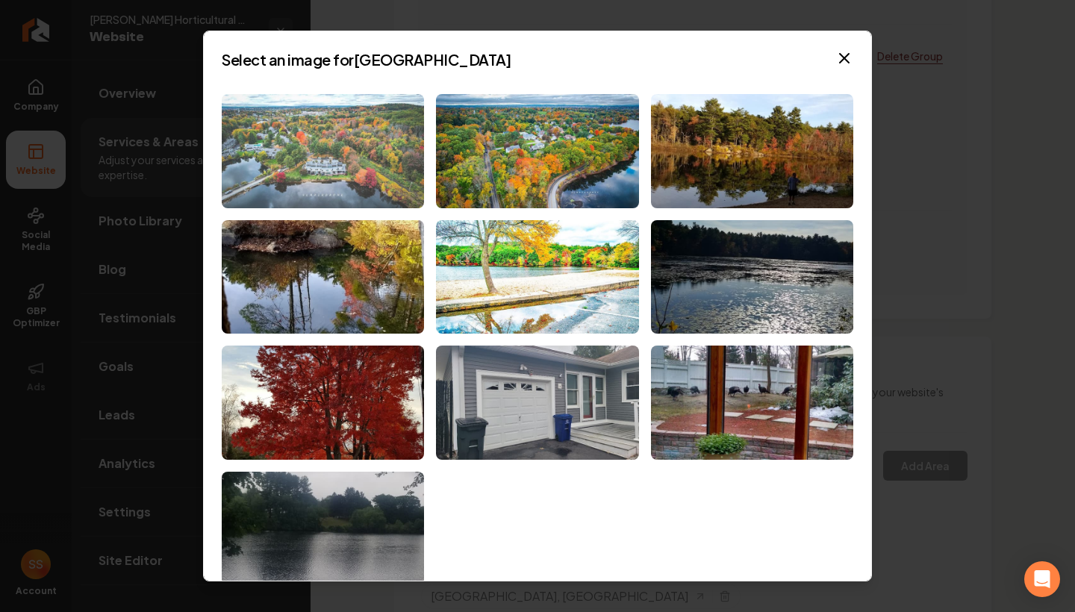
click at [331, 152] on img at bounding box center [323, 151] width 202 height 114
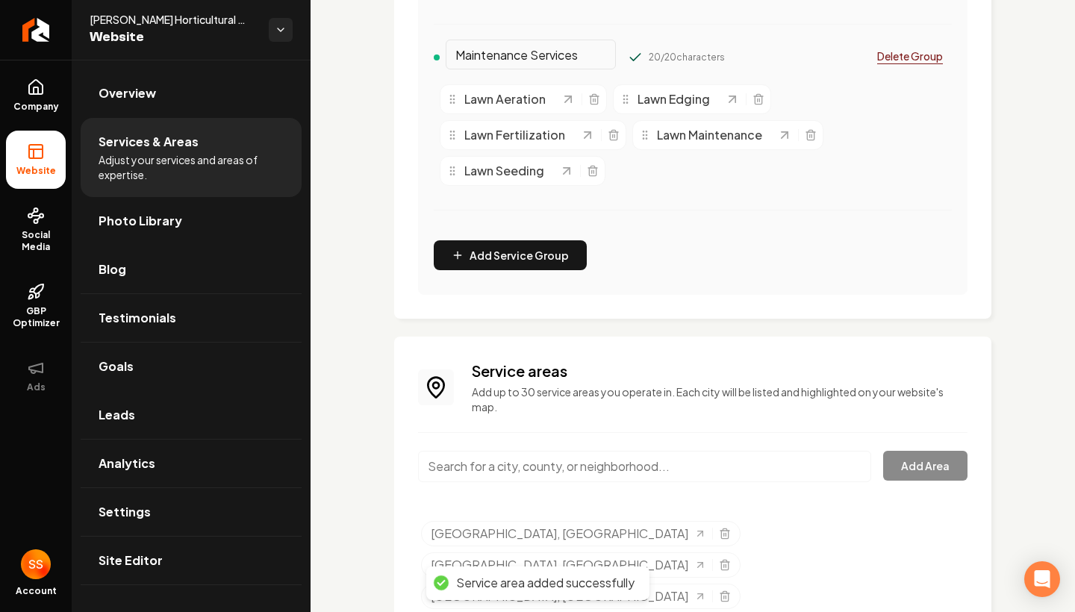
click at [496, 451] on input "Main content area" at bounding box center [644, 466] width 453 height 31
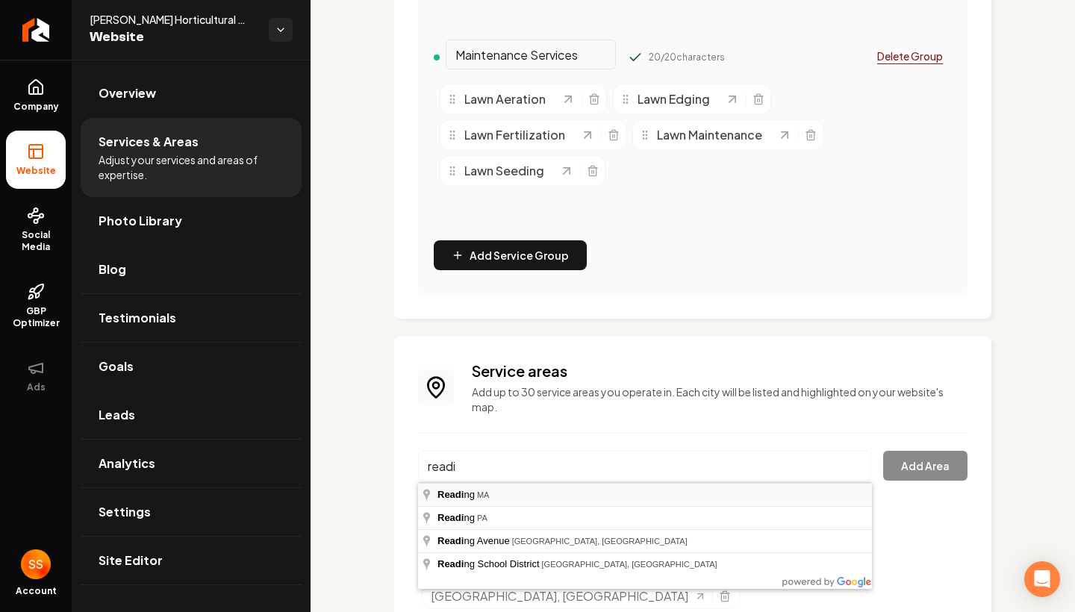
type input "[GEOGRAPHIC_DATA], [GEOGRAPHIC_DATA]"
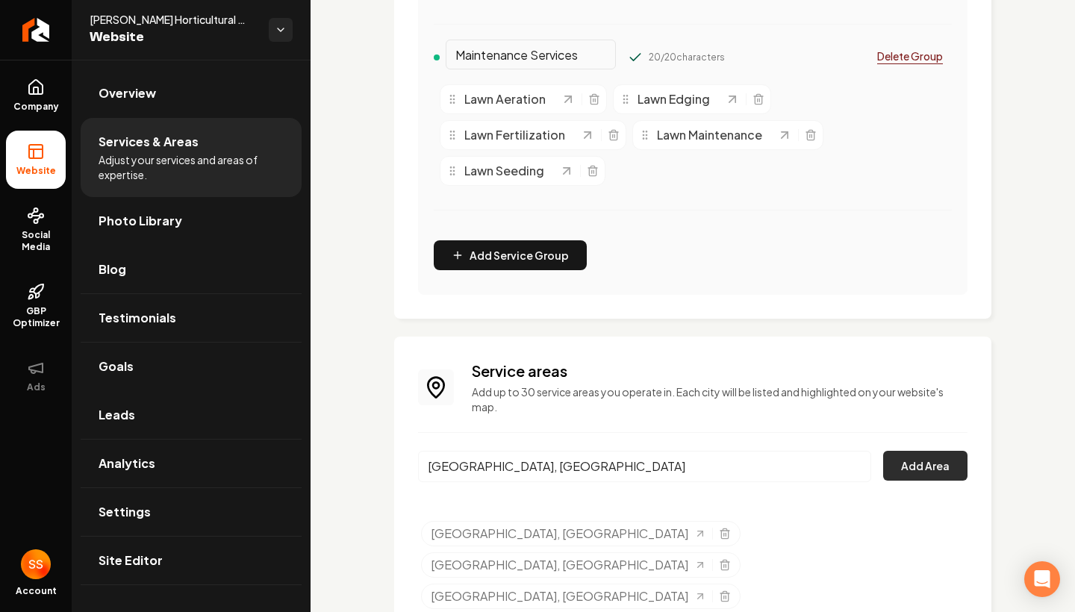
click at [954, 470] on button "Add Area" at bounding box center [925, 466] width 84 height 30
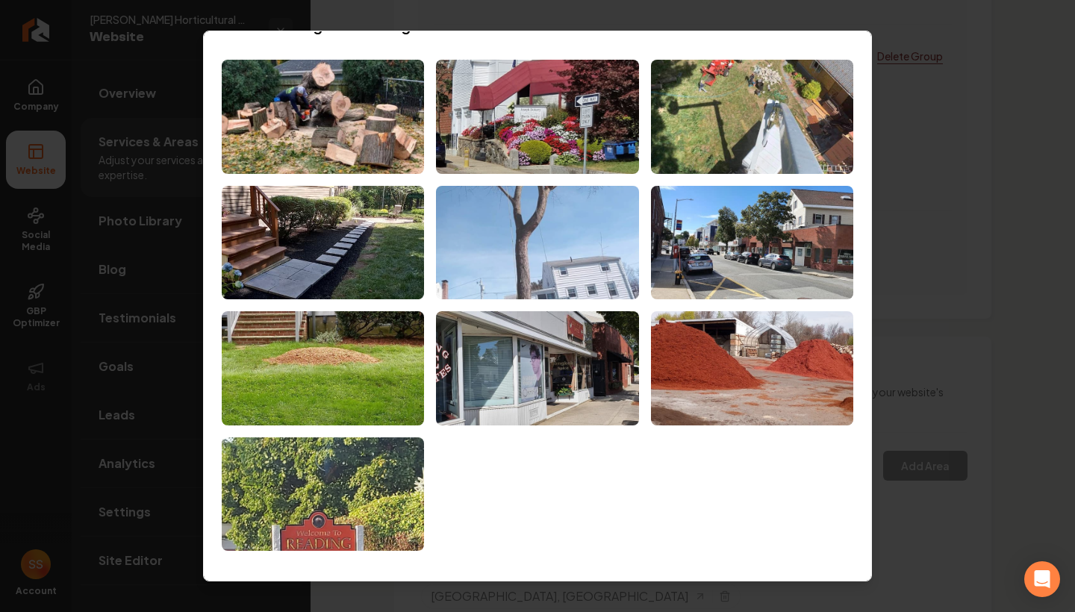
scroll to position [34, 0]
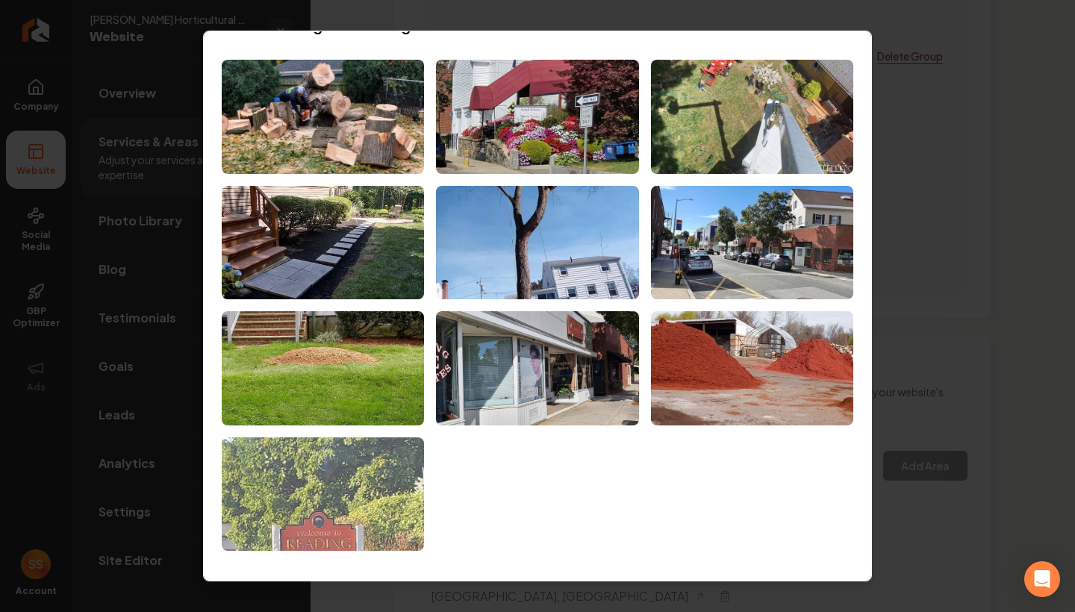
click at [339, 521] on img at bounding box center [323, 494] width 202 height 114
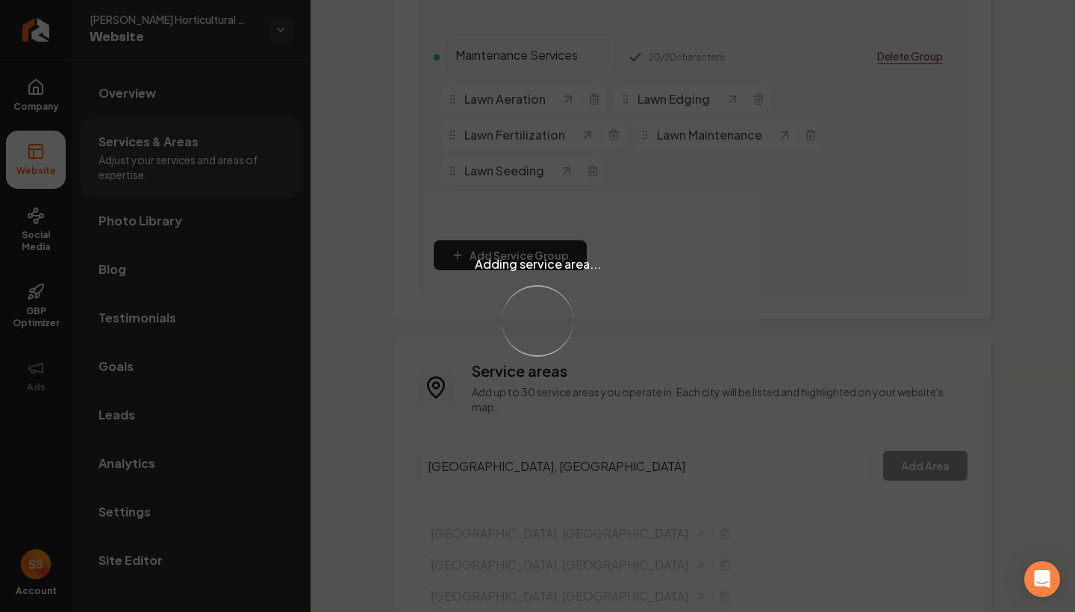
scroll to position [0, 0]
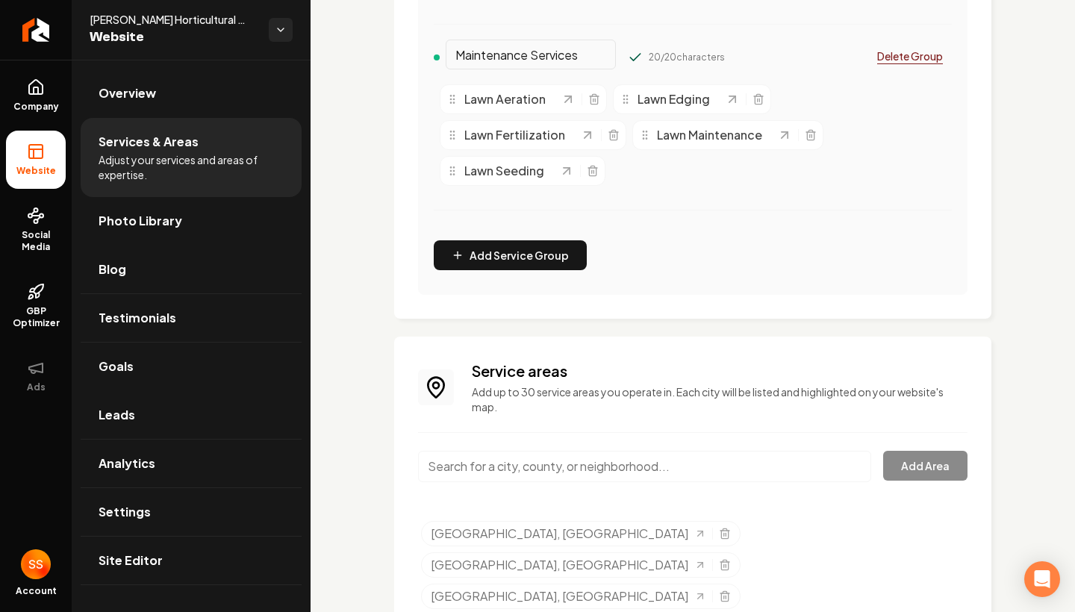
click at [525, 473] on input "Main content area" at bounding box center [644, 466] width 453 height 31
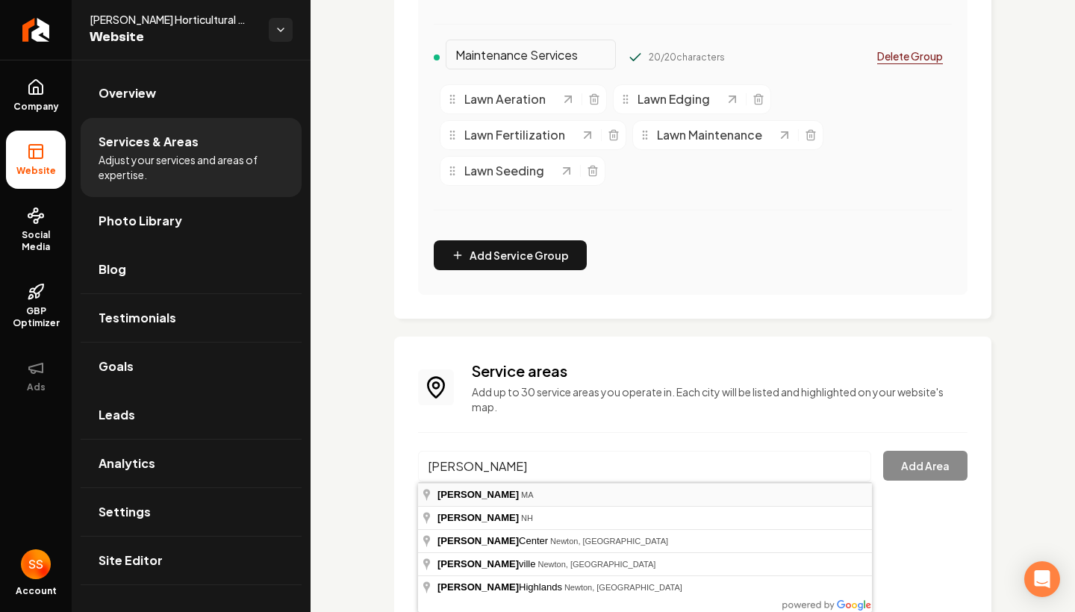
type input "Newton, [GEOGRAPHIC_DATA]"
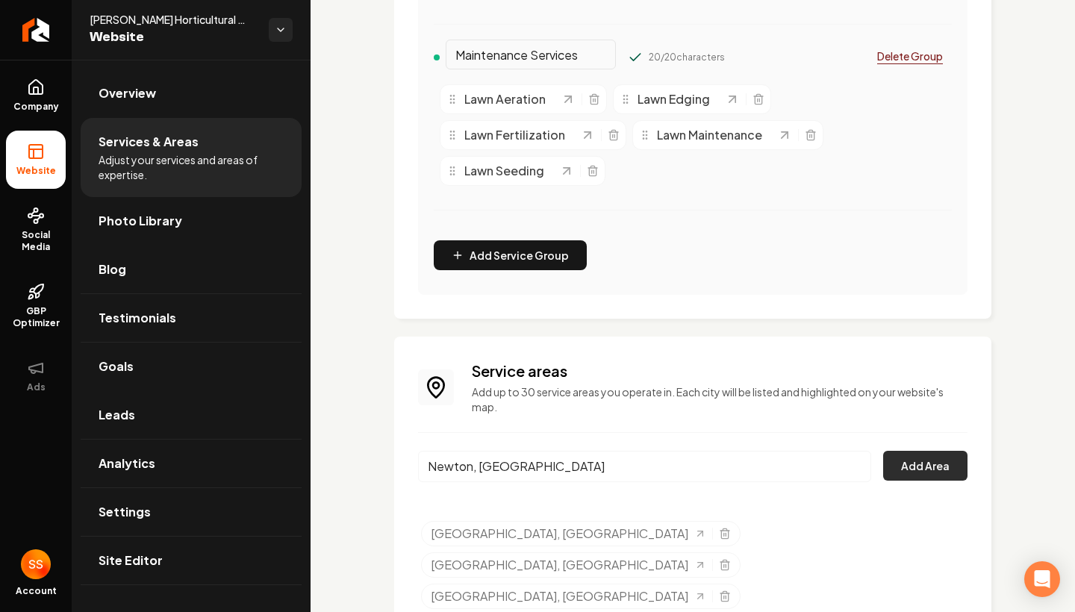
click at [938, 467] on button "Add Area" at bounding box center [925, 466] width 84 height 30
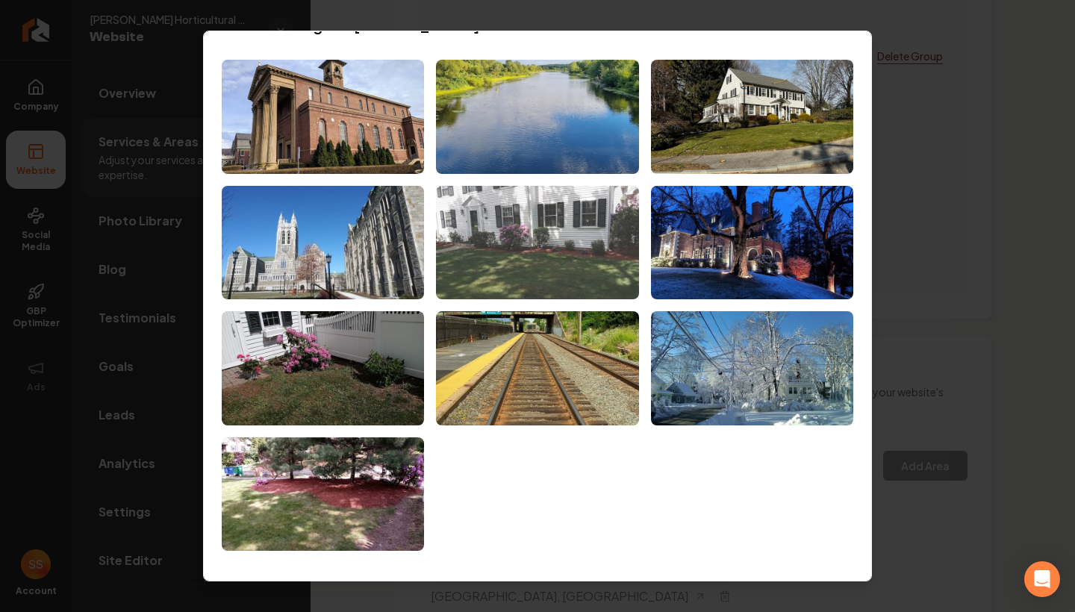
scroll to position [34, 0]
click at [534, 206] on img at bounding box center [537, 243] width 202 height 114
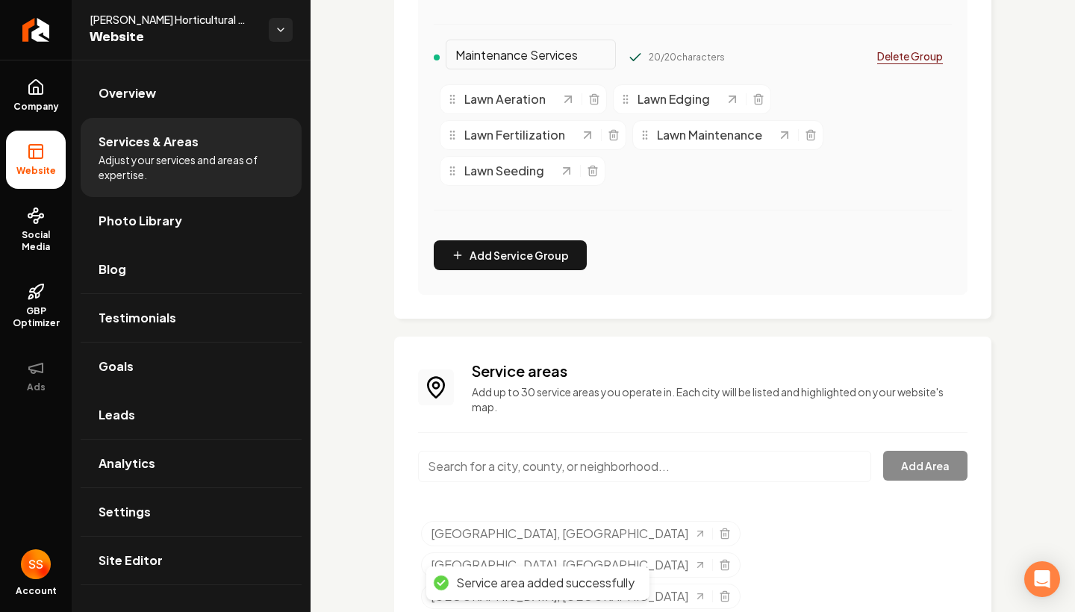
click at [474, 473] on input "Main content area" at bounding box center [644, 466] width 453 height 31
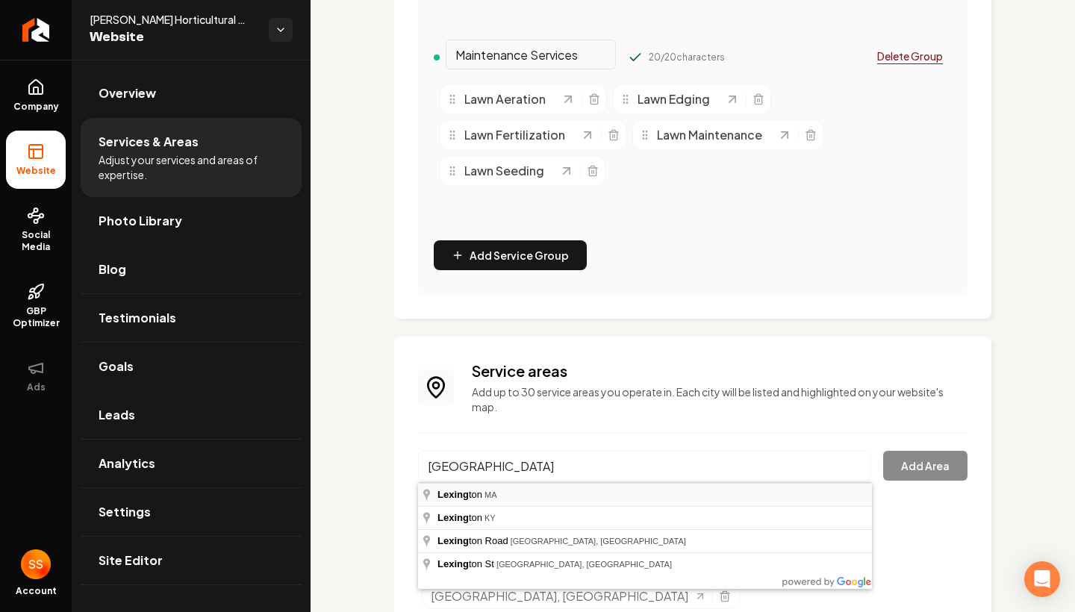
type input "[GEOGRAPHIC_DATA], [GEOGRAPHIC_DATA]"
drag, startPoint x: 472, startPoint y: 492, endPoint x: 505, endPoint y: 492, distance: 32.8
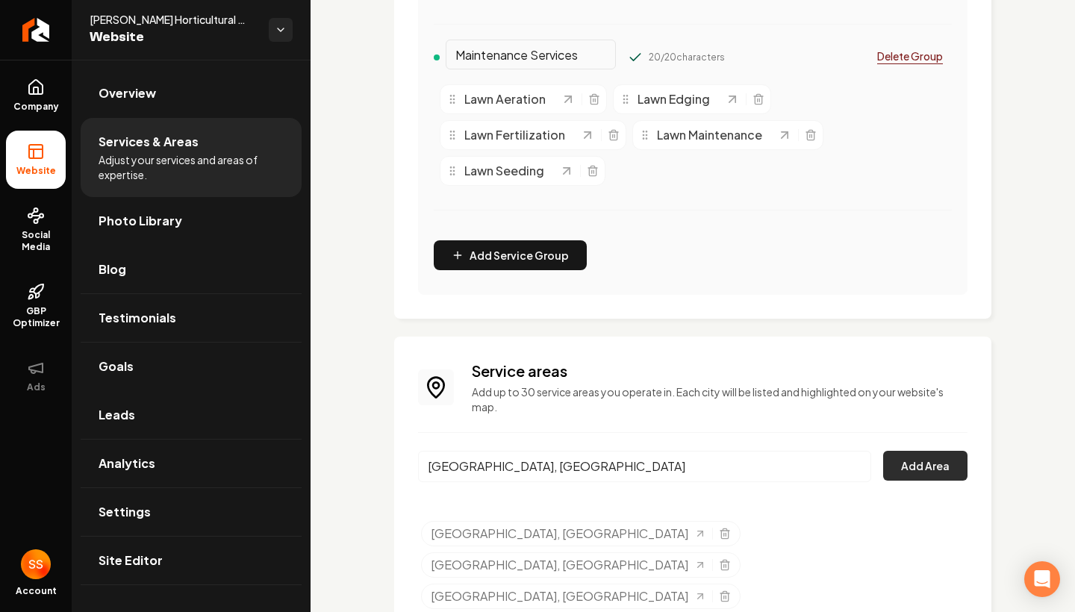
click at [926, 458] on button "Add Area" at bounding box center [925, 466] width 84 height 30
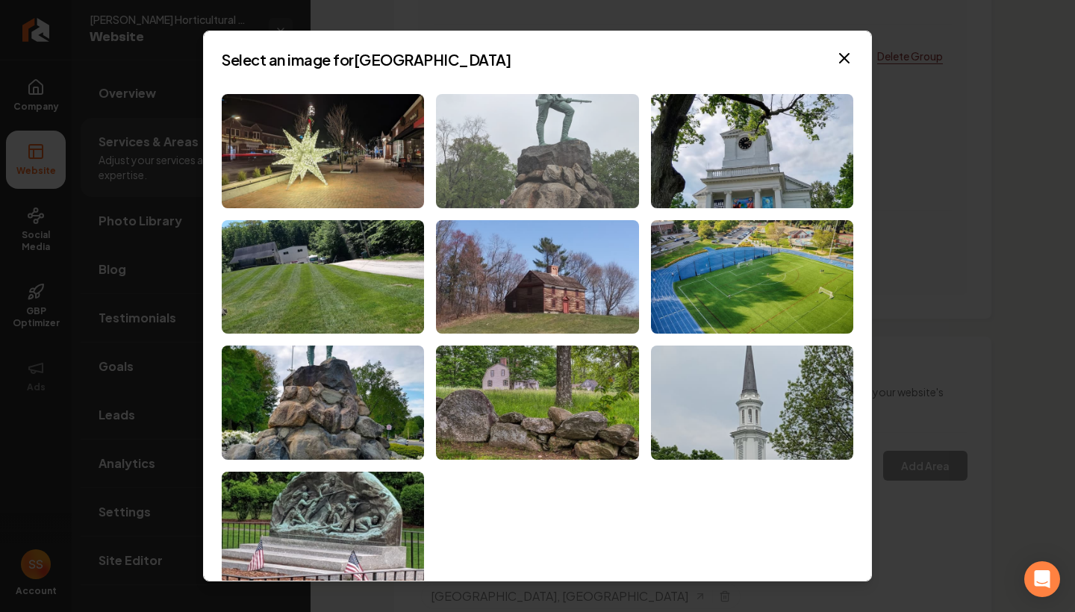
click at [535, 116] on img at bounding box center [537, 151] width 202 height 114
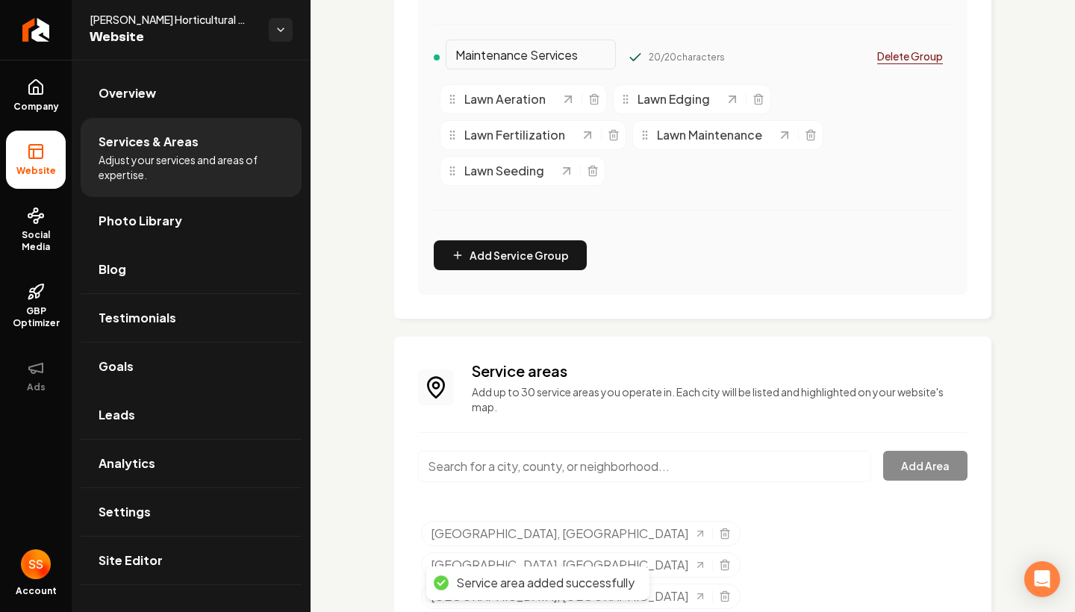
click at [483, 468] on input "Main content area" at bounding box center [644, 466] width 453 height 31
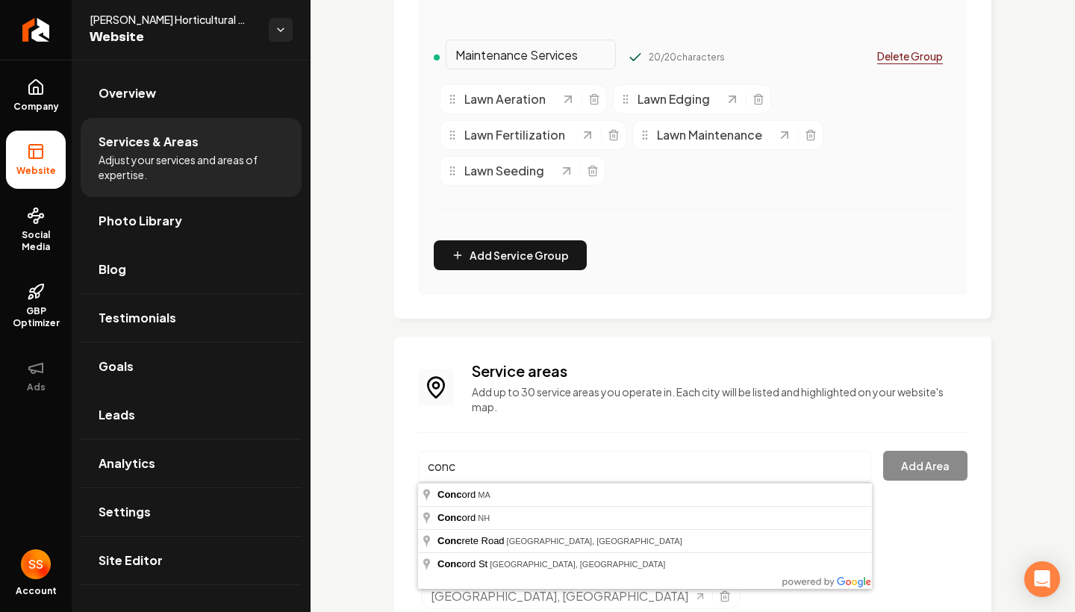
type input "[GEOGRAPHIC_DATA], [GEOGRAPHIC_DATA]"
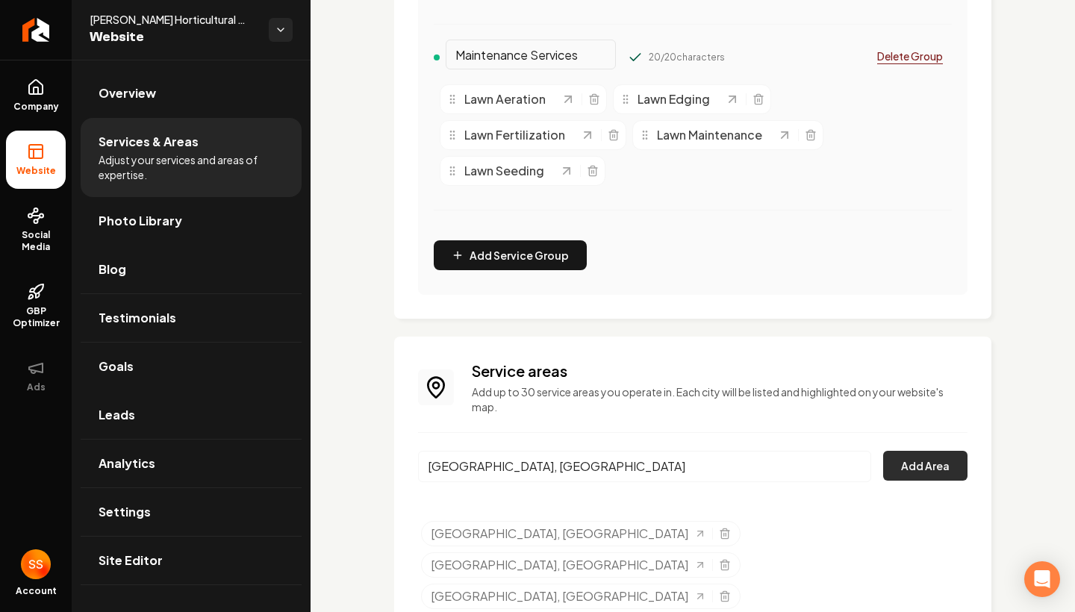
click at [937, 461] on button "Add Area" at bounding box center [925, 466] width 84 height 30
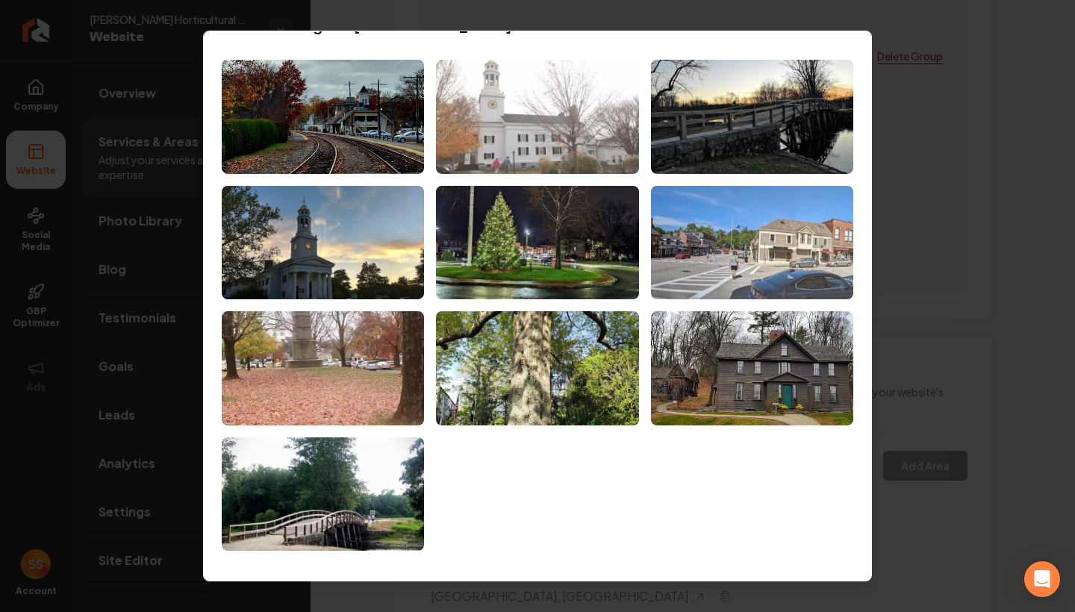
click at [535, 134] on img at bounding box center [537, 117] width 202 height 114
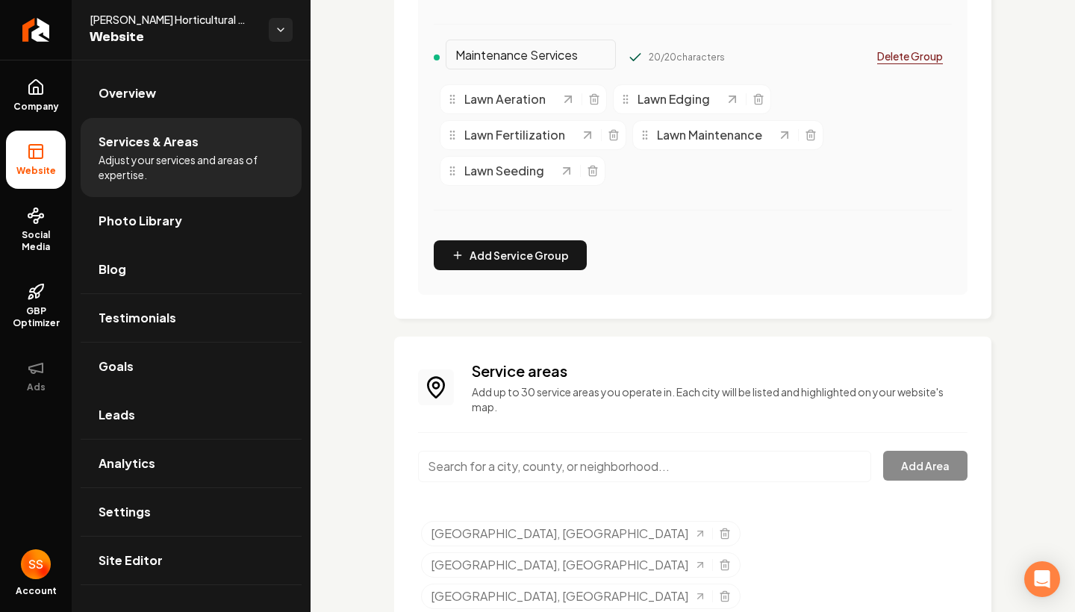
click at [552, 469] on input "Main content area" at bounding box center [644, 466] width 453 height 31
type input "[GEOGRAPHIC_DATA], [GEOGRAPHIC_DATA]"
drag, startPoint x: 552, startPoint y: 467, endPoint x: 507, endPoint y: 494, distance: 52.2
click at [853, 467] on input "[GEOGRAPHIC_DATA], [GEOGRAPHIC_DATA]" at bounding box center [644, 466] width 453 height 31
click at [671, 476] on input "Main content area" at bounding box center [644, 466] width 453 height 31
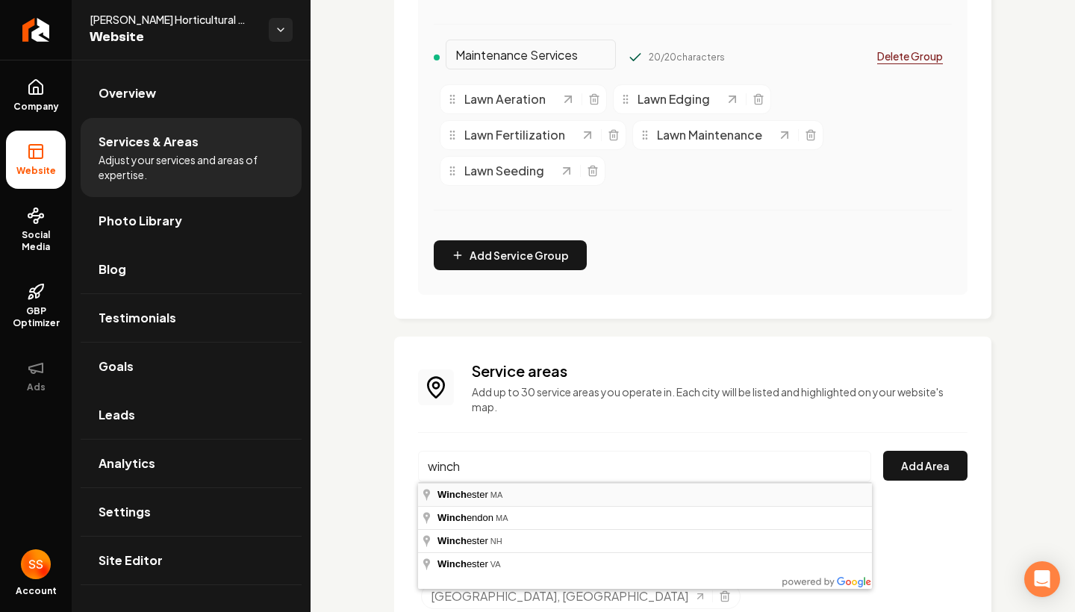
type input "[GEOGRAPHIC_DATA], [GEOGRAPHIC_DATA]"
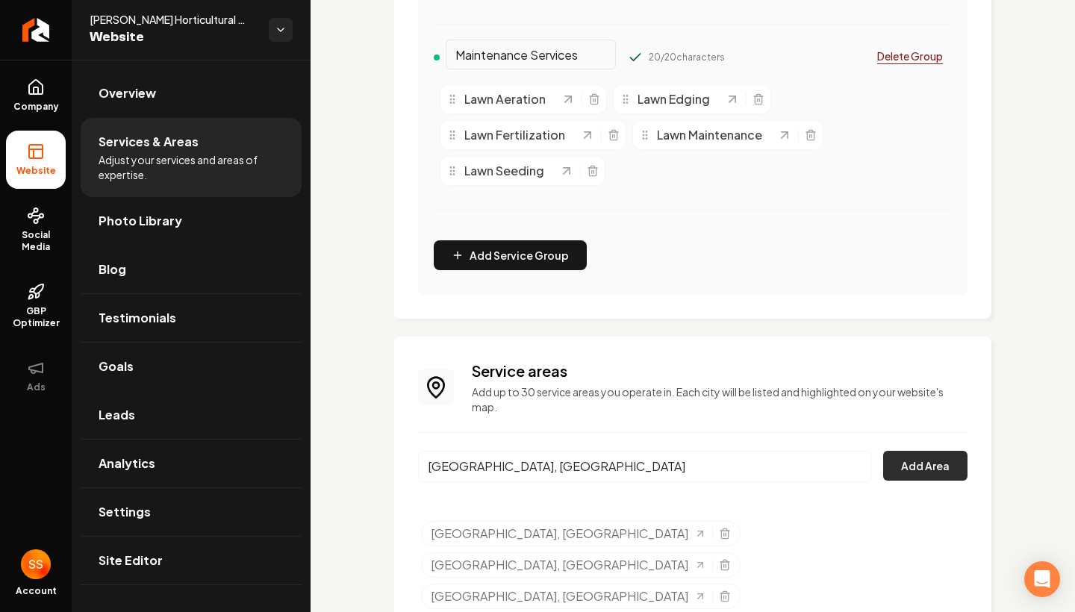
click at [925, 460] on button "Add Area" at bounding box center [925, 466] width 84 height 30
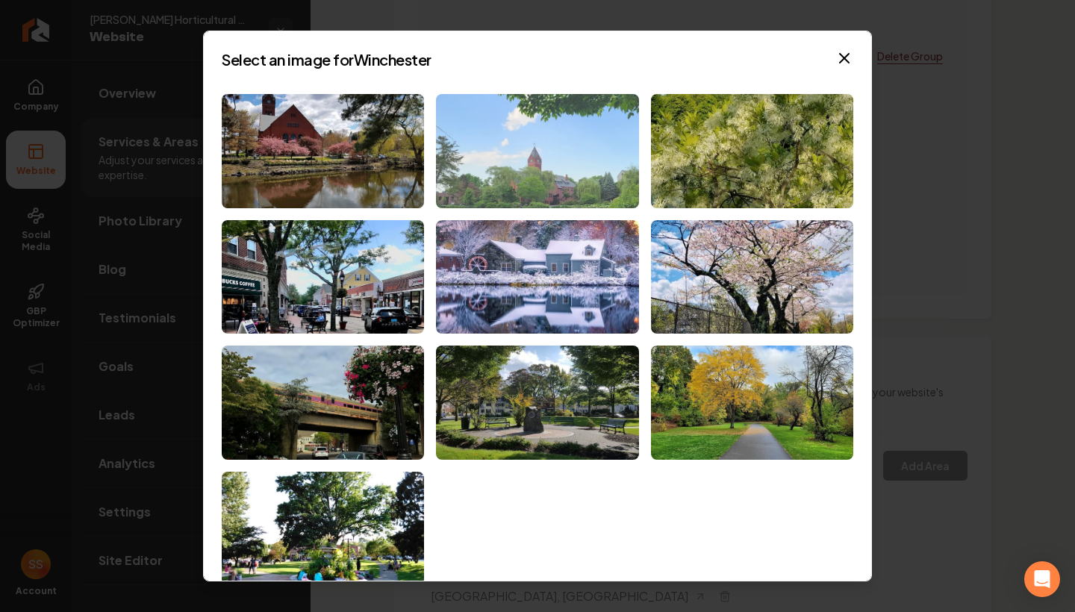
click at [523, 178] on img at bounding box center [537, 151] width 202 height 114
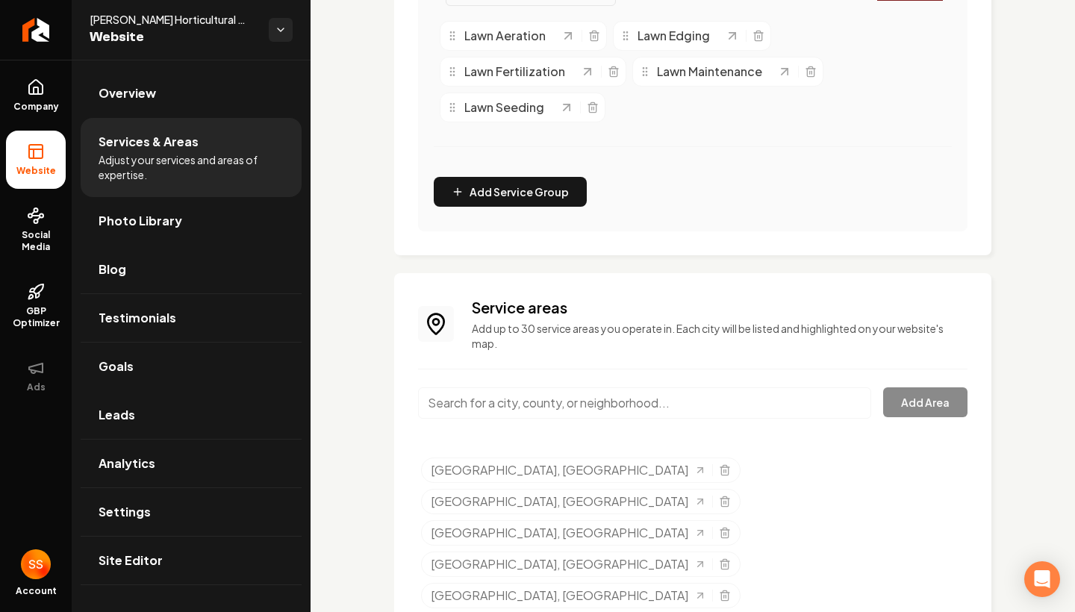
scroll to position [718, 0]
click at [524, 419] on input "Main content area" at bounding box center [644, 403] width 453 height 31
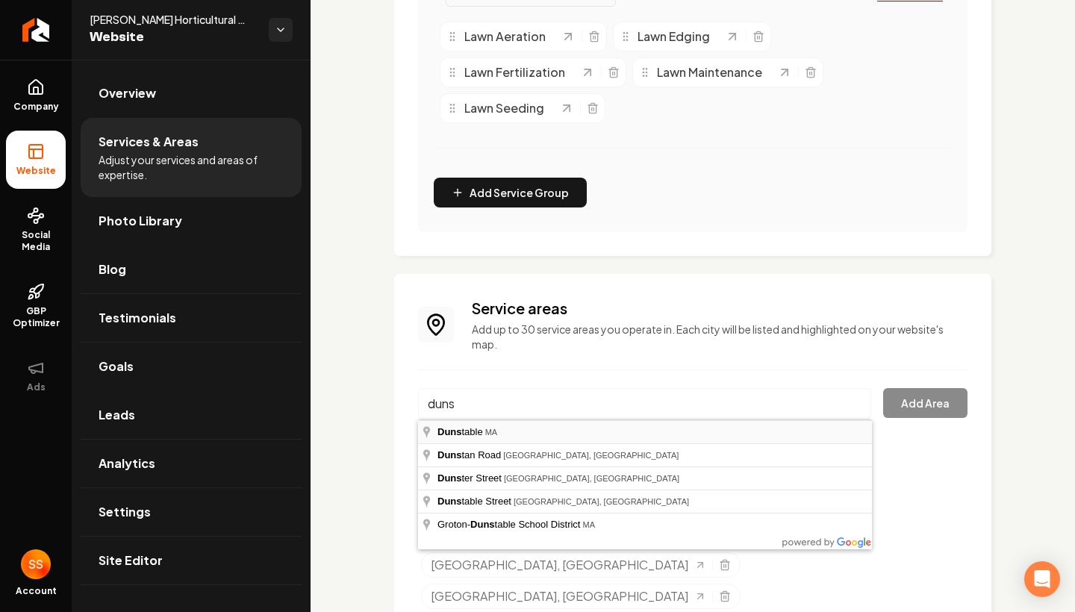
type input "Dunstable, [GEOGRAPHIC_DATA]"
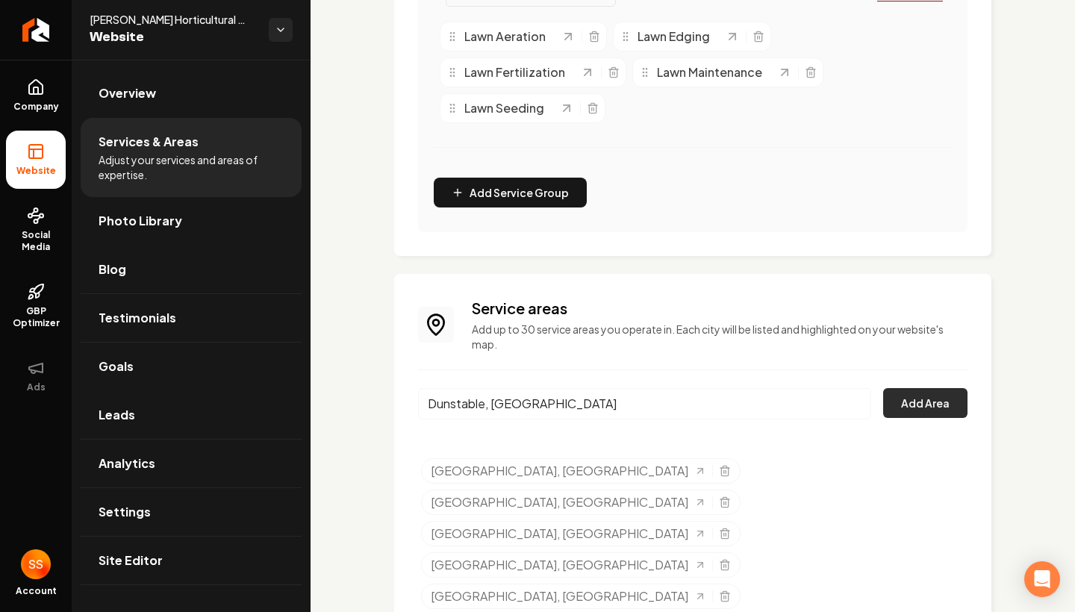
click at [953, 408] on button "Add Area" at bounding box center [925, 403] width 84 height 30
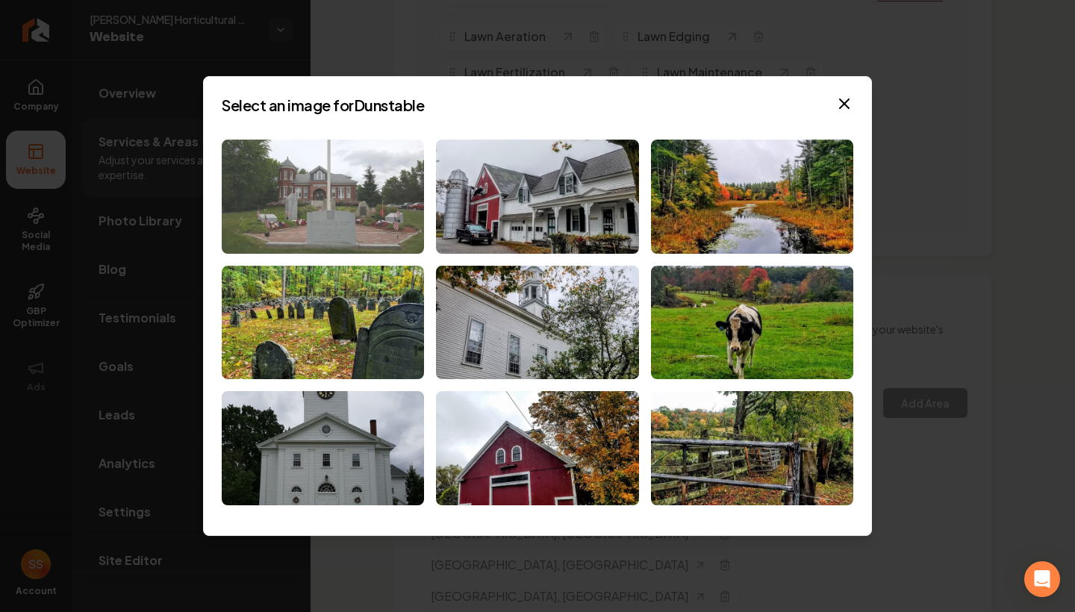
click at [337, 241] on img at bounding box center [323, 197] width 202 height 114
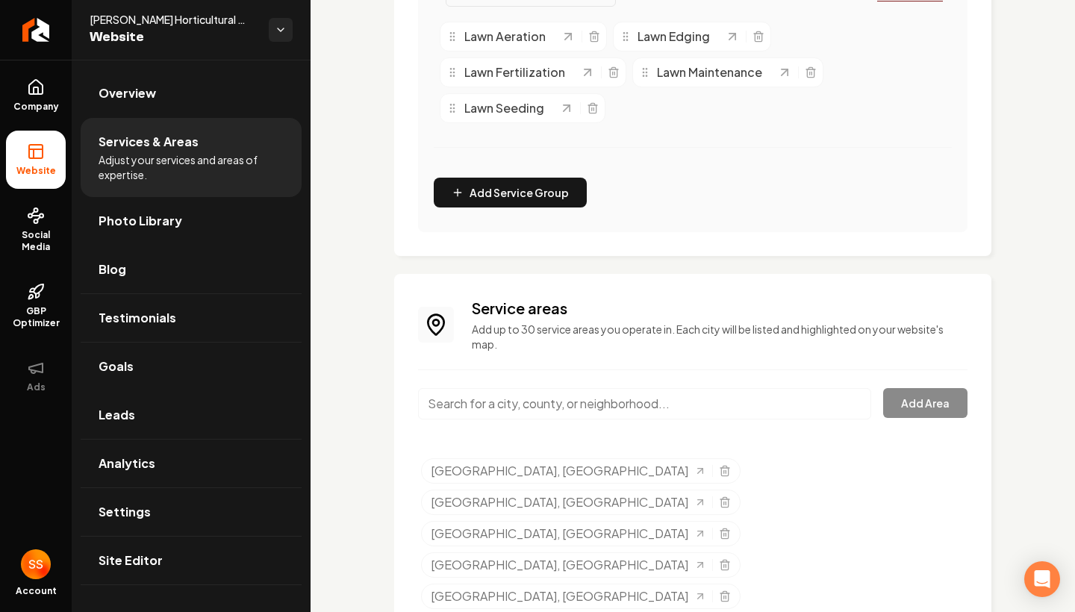
click at [474, 414] on input "Main content area" at bounding box center [644, 403] width 453 height 31
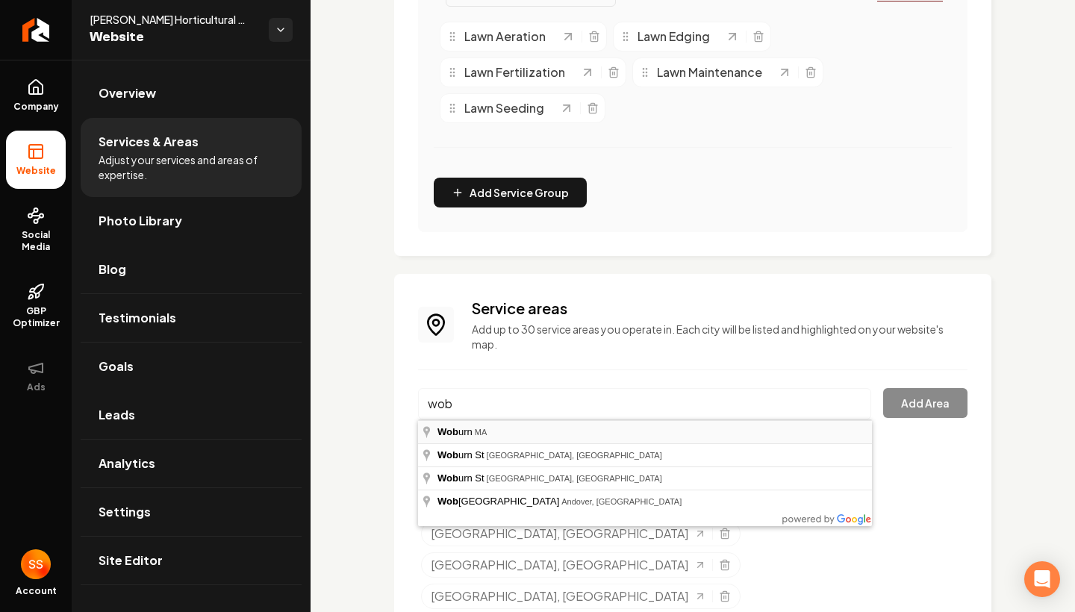
type input "Woburn, [GEOGRAPHIC_DATA]"
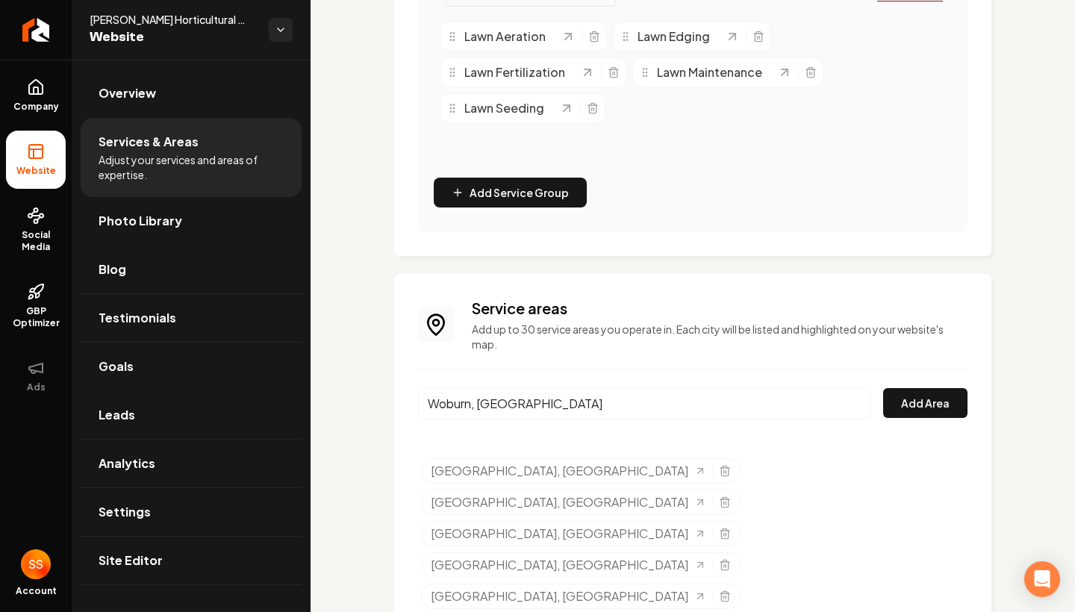
click at [908, 381] on div "Service areas Add up to 30 service areas you operate in. Each city will be list…" at bounding box center [692, 535] width 549 height 474
drag, startPoint x: 932, startPoint y: 389, endPoint x: 932, endPoint y: 381, distance: 8.2
click at [932, 381] on div "Service areas Add up to 30 service areas you operate in. Each city will be list…" at bounding box center [692, 535] width 549 height 474
click at [926, 399] on button "Add Area" at bounding box center [925, 403] width 84 height 30
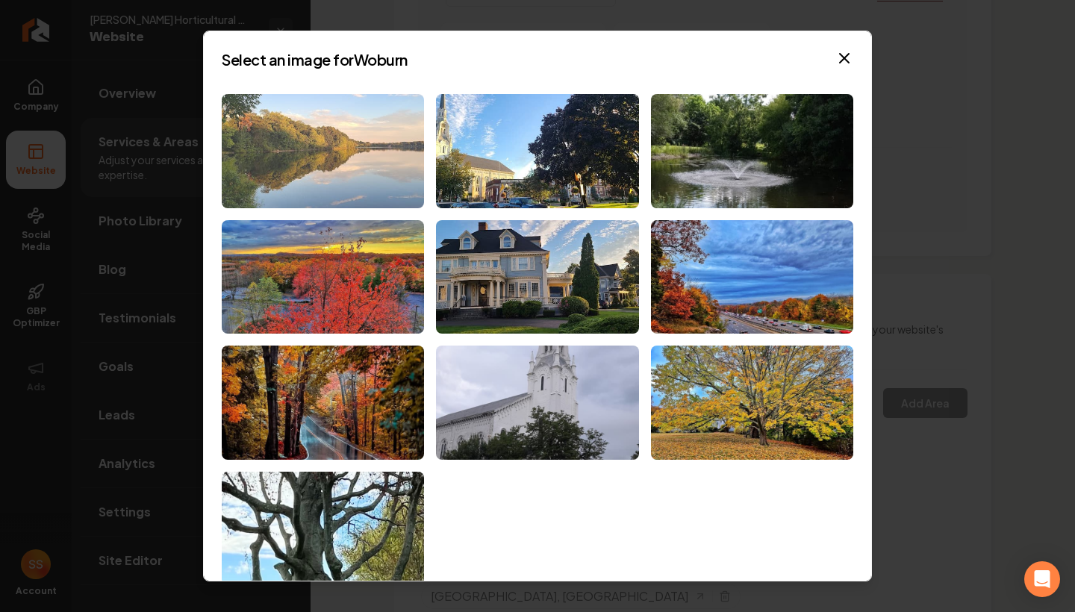
click at [395, 202] on img at bounding box center [323, 151] width 202 height 114
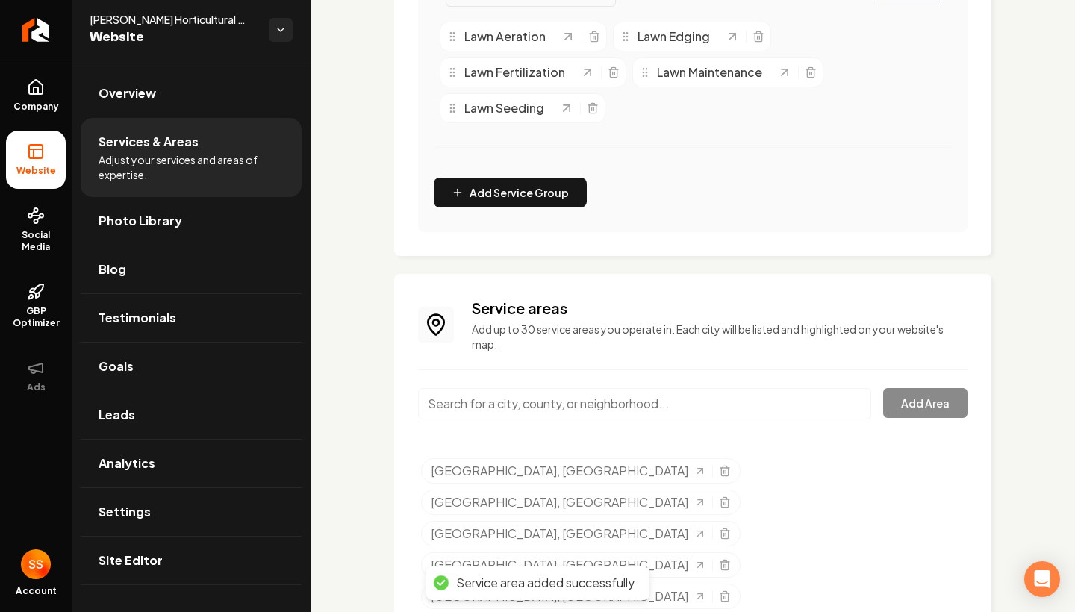
click at [505, 410] on input "Main content area" at bounding box center [644, 403] width 453 height 31
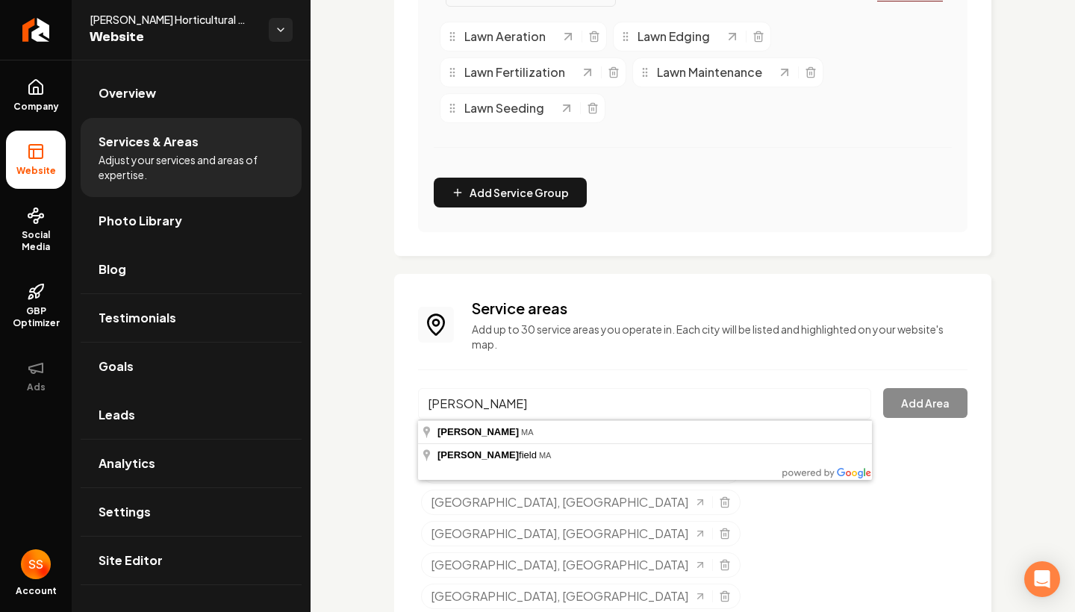
type input "Lynnfield, [GEOGRAPHIC_DATA]"
drag, startPoint x: 505, startPoint y: 410, endPoint x: 490, endPoint y: 458, distance: 51.0
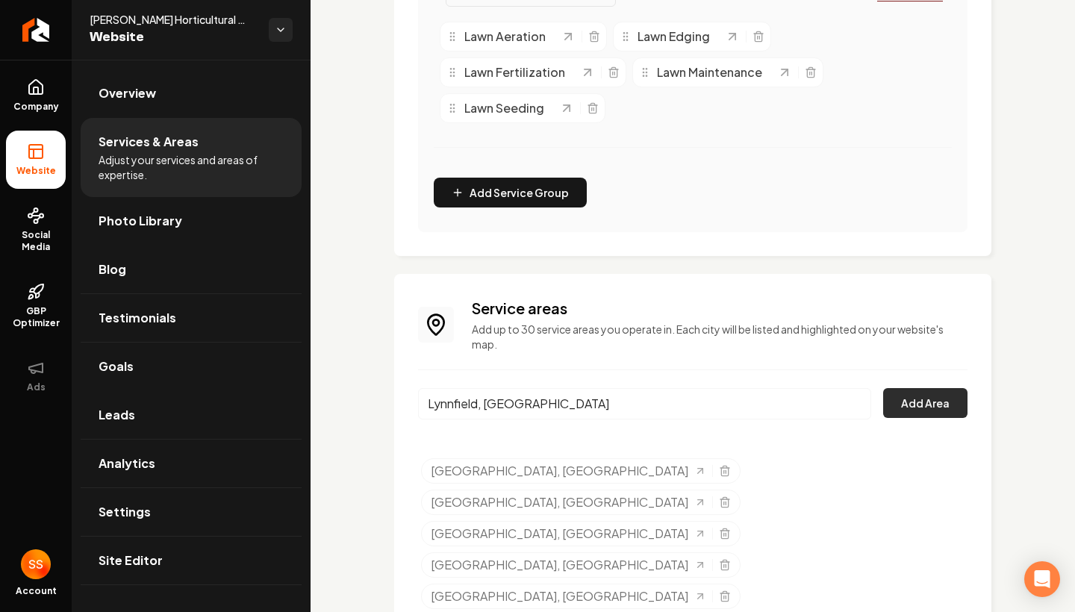
click at [929, 390] on button "Add Area" at bounding box center [925, 403] width 84 height 30
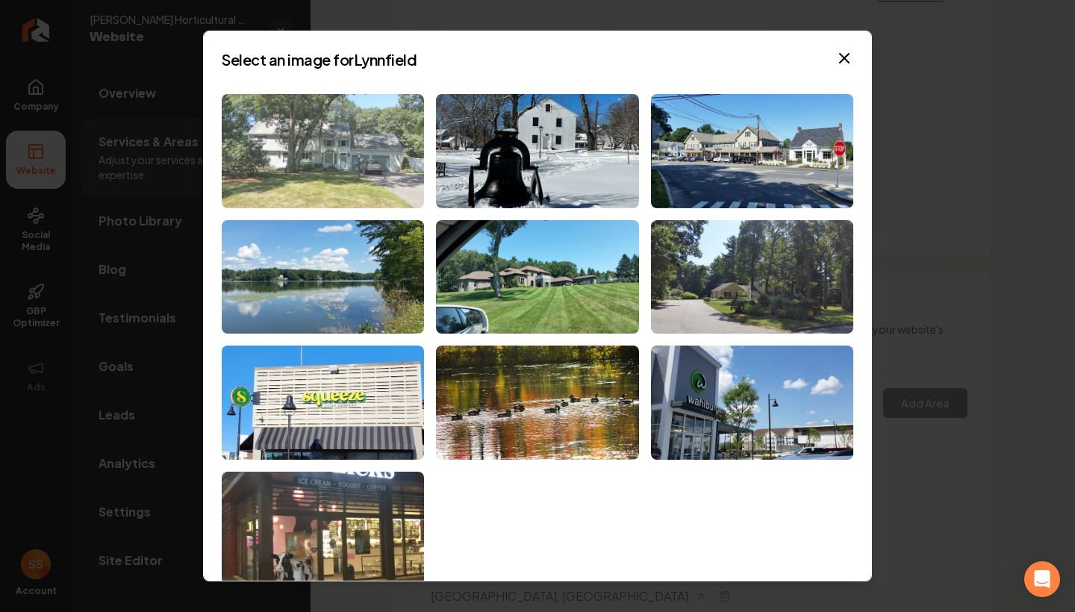
click at [402, 165] on img at bounding box center [323, 151] width 202 height 114
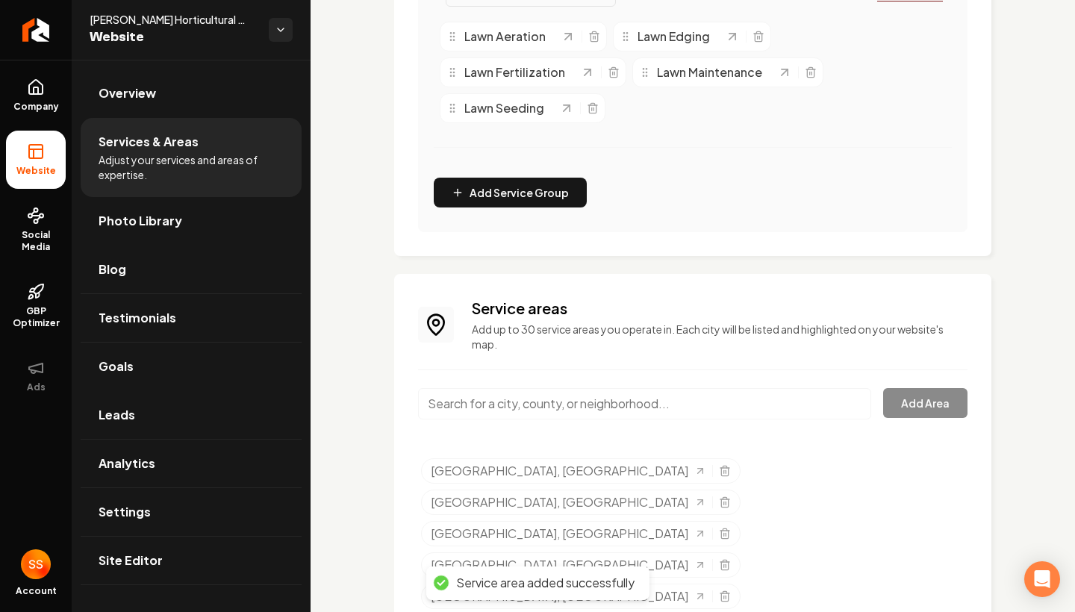
click at [508, 407] on input "Main content area" at bounding box center [644, 403] width 453 height 31
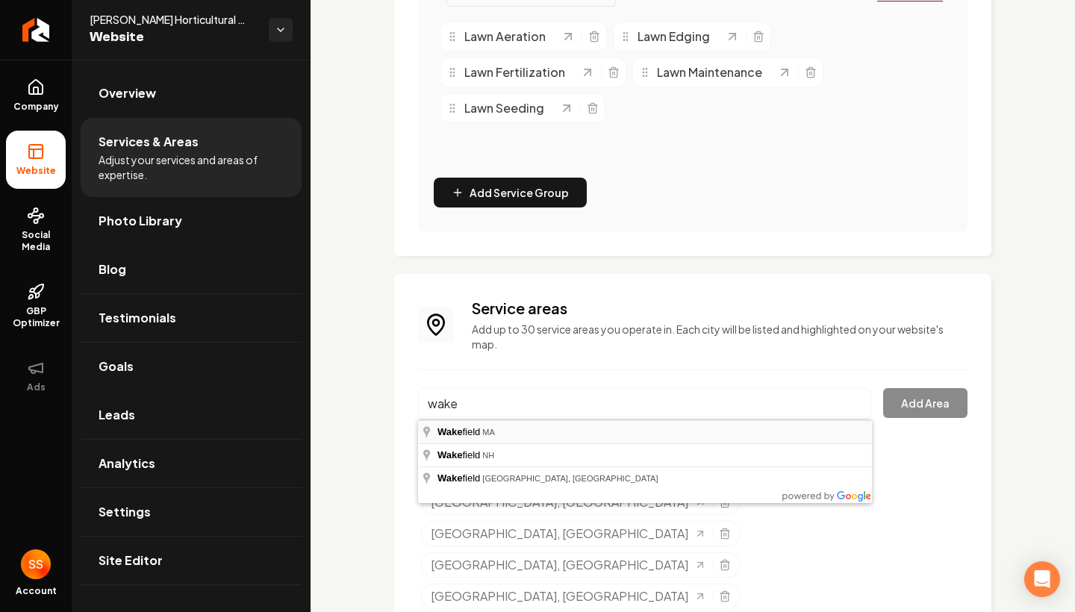
type input "[GEOGRAPHIC_DATA], [GEOGRAPHIC_DATA]"
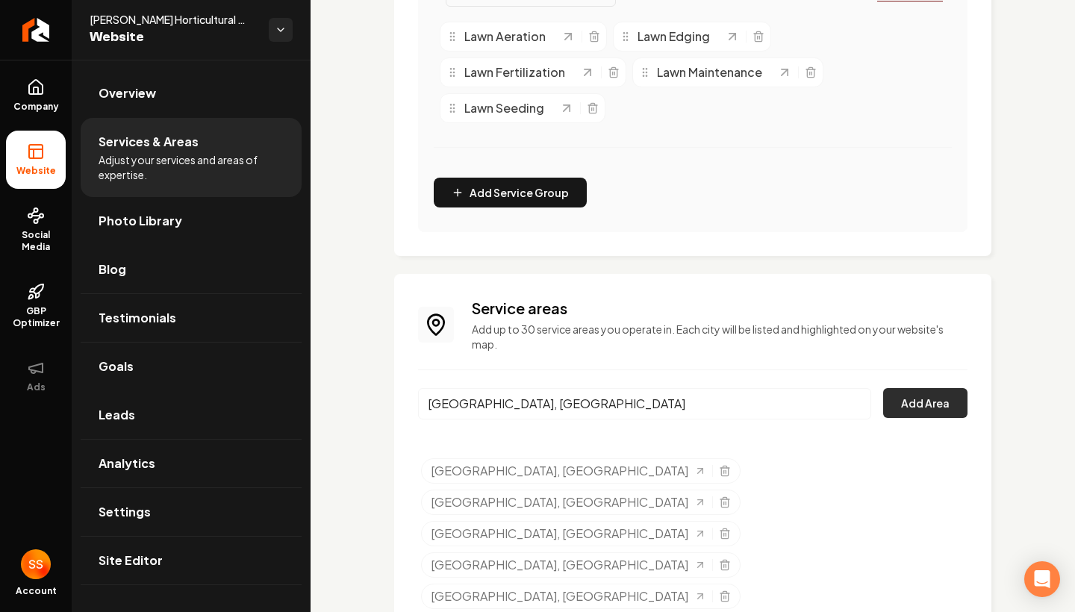
click at [926, 414] on button "Add Area" at bounding box center [925, 403] width 84 height 30
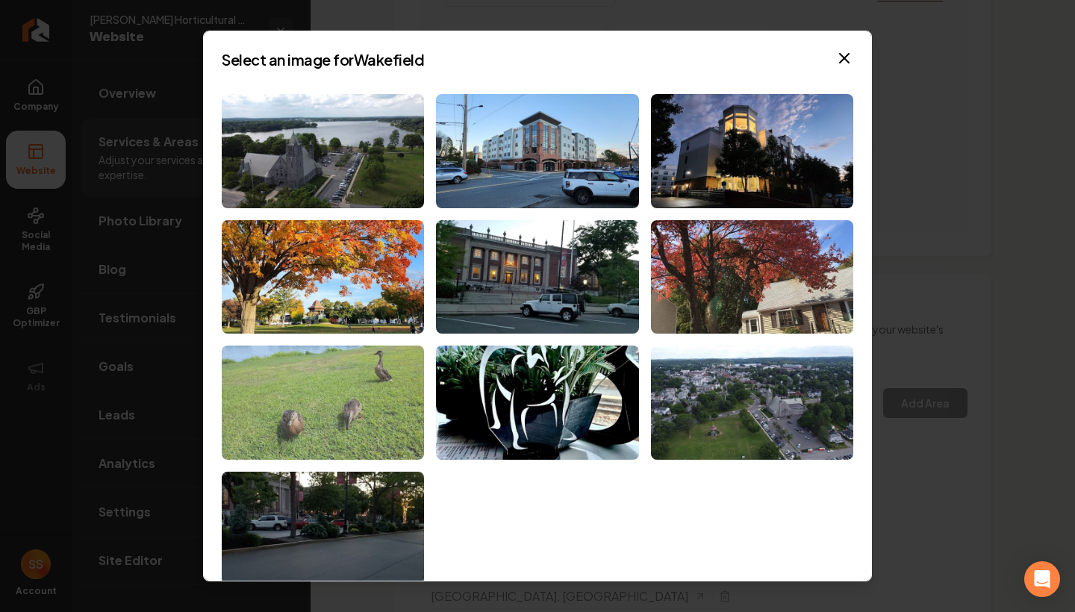
click at [336, 392] on img at bounding box center [323, 403] width 202 height 114
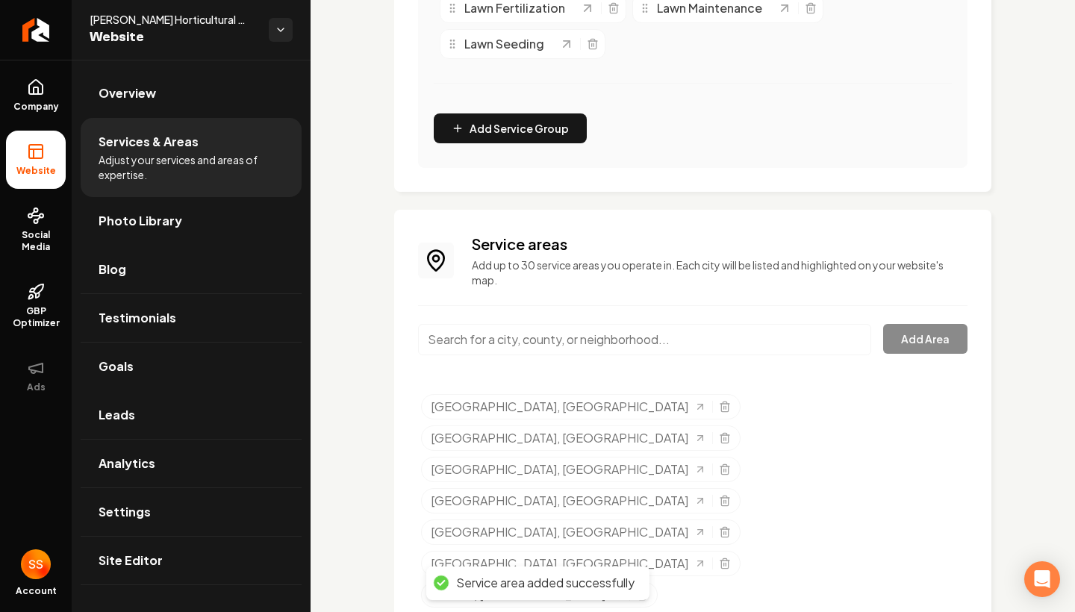
scroll to position [781, 0]
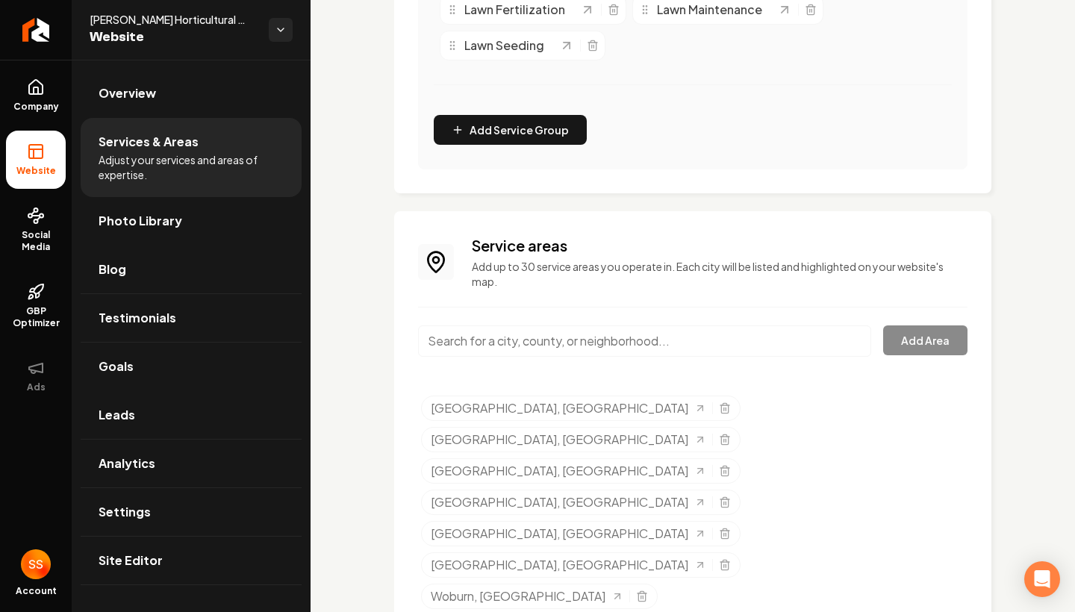
click at [749, 349] on input "Main content area" at bounding box center [644, 340] width 453 height 31
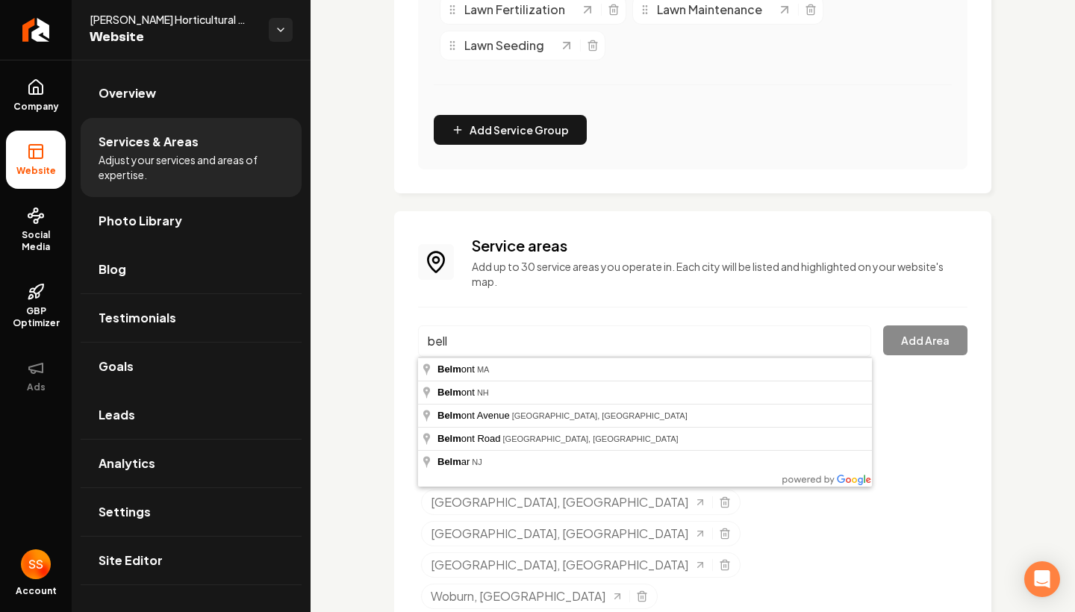
type input "[GEOGRAPHIC_DATA], [GEOGRAPHIC_DATA]"
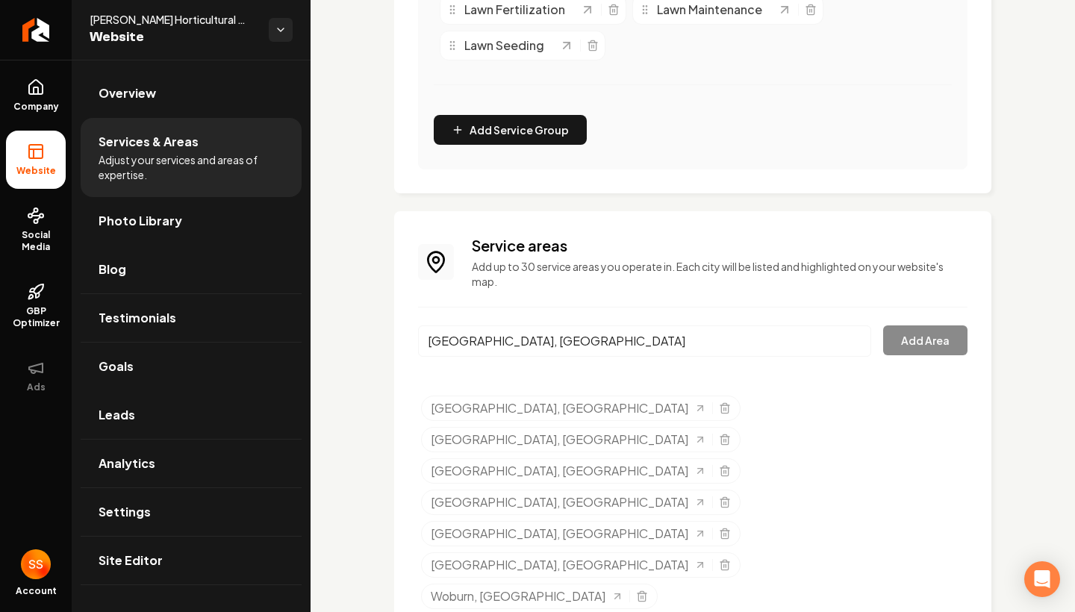
drag, startPoint x: 749, startPoint y: 349, endPoint x: 497, endPoint y: 367, distance: 253.0
click at [944, 327] on button "Add Area" at bounding box center [925, 340] width 84 height 30
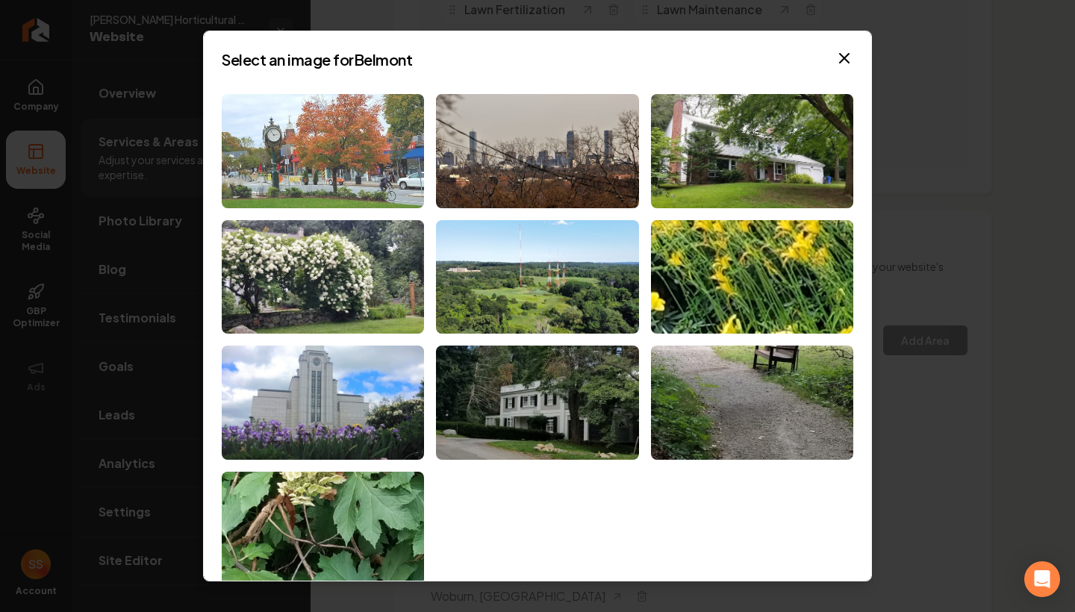
click at [319, 151] on img at bounding box center [323, 151] width 202 height 114
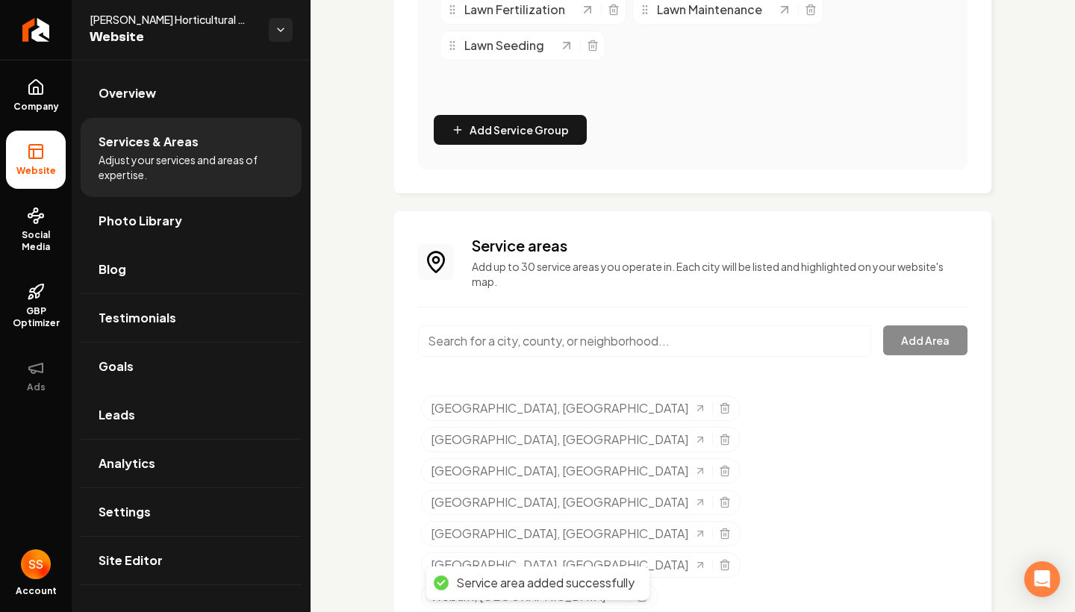
click at [471, 347] on input "Main content area" at bounding box center [644, 340] width 453 height 31
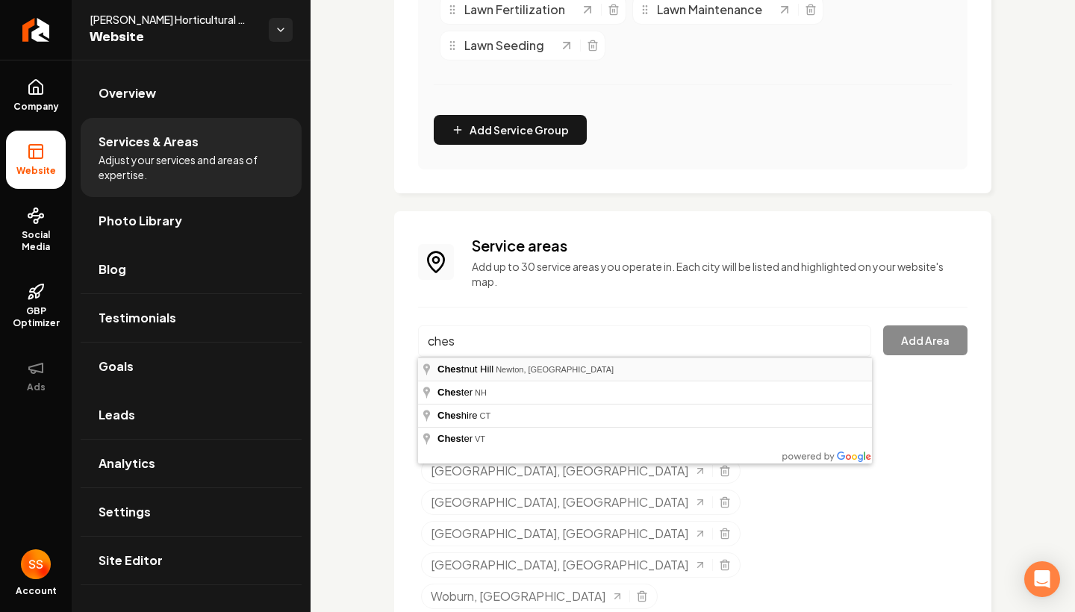
type input "[GEOGRAPHIC_DATA], [GEOGRAPHIC_DATA], [GEOGRAPHIC_DATA]"
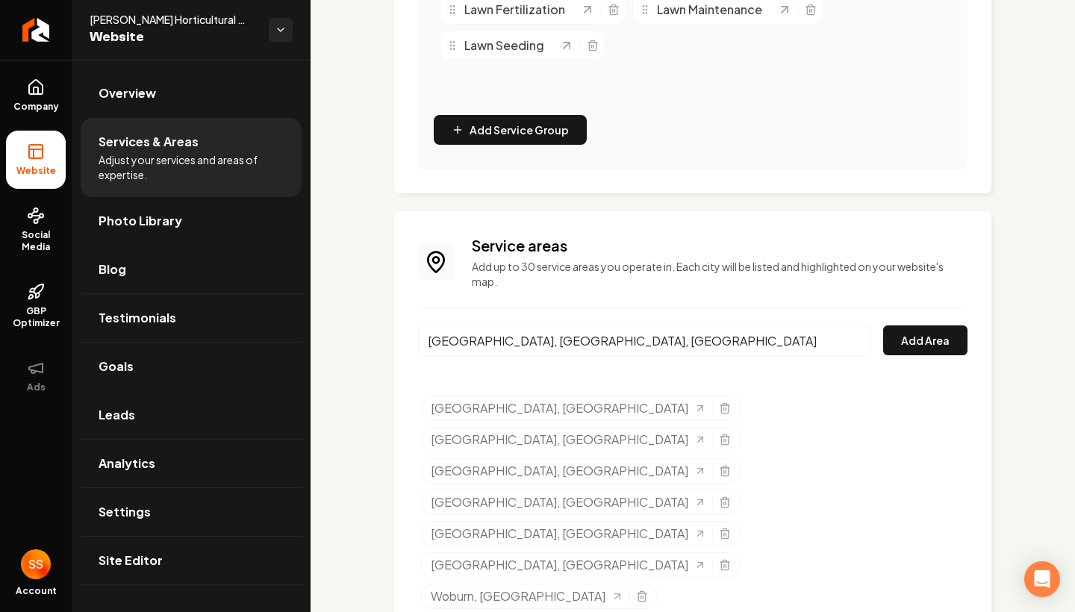
click at [856, 342] on input "[GEOGRAPHIC_DATA], [GEOGRAPHIC_DATA], [GEOGRAPHIC_DATA]" at bounding box center [644, 340] width 453 height 31
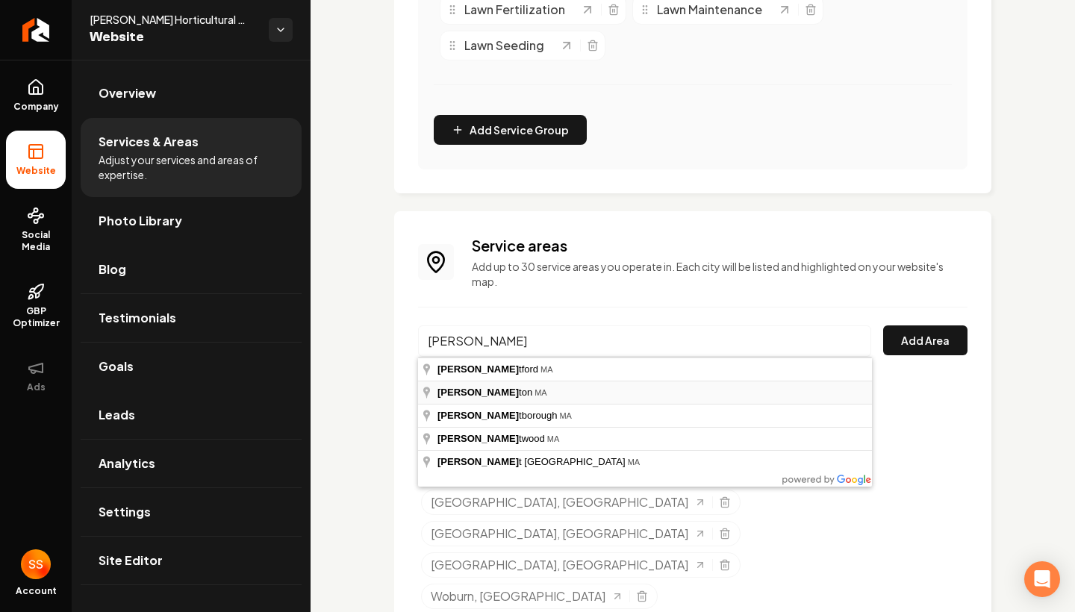
type input "Weston, [GEOGRAPHIC_DATA]"
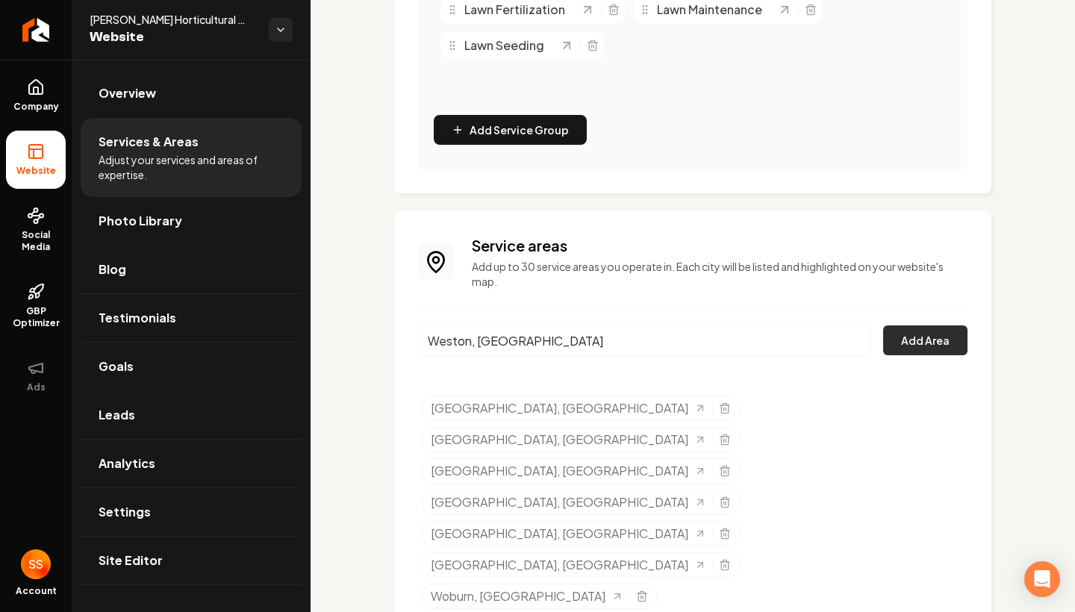
click at [933, 349] on button "Add Area" at bounding box center [925, 340] width 84 height 30
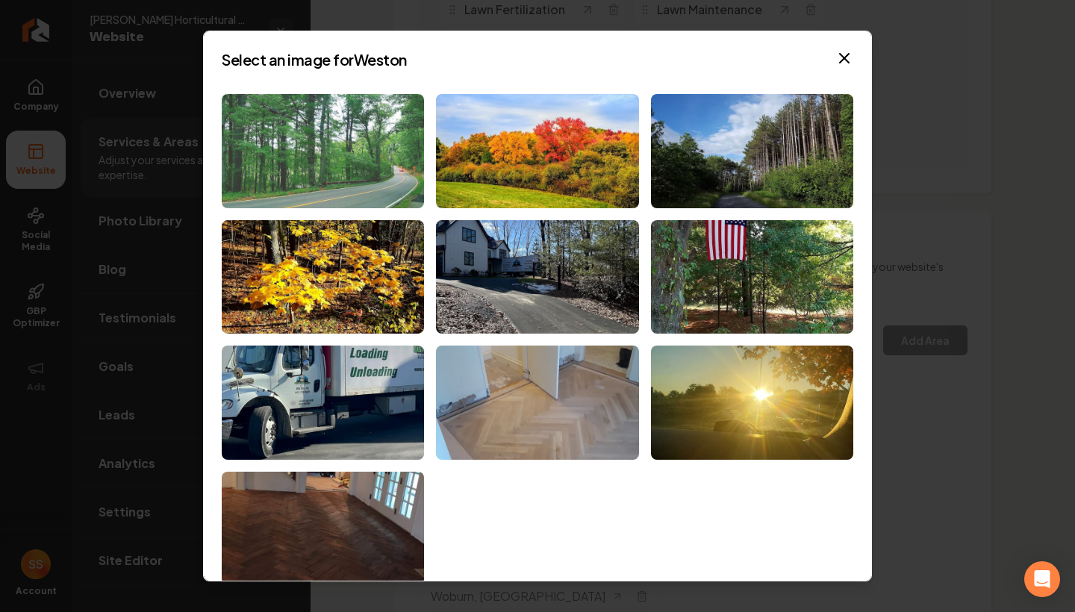
click at [358, 142] on img at bounding box center [323, 151] width 202 height 114
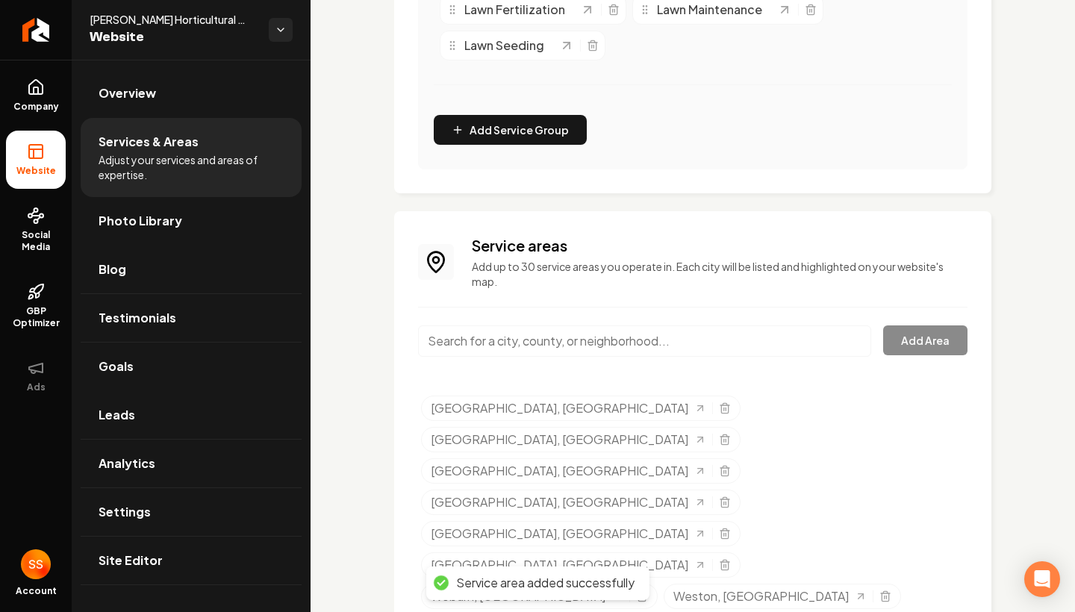
click at [478, 355] on input "Main content area" at bounding box center [644, 340] width 453 height 31
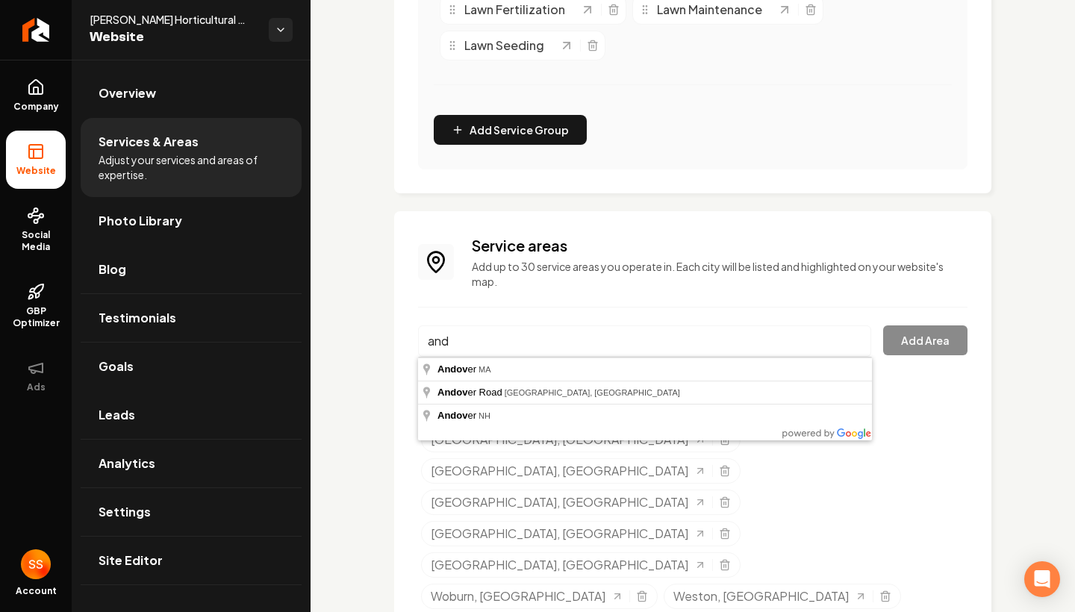
type input "Andover, [GEOGRAPHIC_DATA]"
drag, startPoint x: 478, startPoint y: 355, endPoint x: 483, endPoint y: 369, distance: 15.1
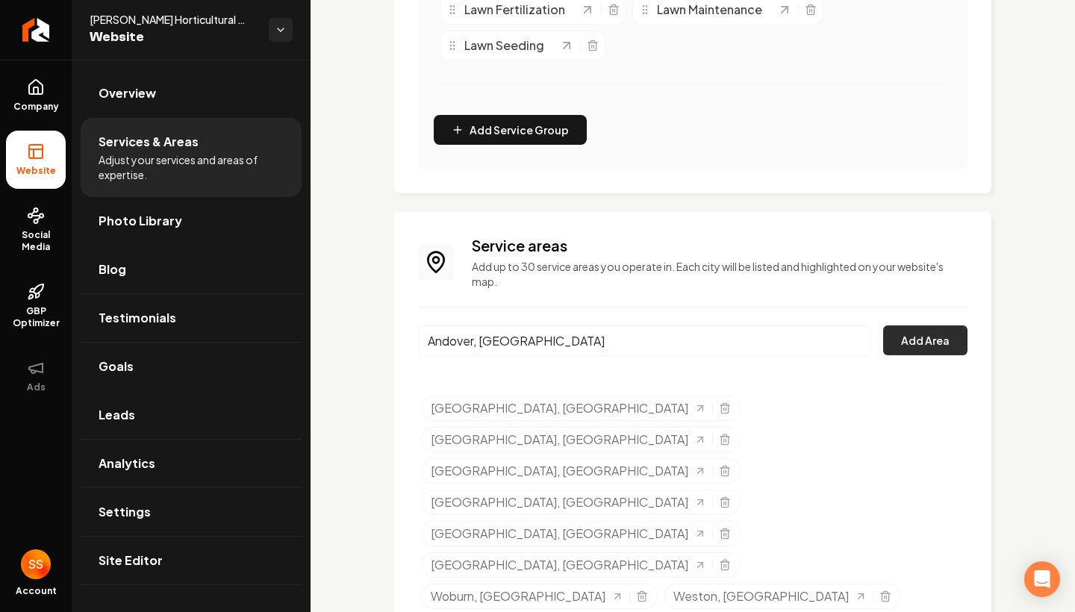
click at [925, 338] on button "Add Area" at bounding box center [925, 340] width 84 height 30
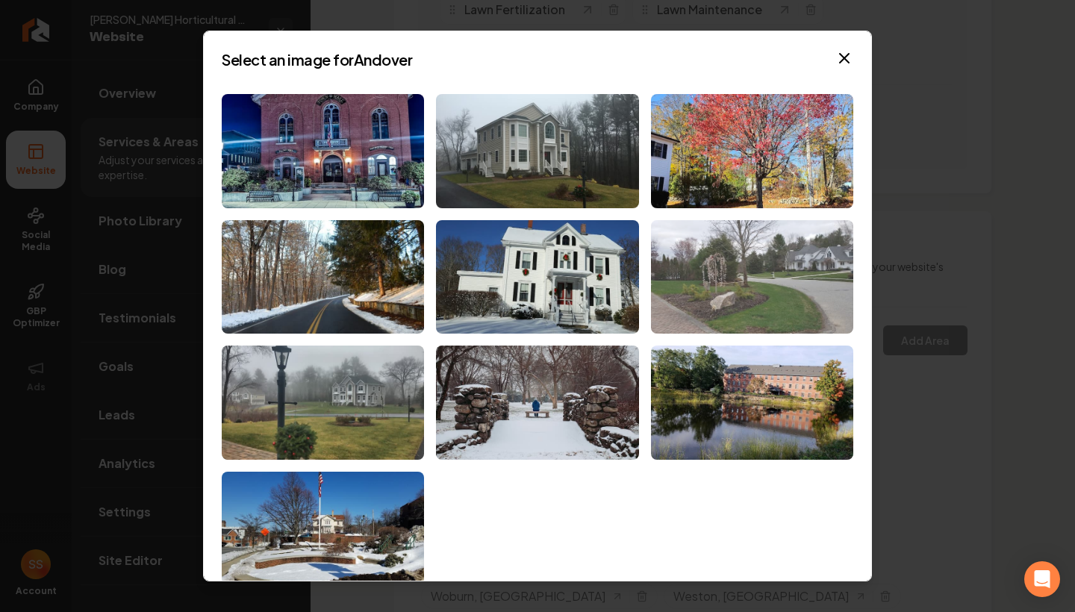
click at [781, 290] on img at bounding box center [752, 277] width 202 height 114
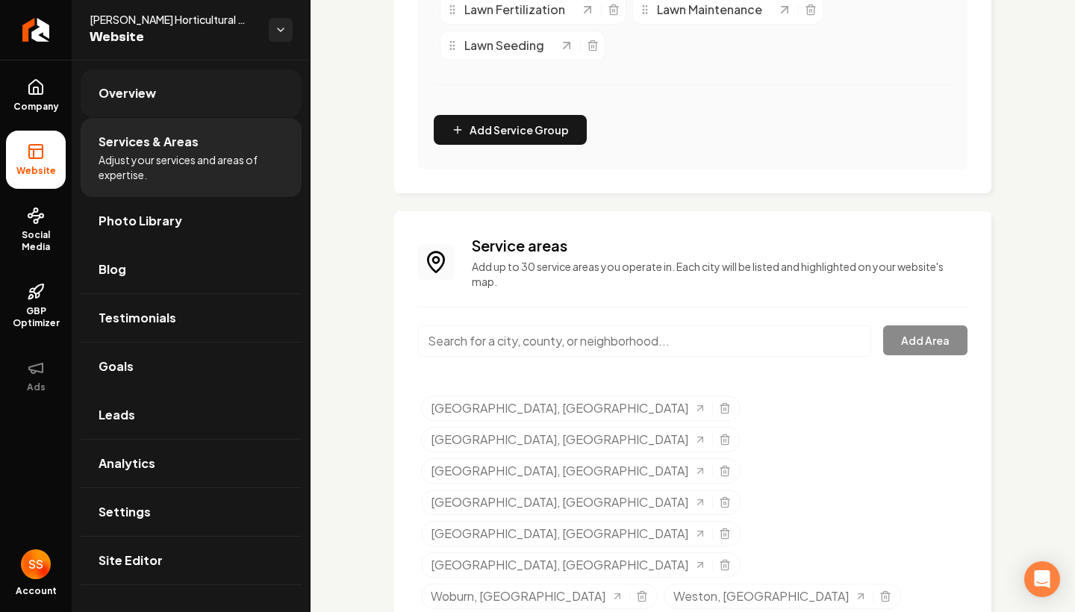
click at [172, 87] on link "Overview" at bounding box center [191, 93] width 221 height 48
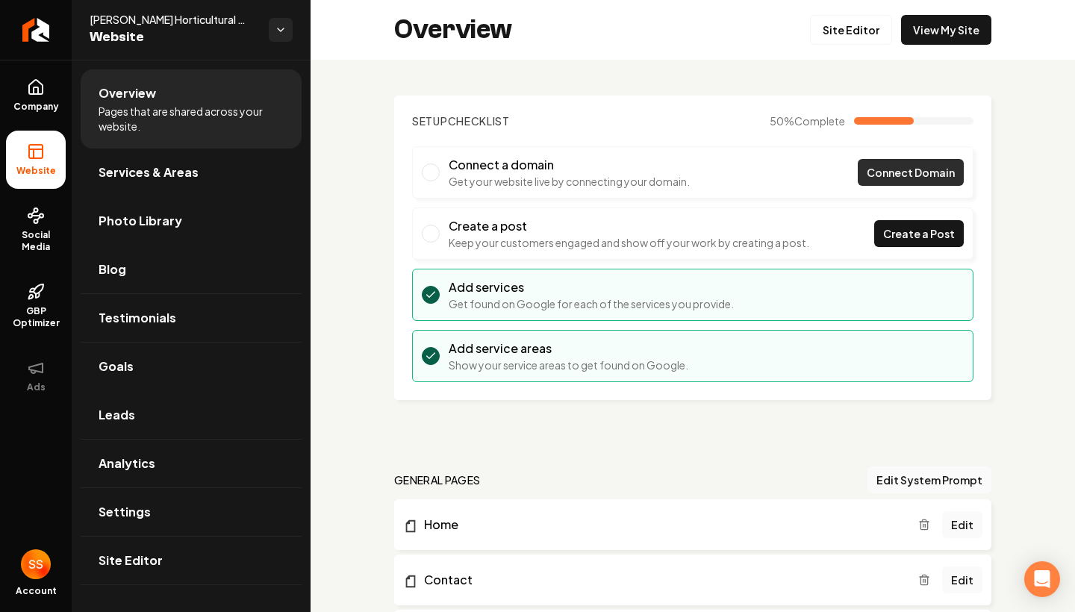
click at [917, 168] on span "Connect Domain" at bounding box center [911, 173] width 88 height 16
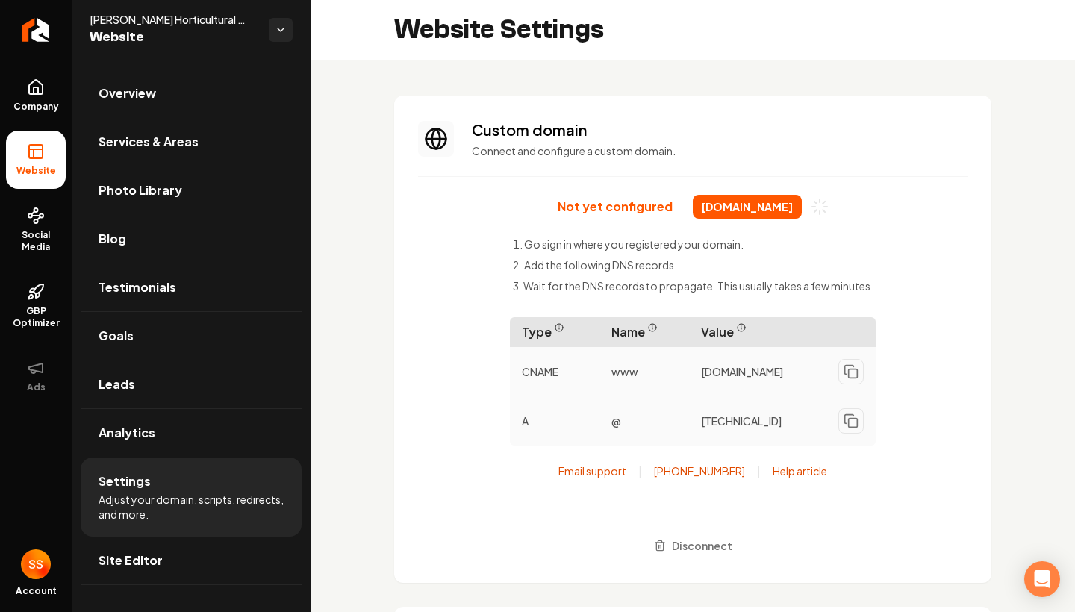
click at [726, 206] on span "[DOMAIN_NAME]" at bounding box center [747, 207] width 109 height 24
click at [620, 216] on div "Not yet configured [DOMAIN_NAME]" at bounding box center [693, 207] width 271 height 24
click at [808, 475] on link "Help article" at bounding box center [800, 471] width 54 height 15
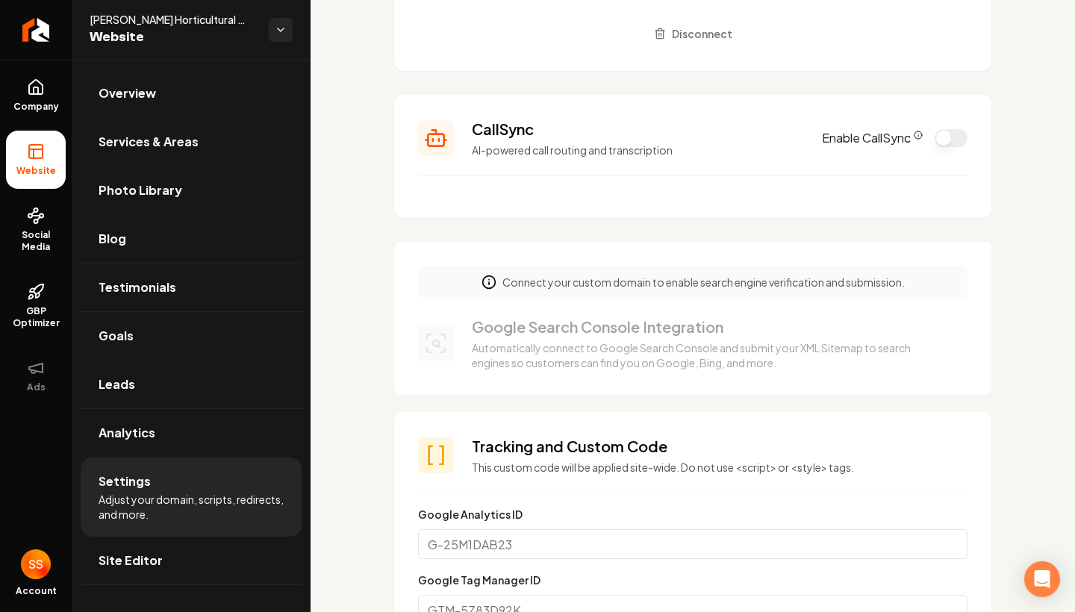
scroll to position [517, 0]
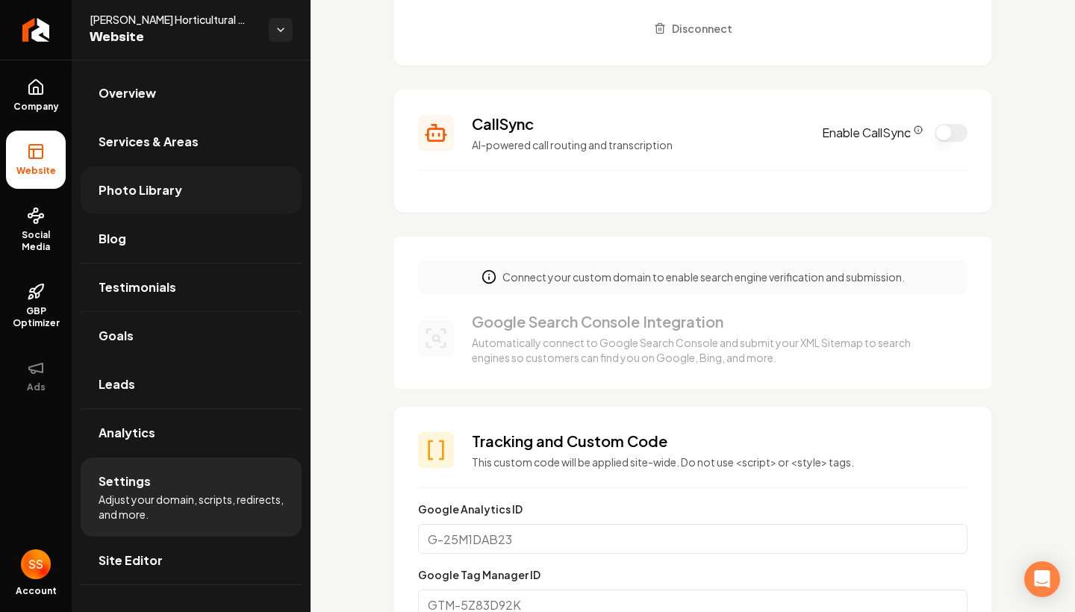
click at [164, 183] on span "Photo Library" at bounding box center [141, 190] width 84 height 18
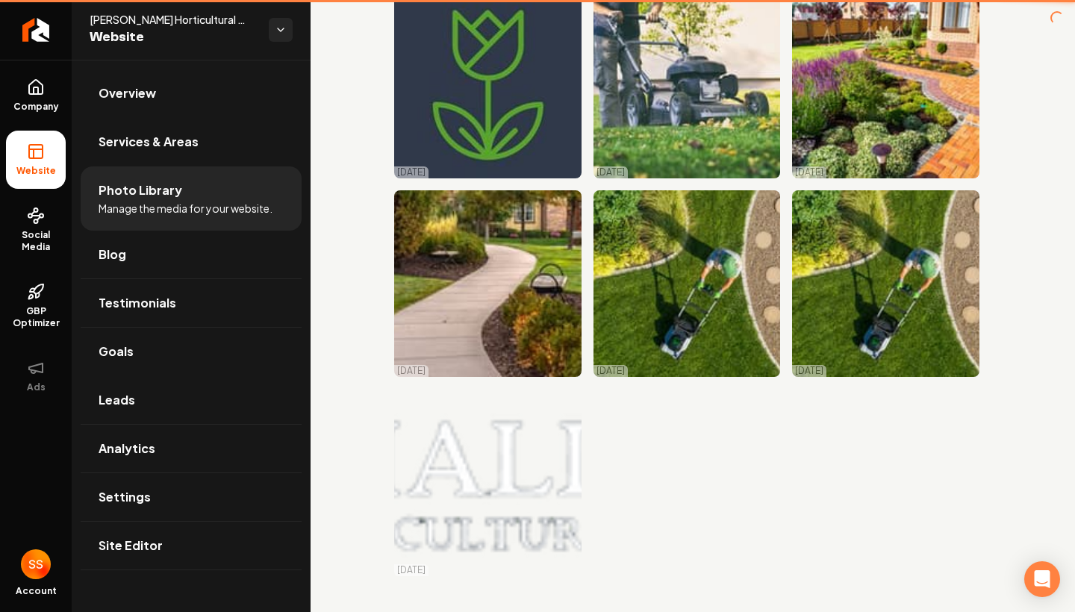
scroll to position [105, 0]
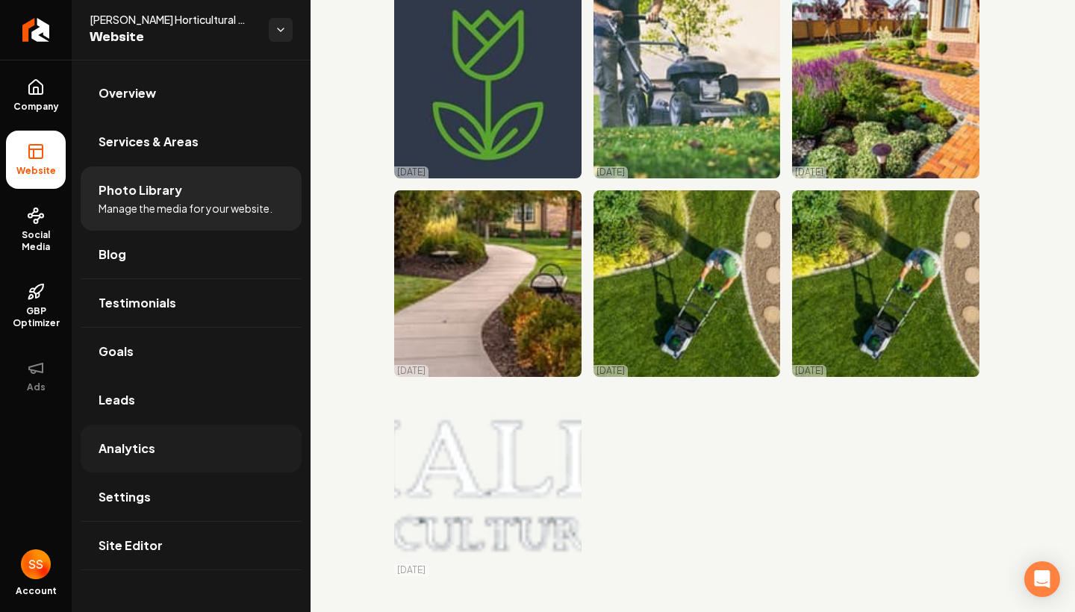
click at [146, 443] on span "Analytics" at bounding box center [127, 449] width 57 height 18
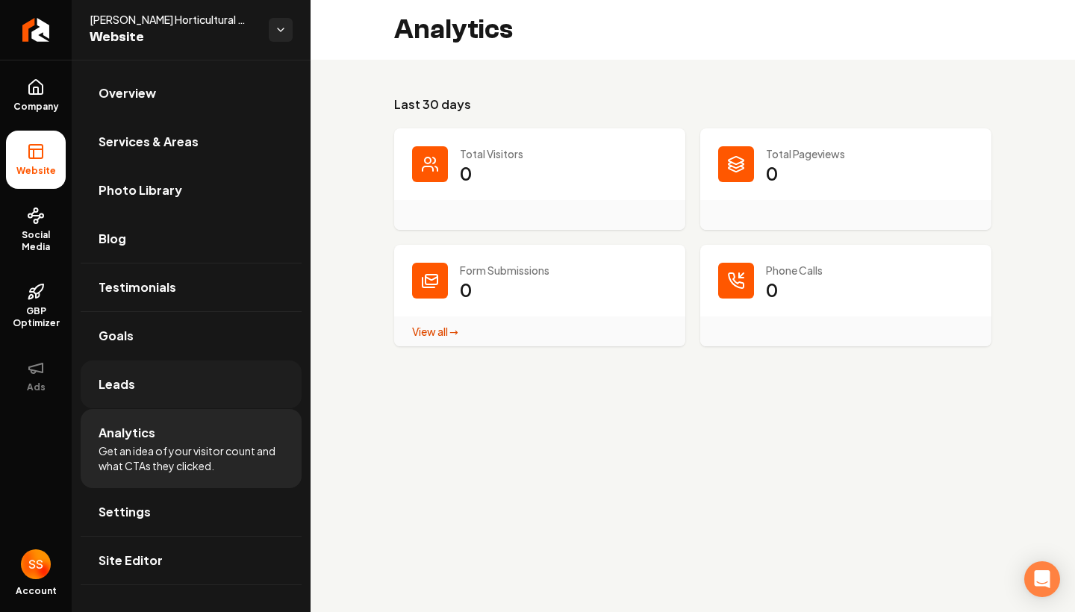
click at [161, 405] on link "Leads" at bounding box center [191, 385] width 221 height 48
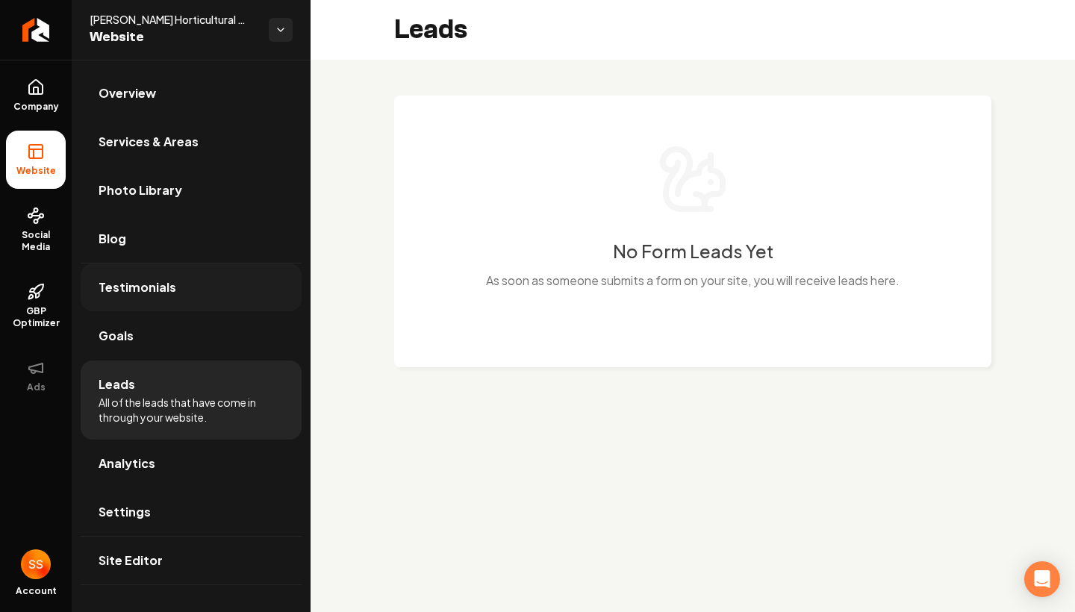
click at [199, 301] on link "Testimonials" at bounding box center [191, 288] width 221 height 48
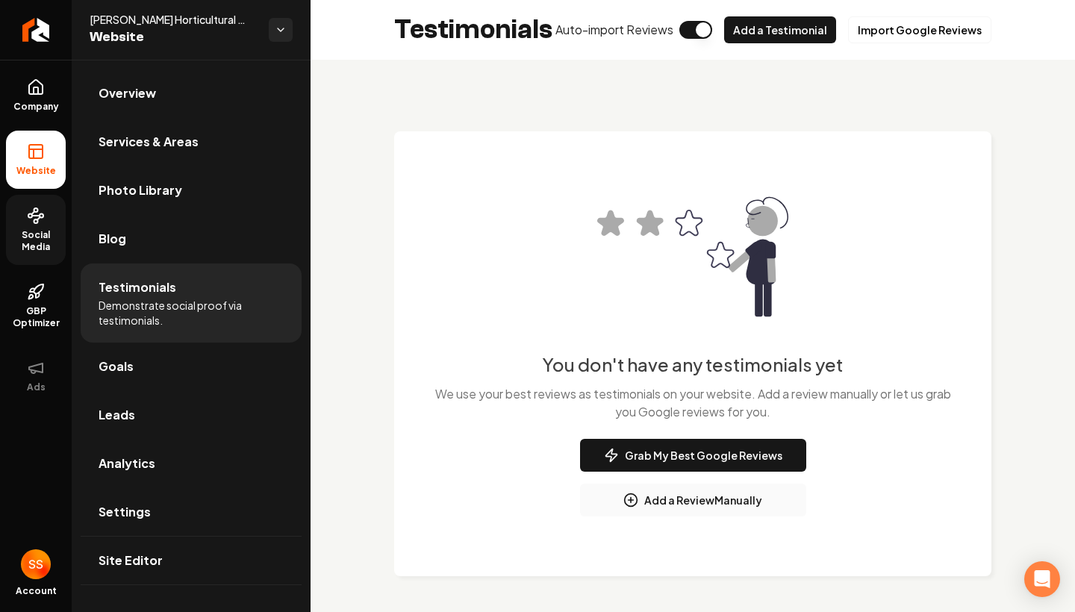
click at [50, 250] on span "Social Media" at bounding box center [36, 241] width 60 height 24
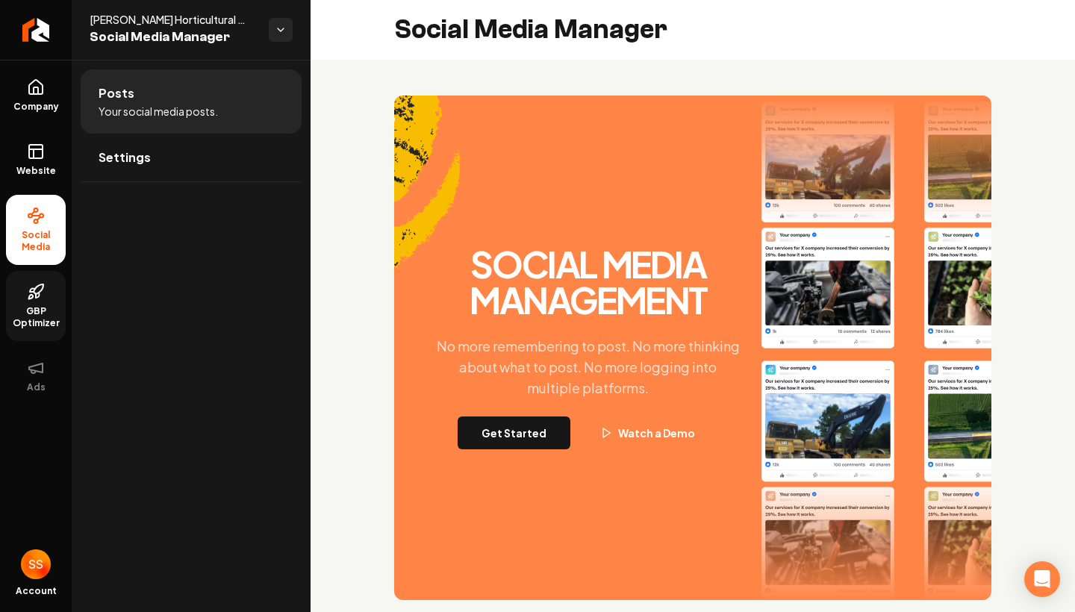
click at [34, 302] on link "GBP Optimizer" at bounding box center [36, 306] width 60 height 70
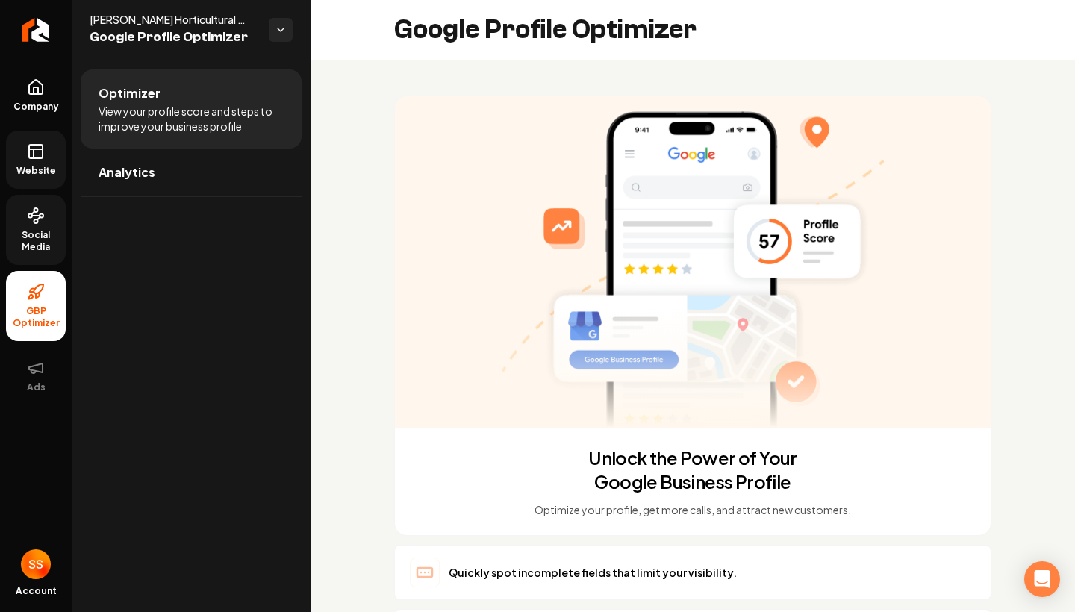
click at [25, 158] on link "Website" at bounding box center [36, 160] width 60 height 58
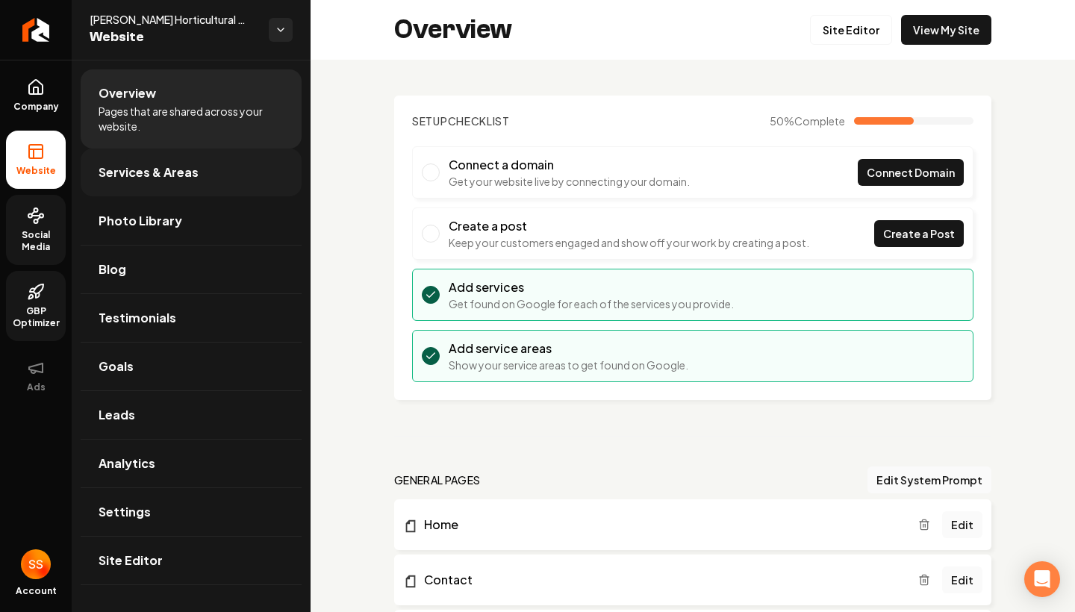
click at [162, 171] on span "Services & Areas" at bounding box center [149, 172] width 100 height 18
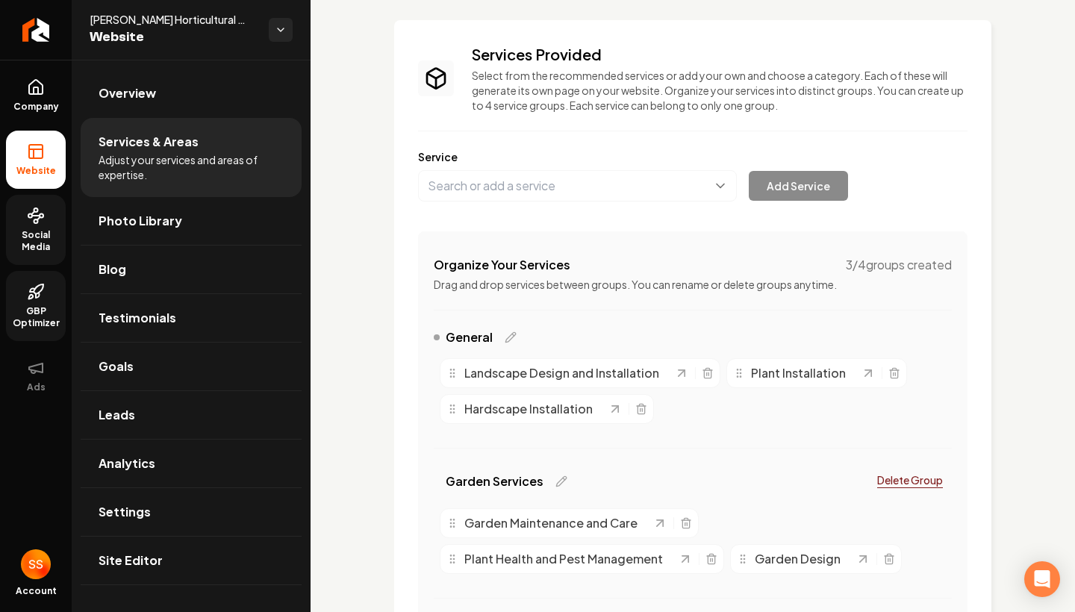
scroll to position [78, 0]
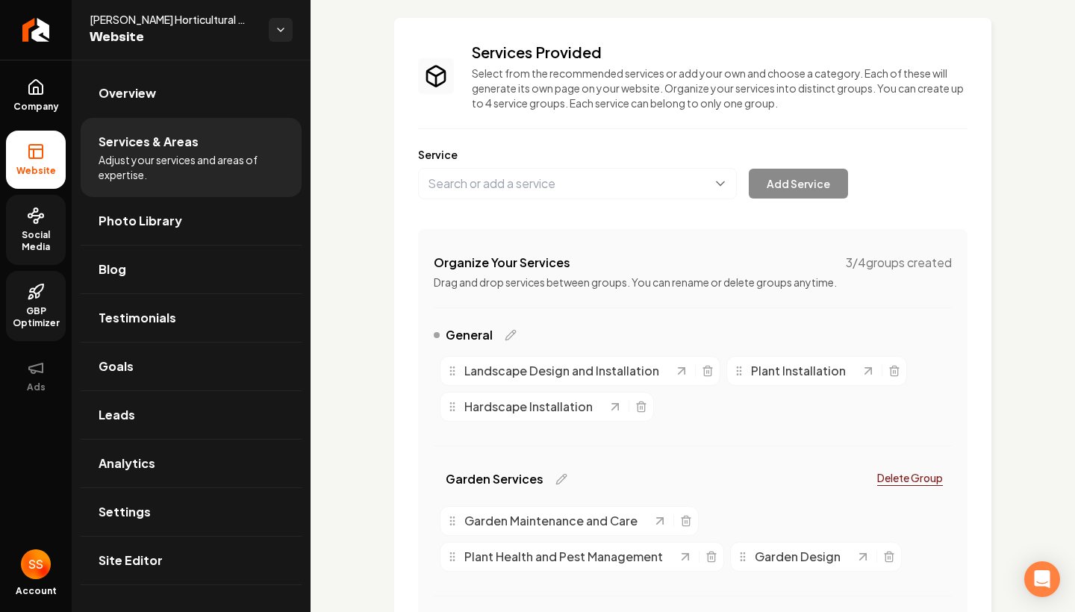
click at [502, 337] on div "General" at bounding box center [475, 335] width 83 height 18
click at [505, 337] on icon "Main content area" at bounding box center [510, 335] width 10 height 10
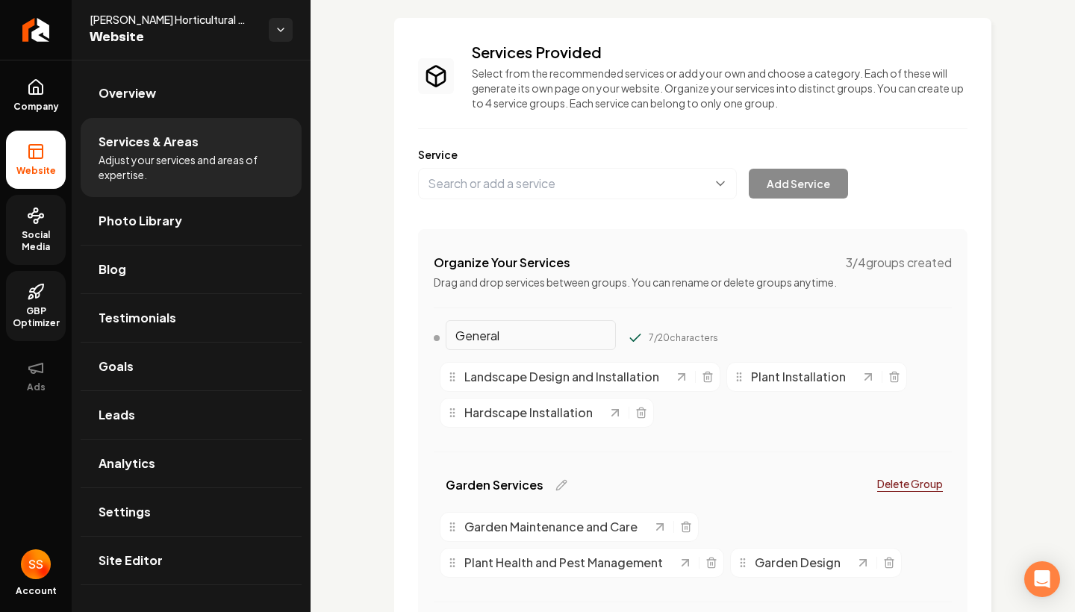
click at [505, 337] on input "General" at bounding box center [531, 335] width 170 height 30
type input "Installation"
click at [782, 315] on div "Organize Your Services 3 / 4 groups created Drag and drop services between grou…" at bounding box center [692, 550] width 549 height 643
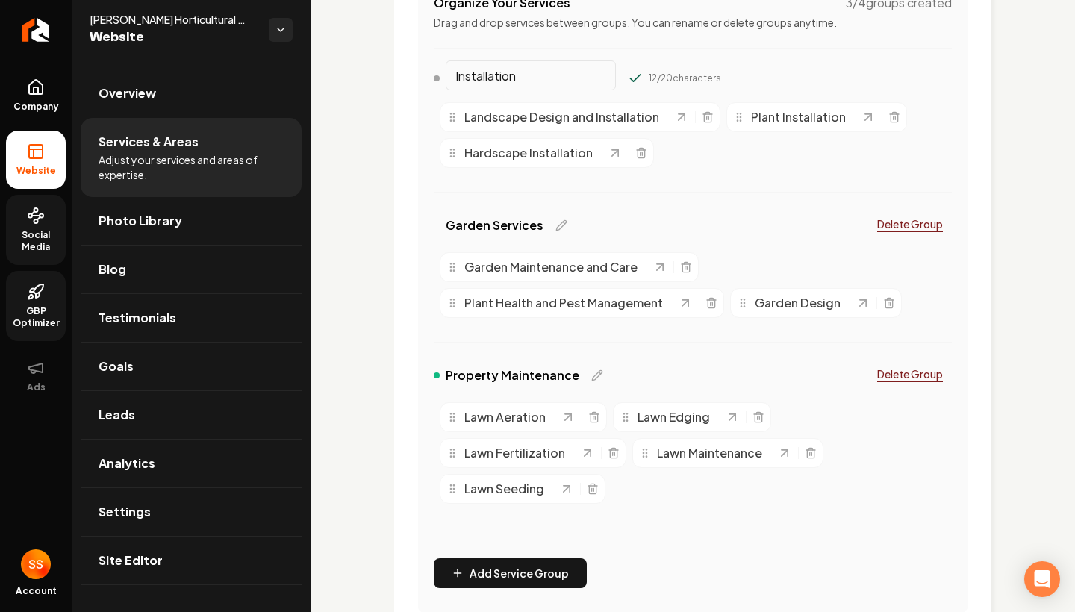
scroll to position [336, 0]
click at [564, 74] on input "Installation" at bounding box center [531, 77] width 170 height 30
click at [563, 74] on input "Installation" at bounding box center [531, 77] width 170 height 30
click at [729, 247] on div "Garden Services Delete Group" at bounding box center [693, 230] width 518 height 36
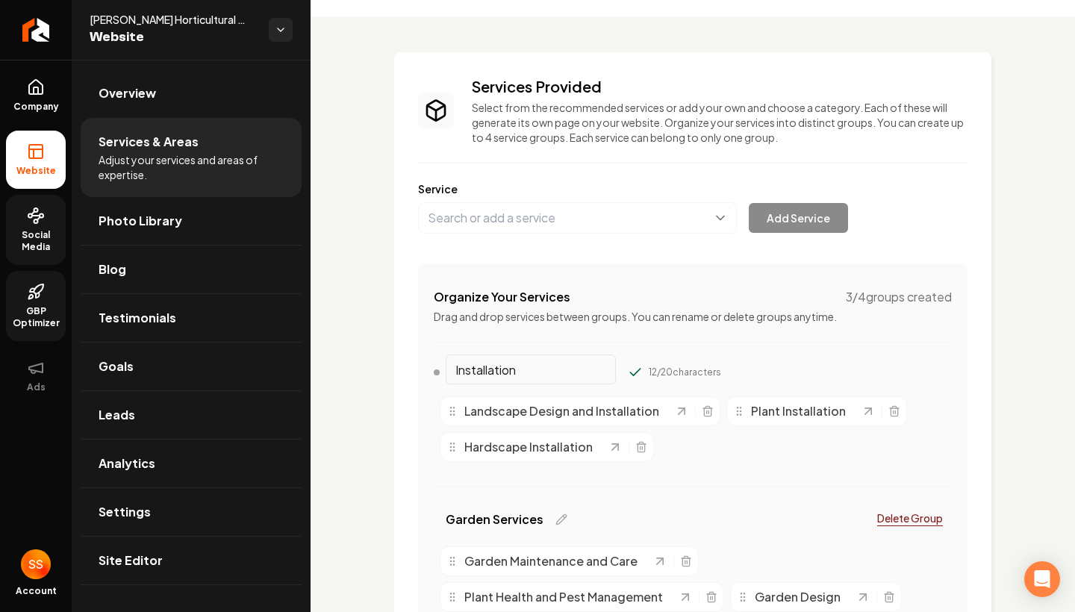
scroll to position [39, 0]
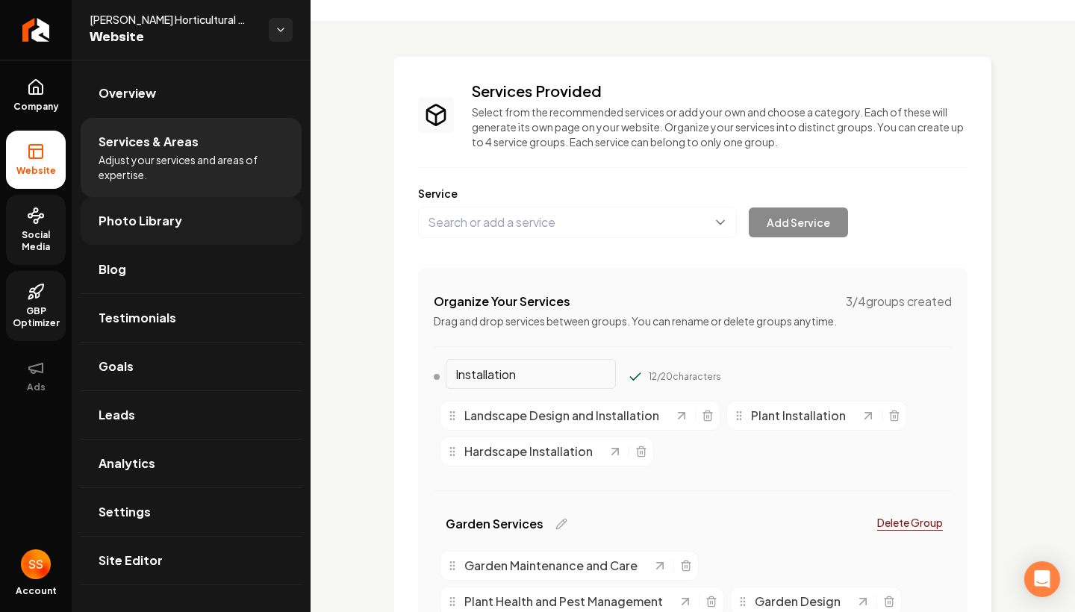
click at [201, 240] on link "Photo Library" at bounding box center [191, 221] width 221 height 48
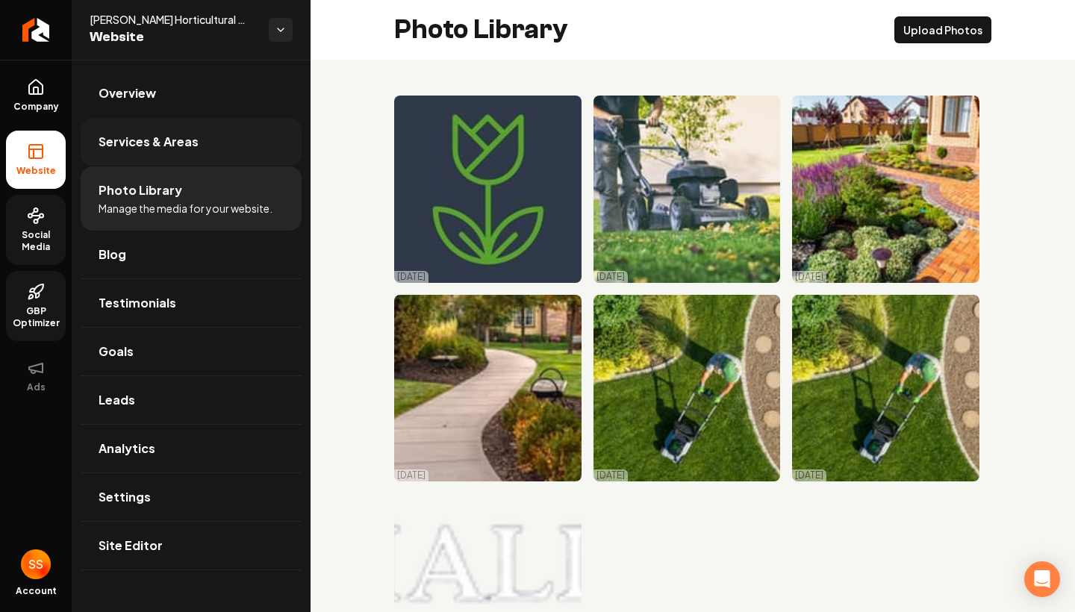
drag, startPoint x: 150, startPoint y: 128, endPoint x: 150, endPoint y: 139, distance: 10.5
click at [150, 140] on link "Services & Areas" at bounding box center [191, 142] width 221 height 48
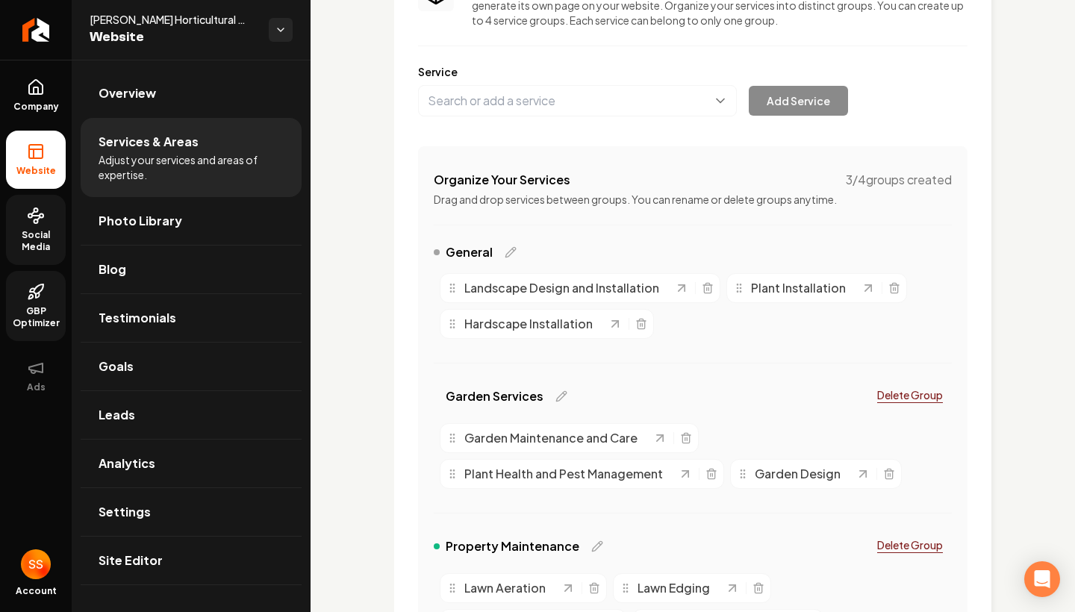
scroll to position [166, 0]
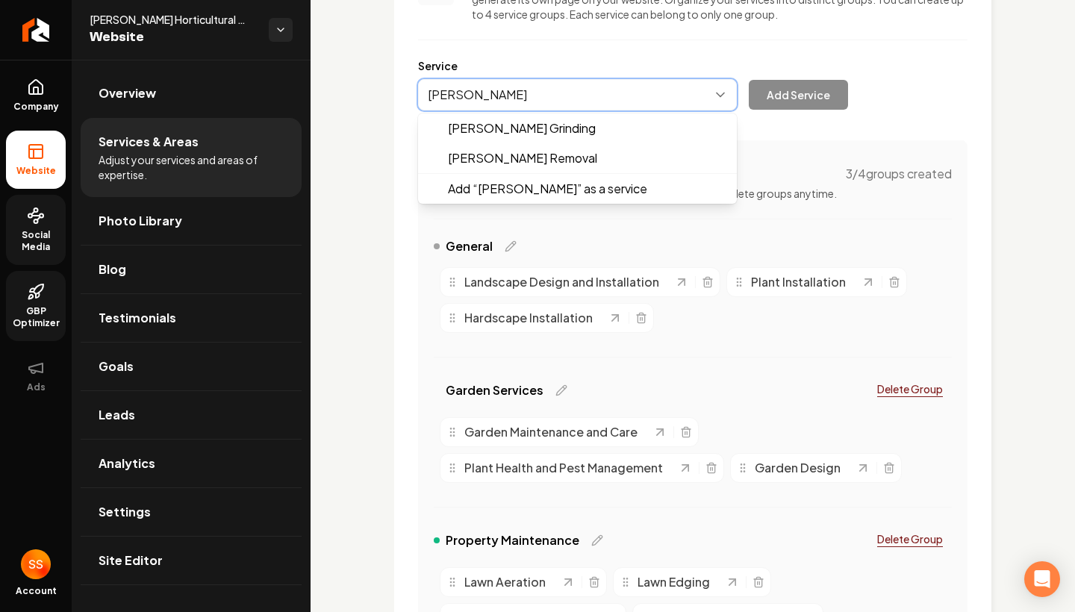
type input "[PERSON_NAME] Removal"
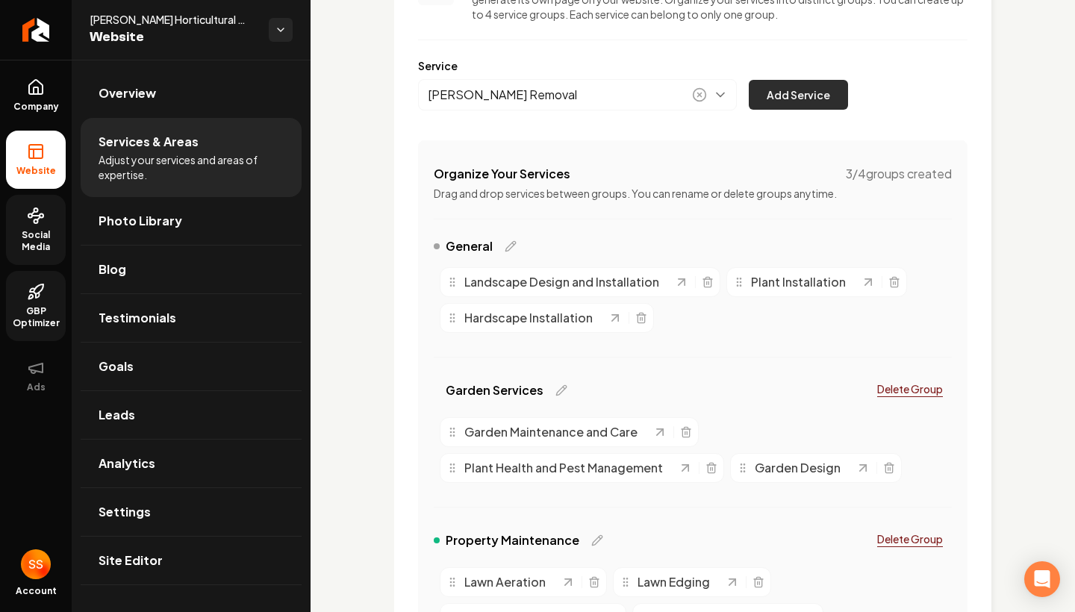
click at [821, 102] on button "Add Service" at bounding box center [798, 95] width 99 height 30
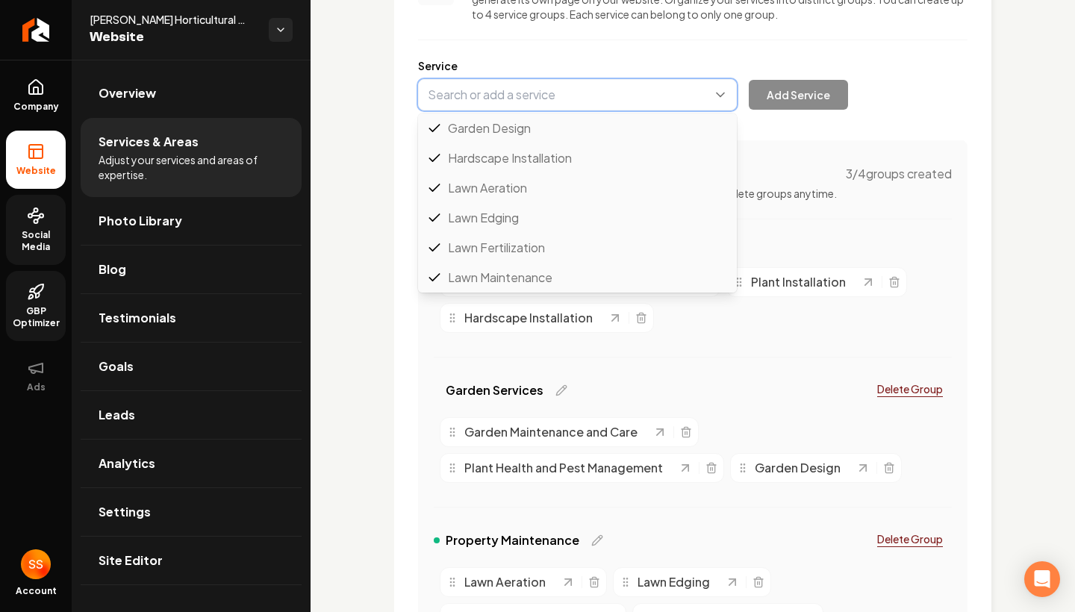
click at [537, 92] on button "Main content area" at bounding box center [577, 94] width 319 height 31
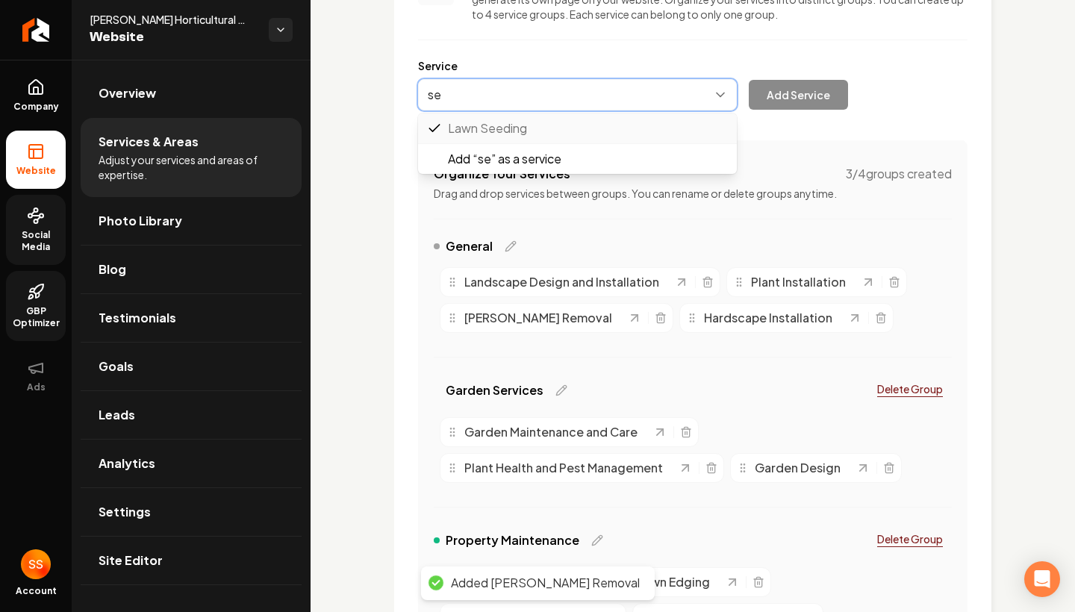
type input "s"
type input "c"
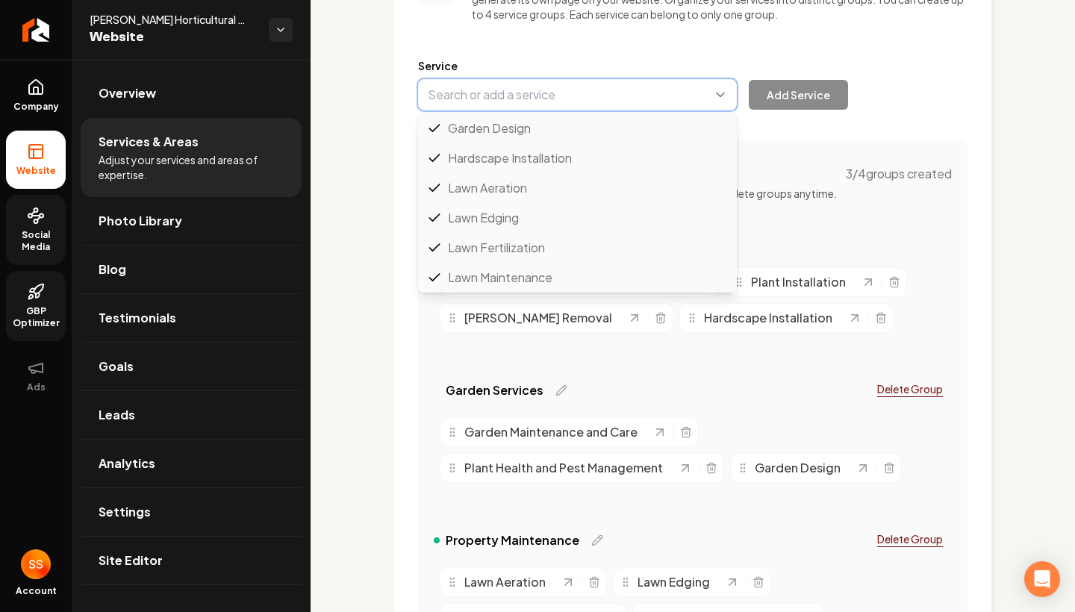
type input "S"
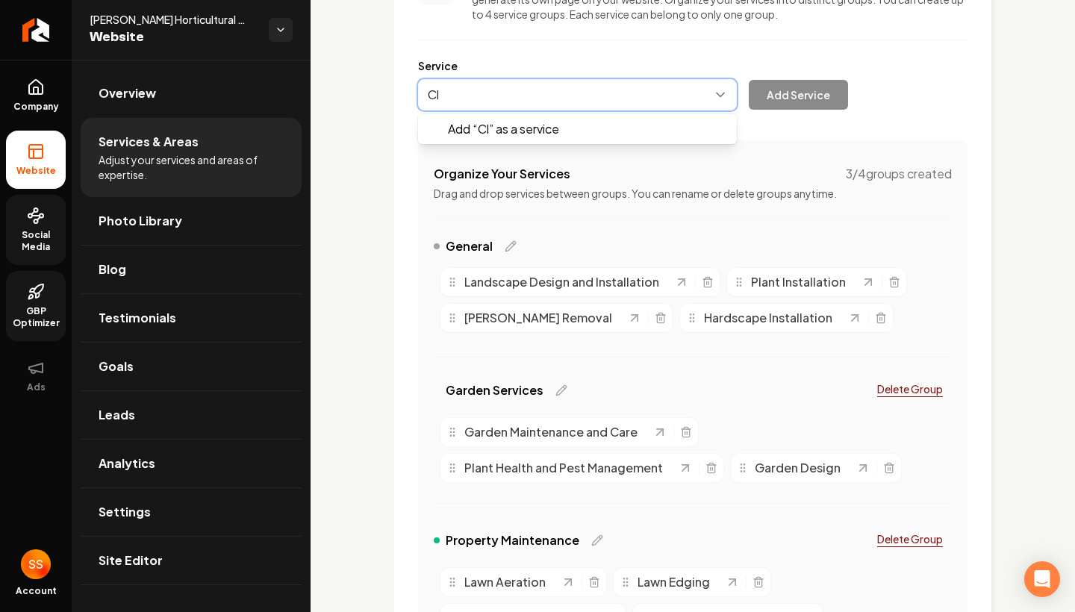
type input "C"
type input "S"
type input "C"
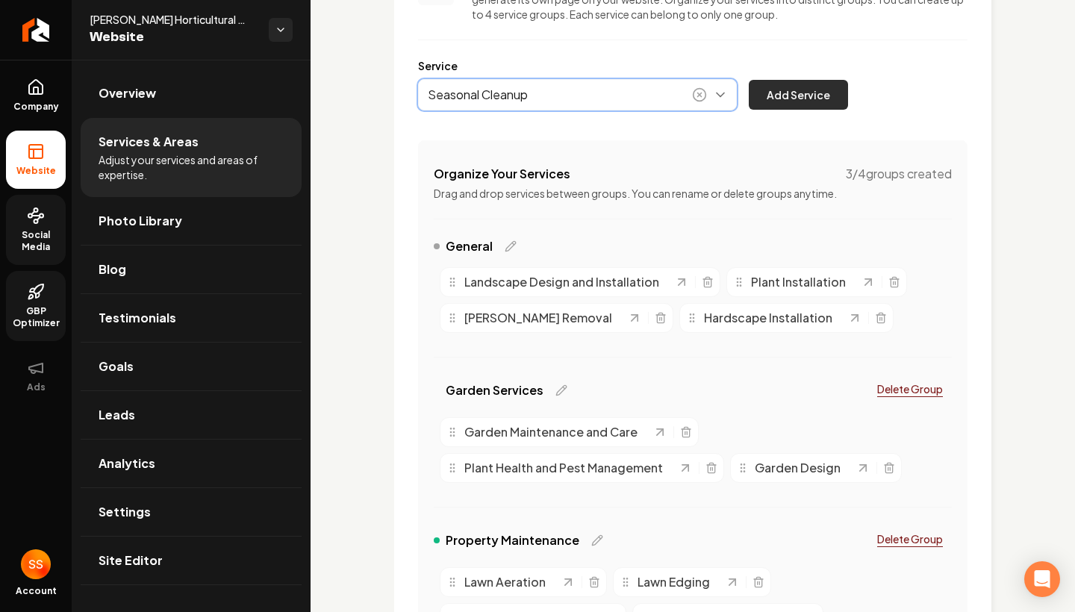
type input "Seasonal Cleanup"
click at [832, 102] on button "Add Service" at bounding box center [798, 95] width 99 height 30
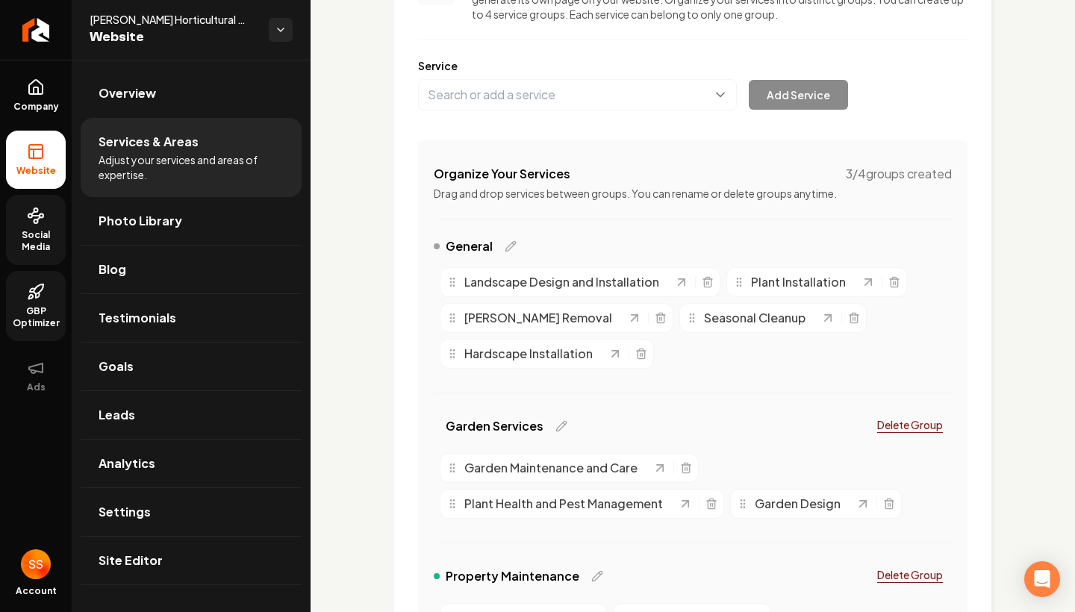
click at [452, 319] on icon "Main content area" at bounding box center [452, 318] width 12 height 12
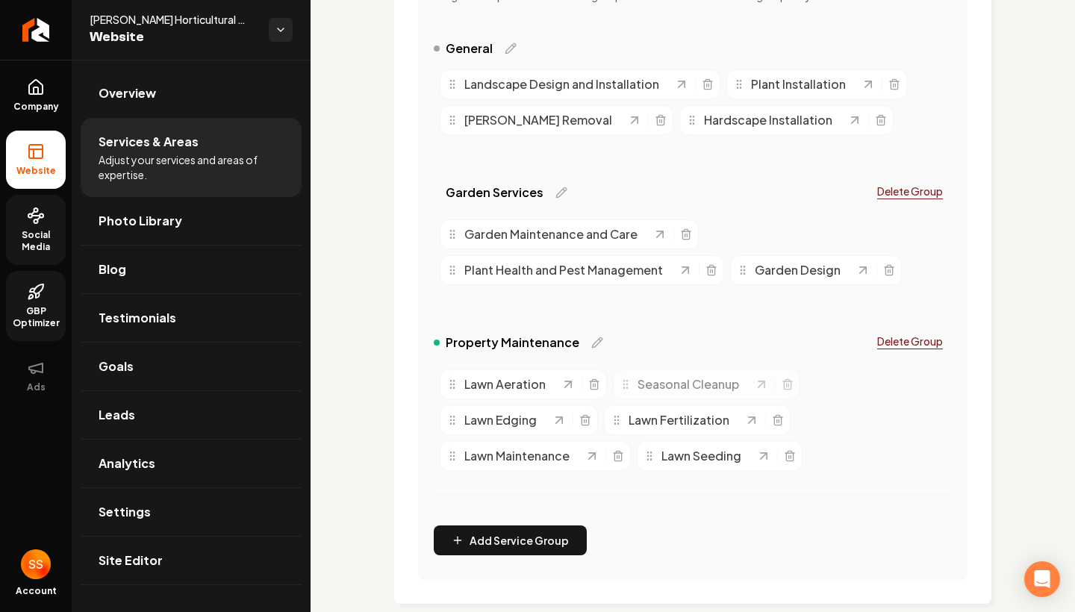
scroll to position [366, 0]
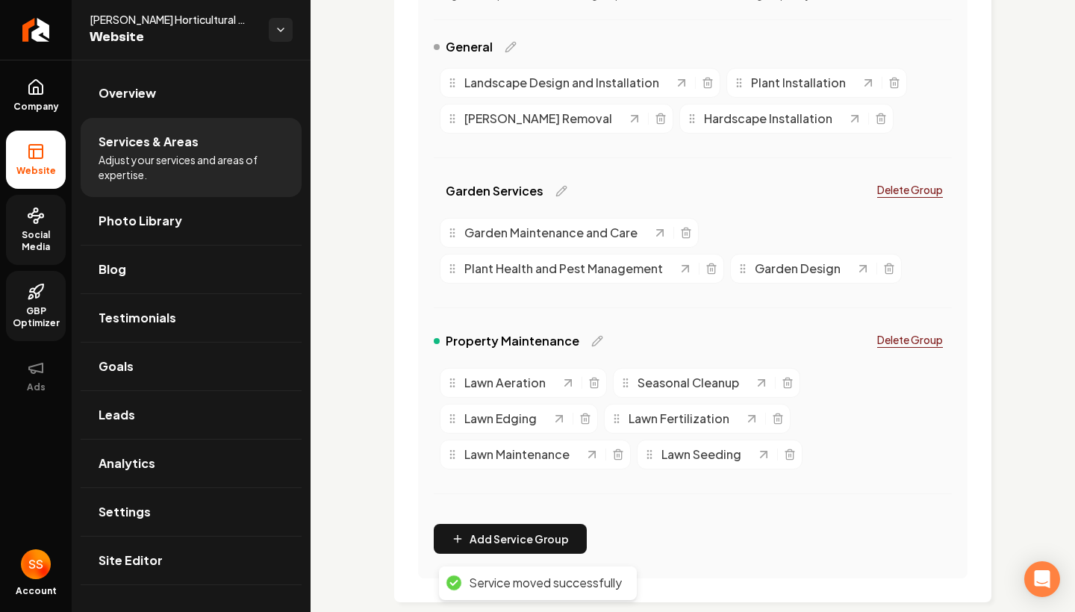
click at [543, 340] on span "Property Maintenance" at bounding box center [513, 341] width 134 height 18
click at [586, 347] on div "Property Maintenance" at bounding box center [518, 341] width 169 height 18
click at [593, 336] on icon "Main content area" at bounding box center [597, 341] width 12 height 12
click at [486, 334] on input "Property Maintenance" at bounding box center [531, 338] width 170 height 30
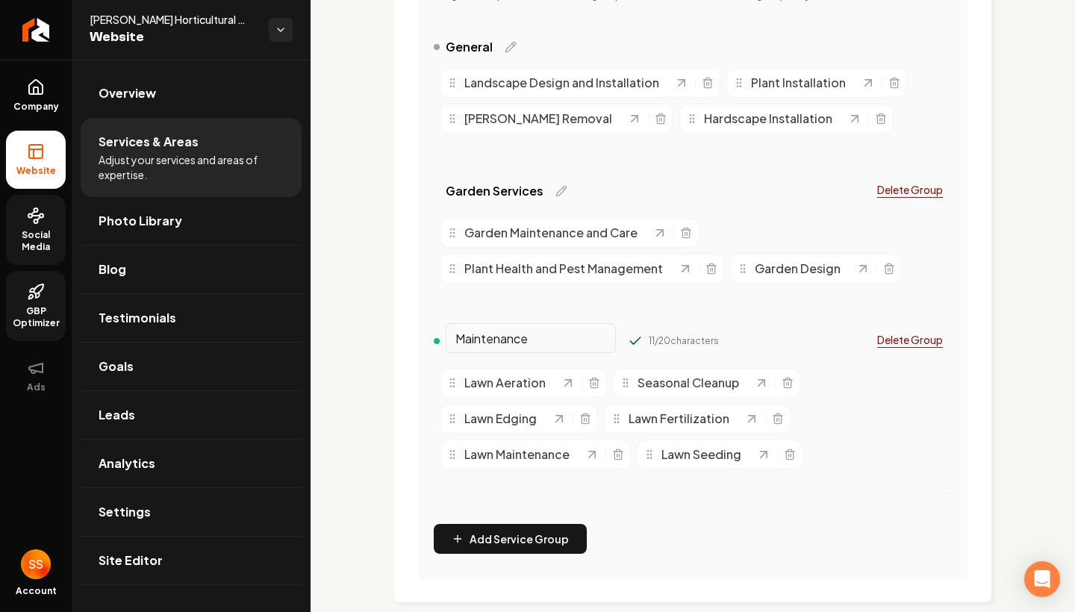
type input "Maintenance"
click at [802, 309] on div "Garden Services Delete Group Garden Maintenance and Care Plant Health and Pest …" at bounding box center [693, 251] width 518 height 150
click at [584, 416] on icon "Main content area" at bounding box center [585, 415] width 4 height 2
click at [598, 458] on icon "Main content area" at bounding box center [593, 455] width 12 height 12
click at [521, 437] on div "Lawn Aeration Seasonal Cleanup Lawn Fertilization Lawn Maintenance Lawn Seeding" at bounding box center [693, 418] width 518 height 113
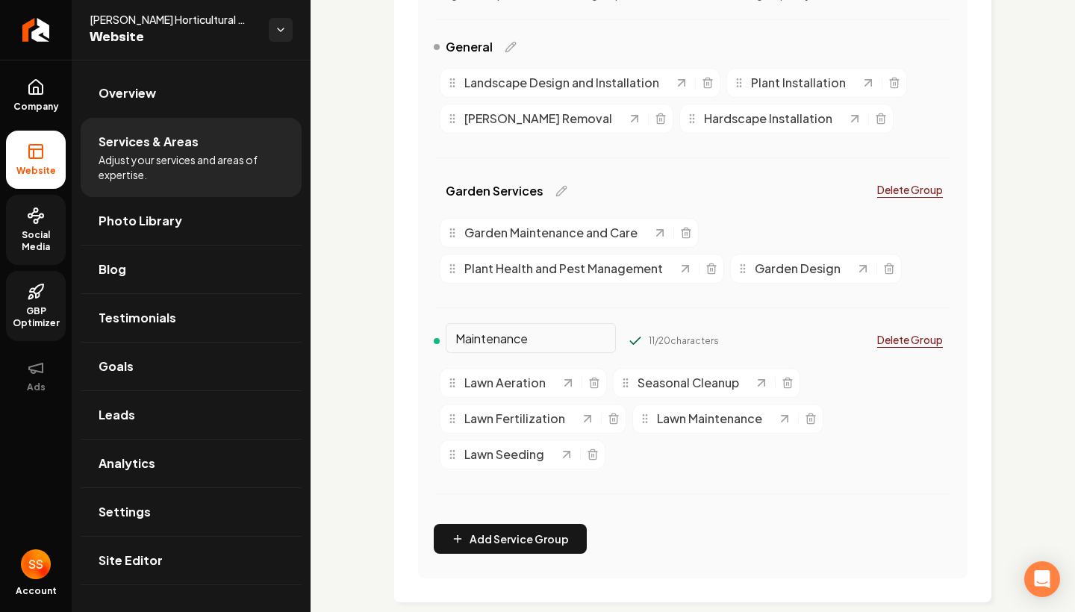
click at [508, 446] on span "Lawn Seeding" at bounding box center [504, 455] width 80 height 18
click at [508, 455] on span "Lawn Seeding" at bounding box center [504, 455] width 80 height 18
click at [487, 460] on span "Lawn Seeding" at bounding box center [504, 455] width 80 height 18
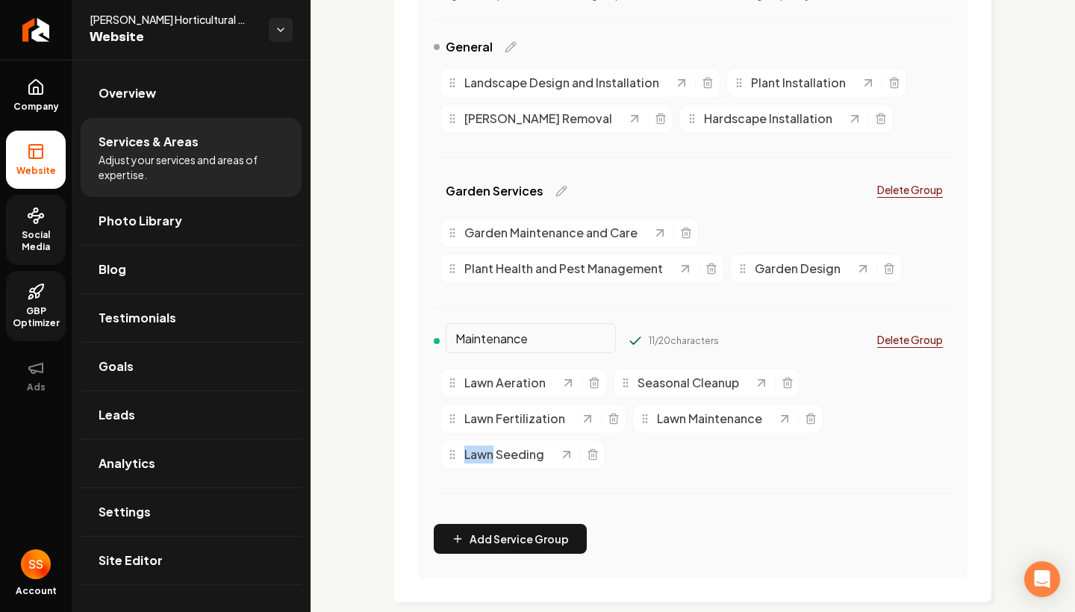
click at [880, 475] on div "Maintenance 11 / 20 characters Delete Group Lawn Aeration Seasonal Cleanup Lawn…" at bounding box center [693, 419] width 518 height 186
